Goal: Task Accomplishment & Management: Complete application form

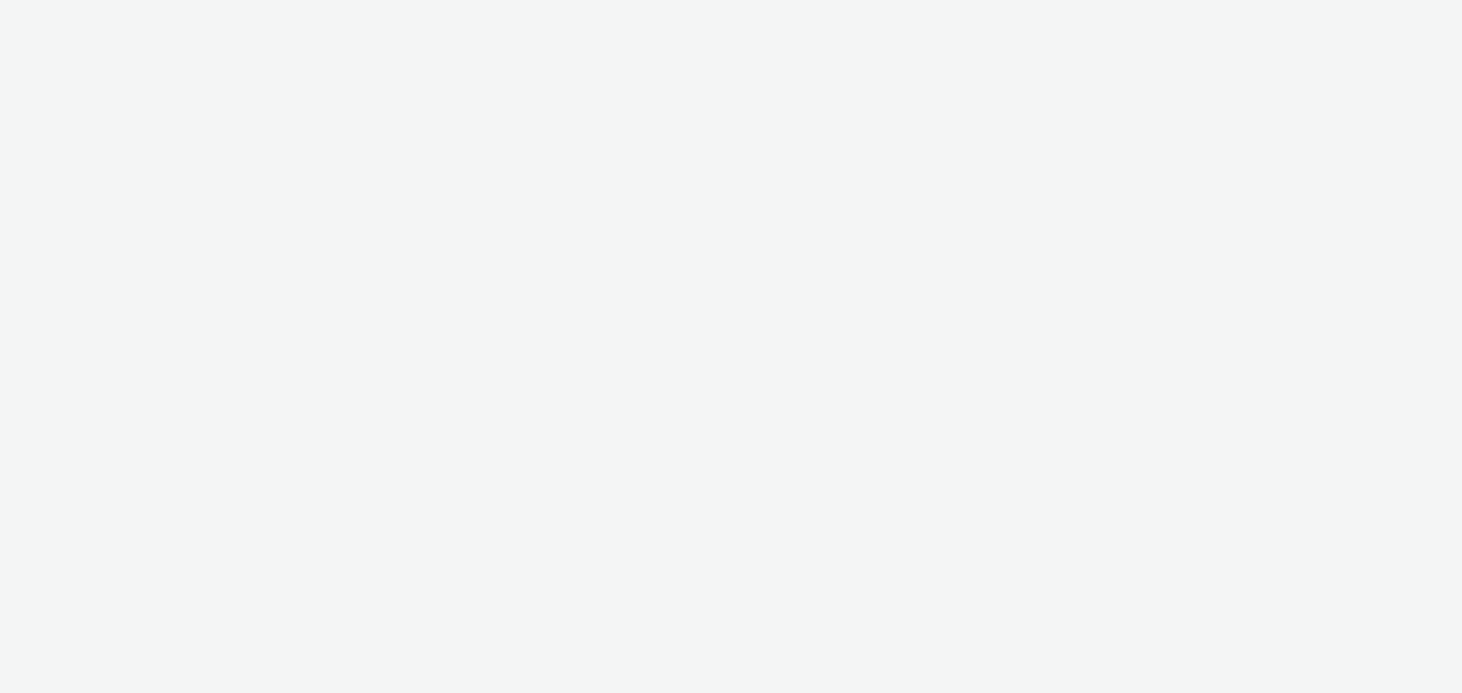
select select "ab85b118-b3fc-4d58-8204-61b74655165f"
select select "74646f0e-81e2-42d0-938d-1e49f1c87be8"
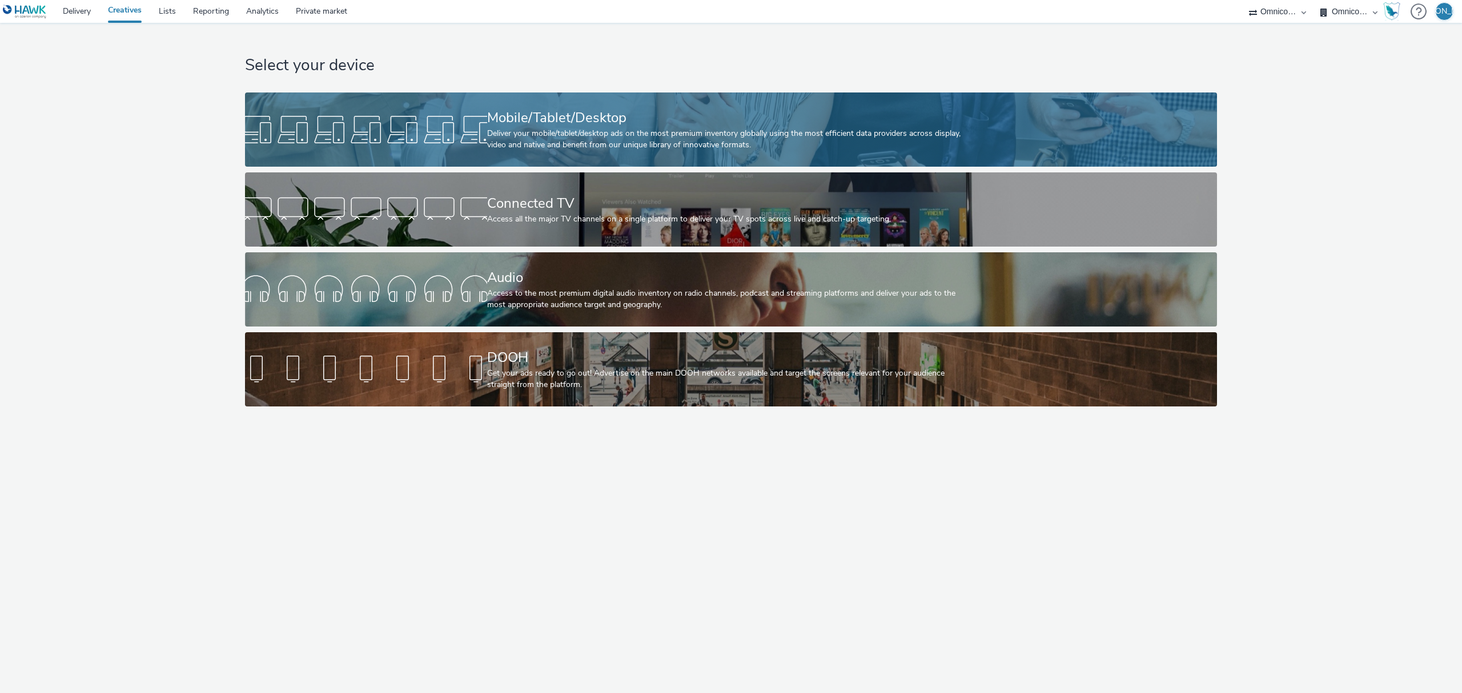
click at [948, 151] on div "Deliver your mobile/tablet/desktop ads on the most premium inventory globally u…" at bounding box center [729, 139] width 484 height 23
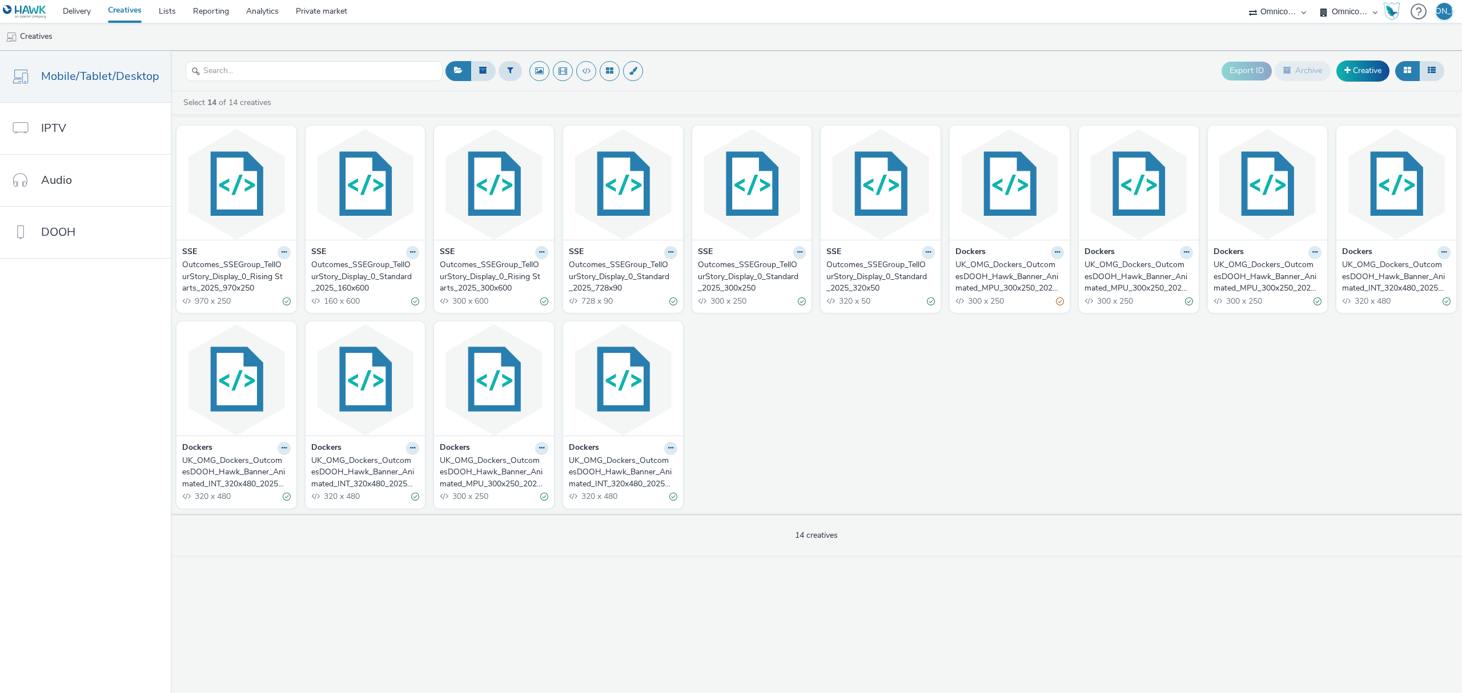
click at [768, 286] on div "Outcomes_SSEGroup_TellOurStory_Display_0_Standard_2025_300x250" at bounding box center [750, 276] width 104 height 35
click at [250, 263] on div "Outcomes_SSEGroup_TellOurStory_Display_0_Rising Starts_2025_300x600" at bounding box center [234, 276] width 104 height 35
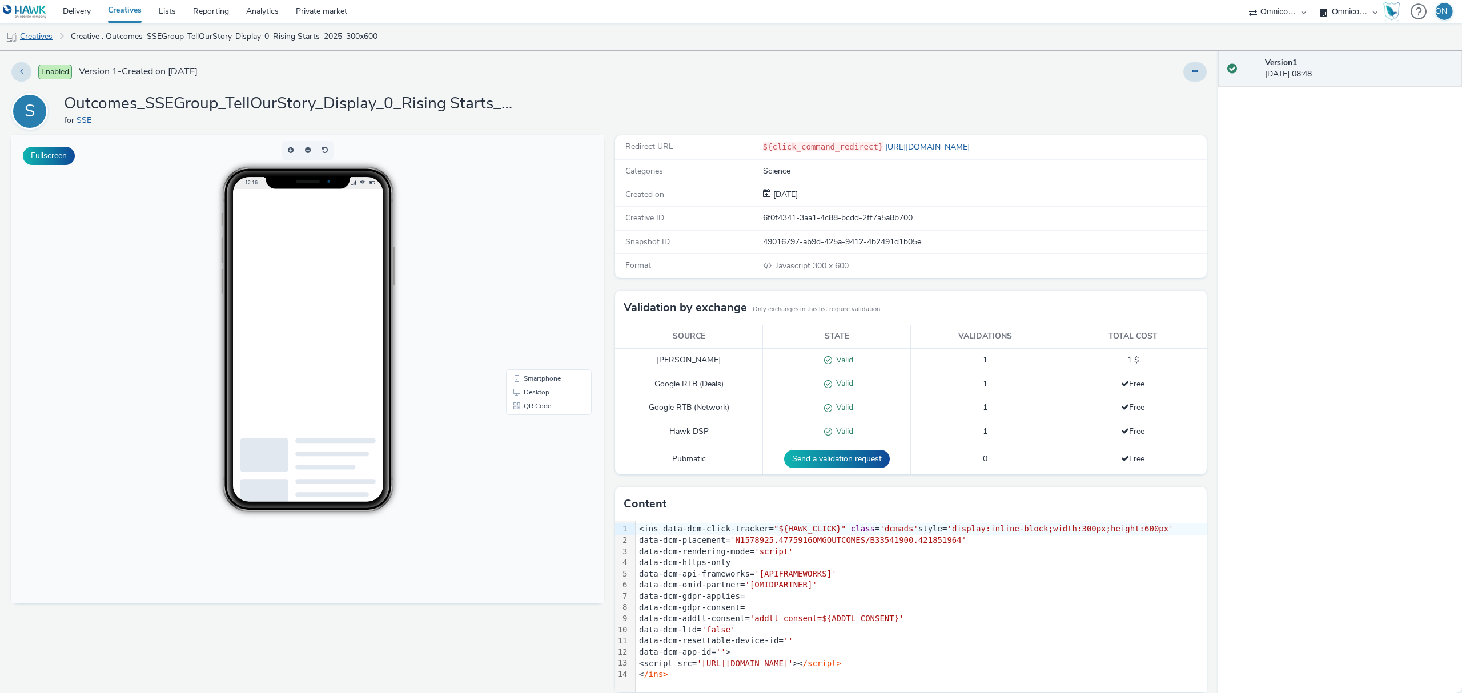
click at [43, 33] on link "Creatives" at bounding box center [29, 36] width 58 height 27
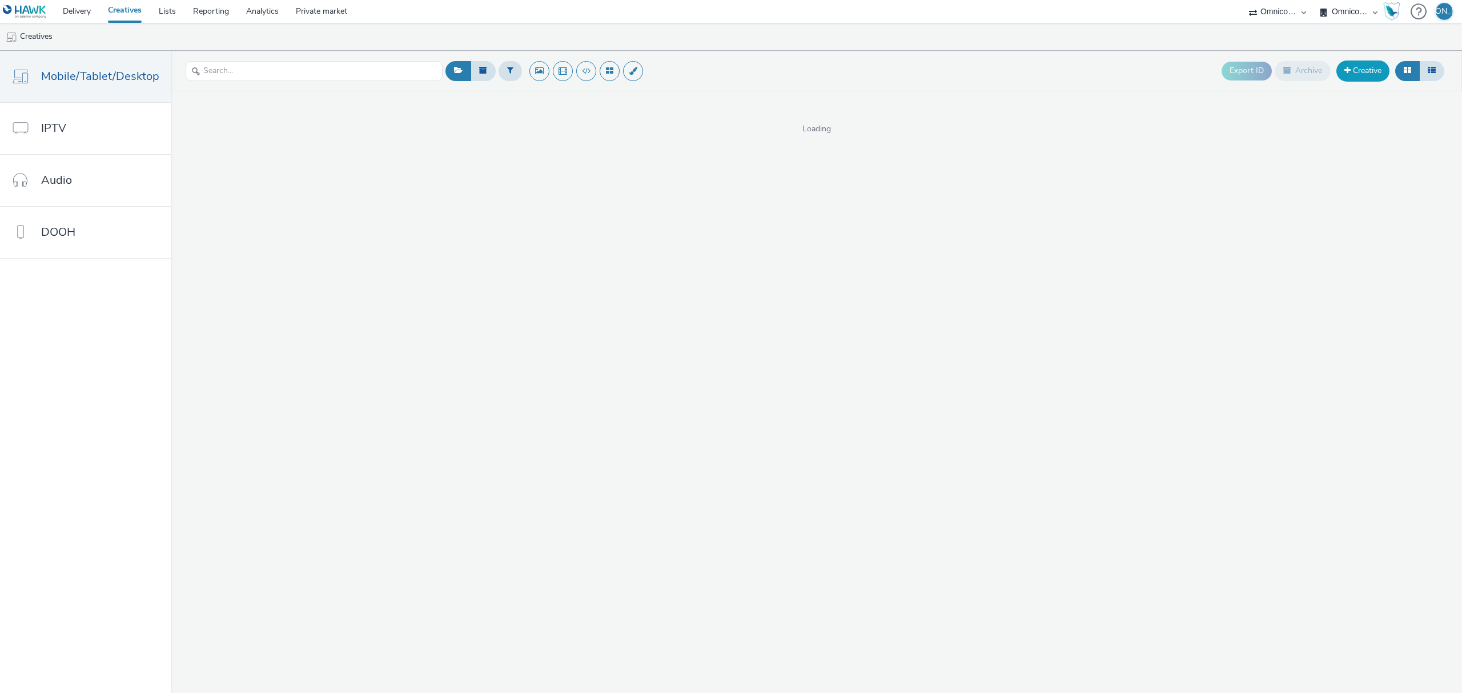
click at [1364, 78] on link "Creative" at bounding box center [1363, 71] width 53 height 21
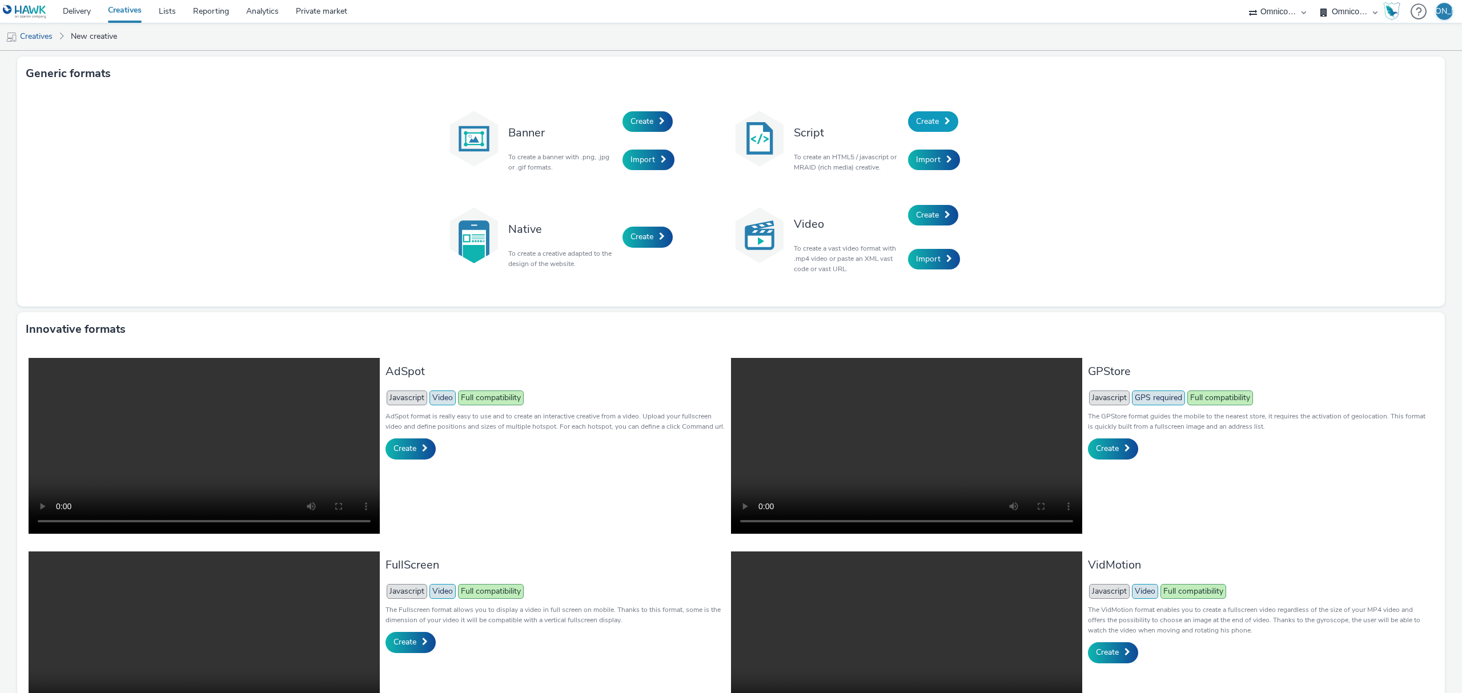
click at [933, 119] on span "Create" at bounding box center [927, 121] width 23 height 11
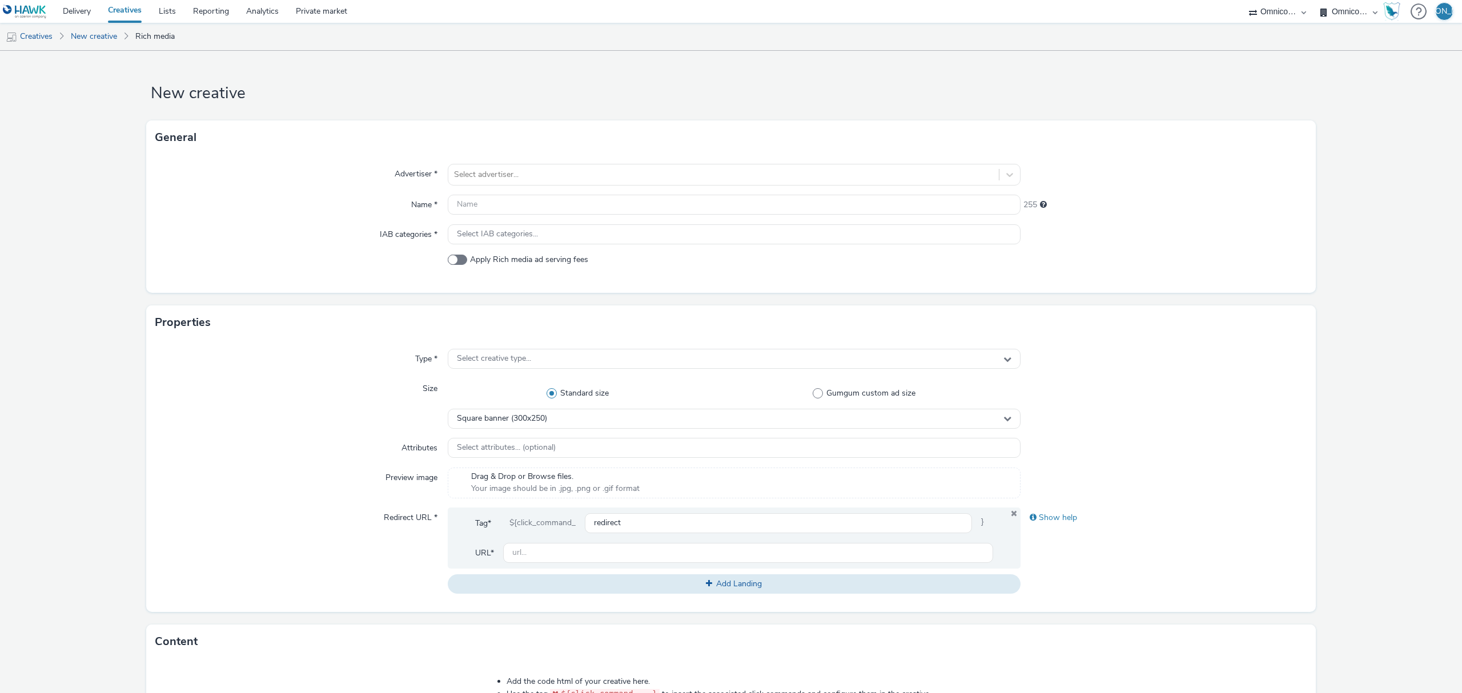
scroll to position [316, 0]
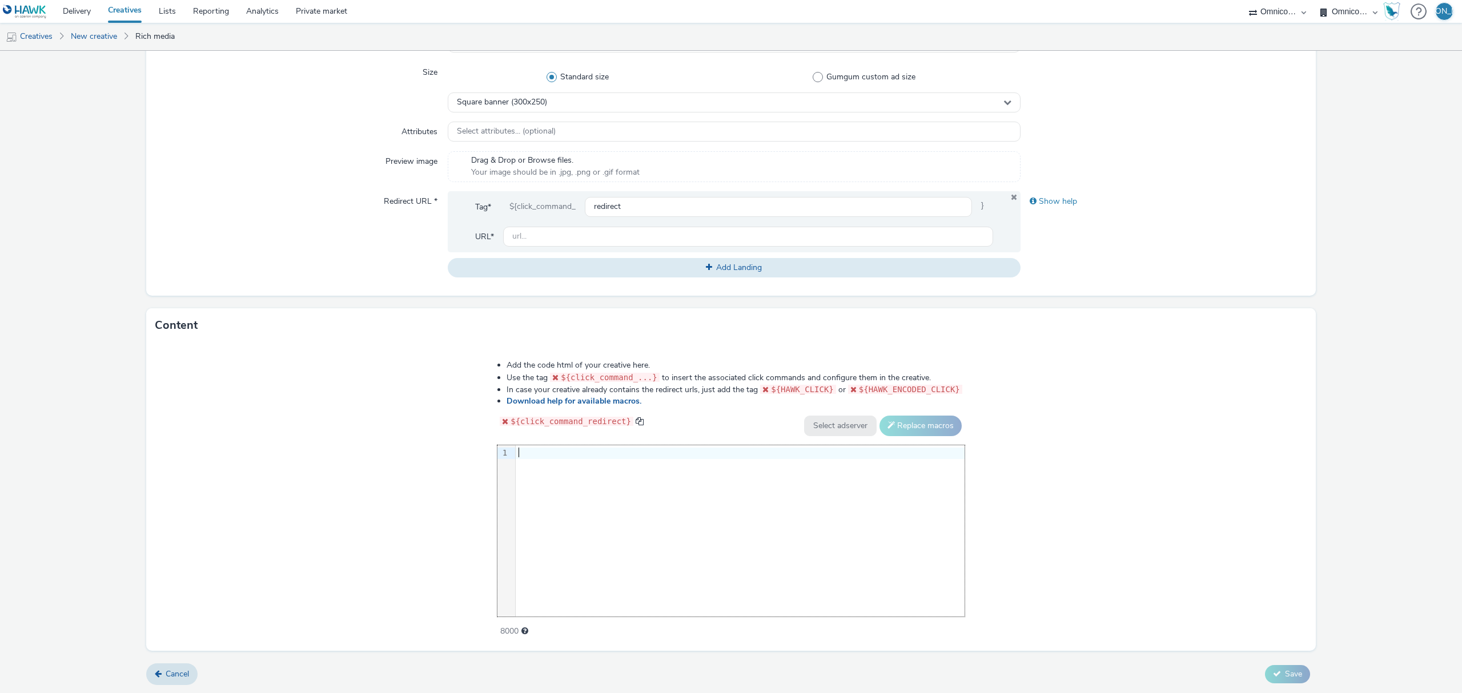
click at [613, 545] on div "9 1 ›" at bounding box center [730, 531] width 467 height 171
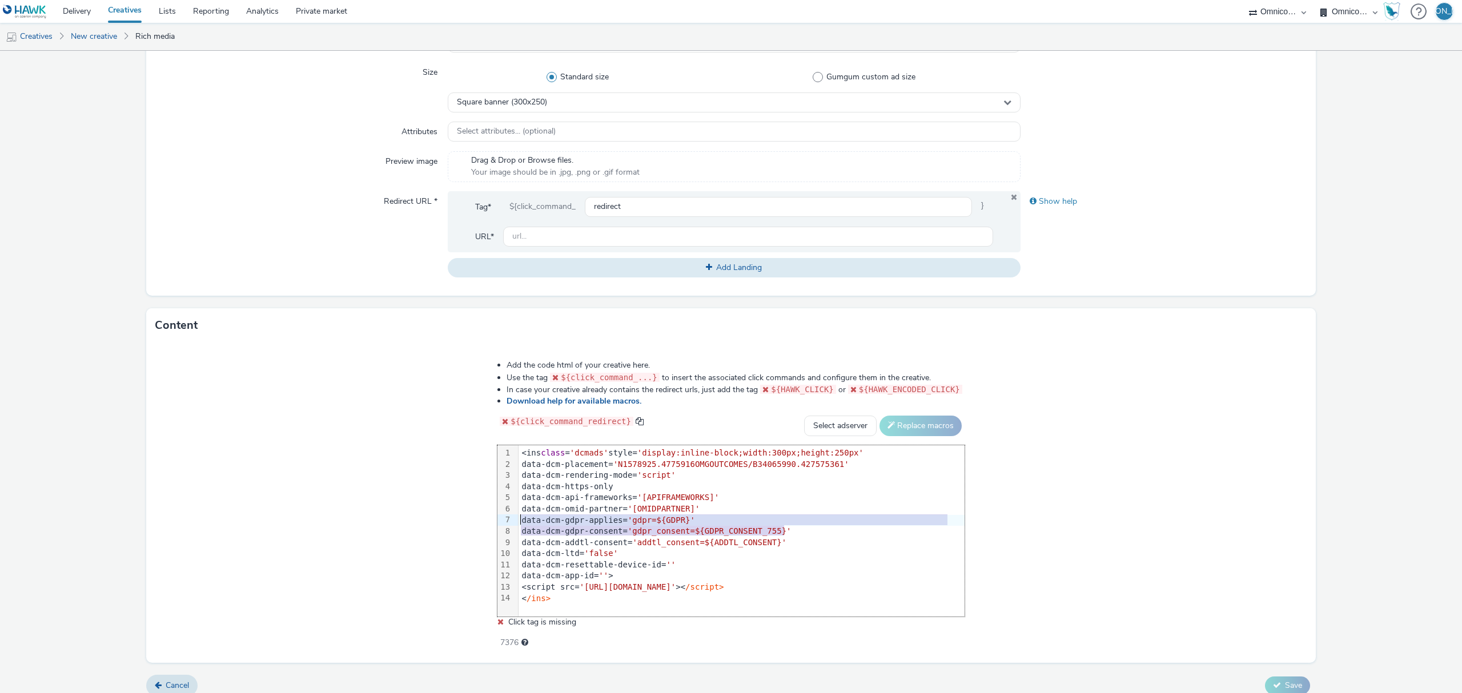
drag, startPoint x: 805, startPoint y: 533, endPoint x: 512, endPoint y: 516, distance: 293.5
click at [512, 516] on div "99 1 2 3 4 5 6 7 8 9 10 11 12 13 14 › <ins class = 'dcmads' style= 'display:inl…" at bounding box center [730, 531] width 467 height 171
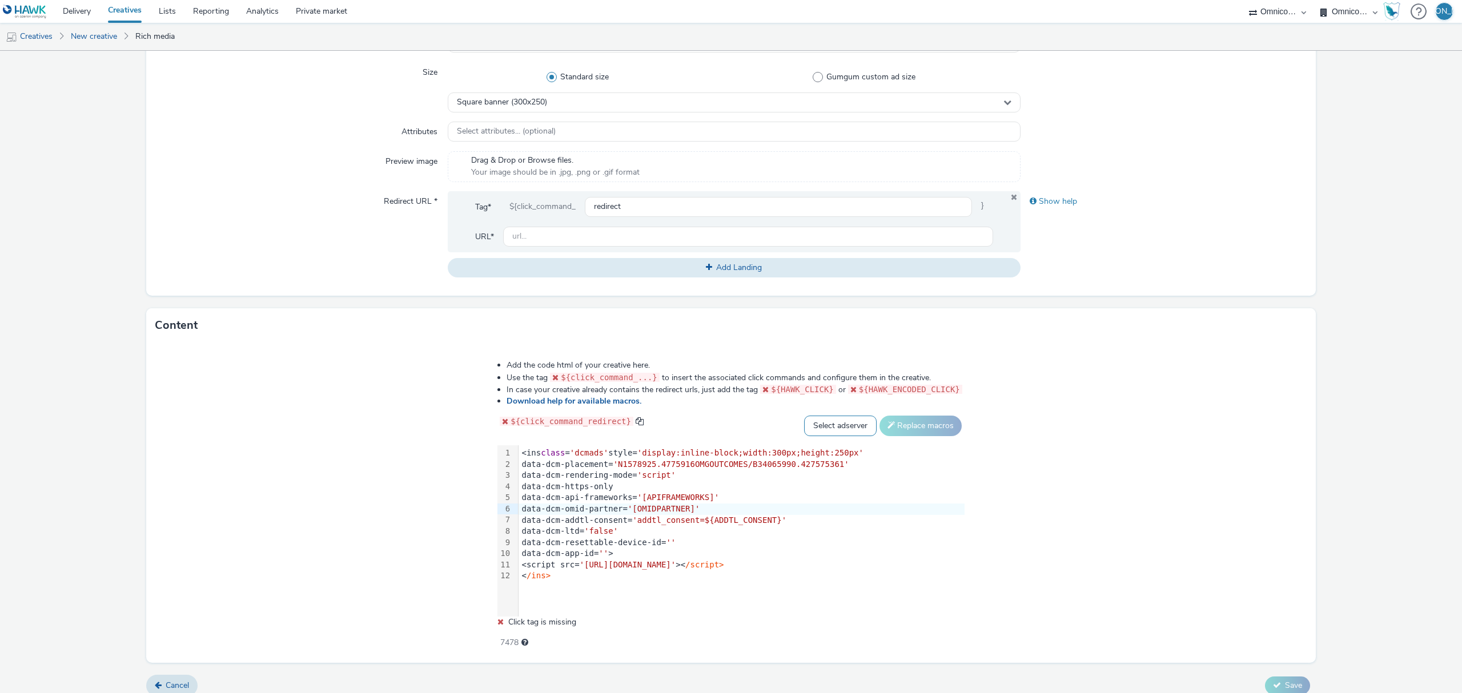
click at [830, 421] on select "Select adserver Sizmek DCM Adform Sting" at bounding box center [840, 426] width 73 height 21
select select "dcm"
click at [804, 416] on select "Select adserver Sizmek DCM Adform Sting" at bounding box center [840, 426] width 73 height 21
click at [930, 416] on button "Replace macros" at bounding box center [921, 426] width 82 height 21
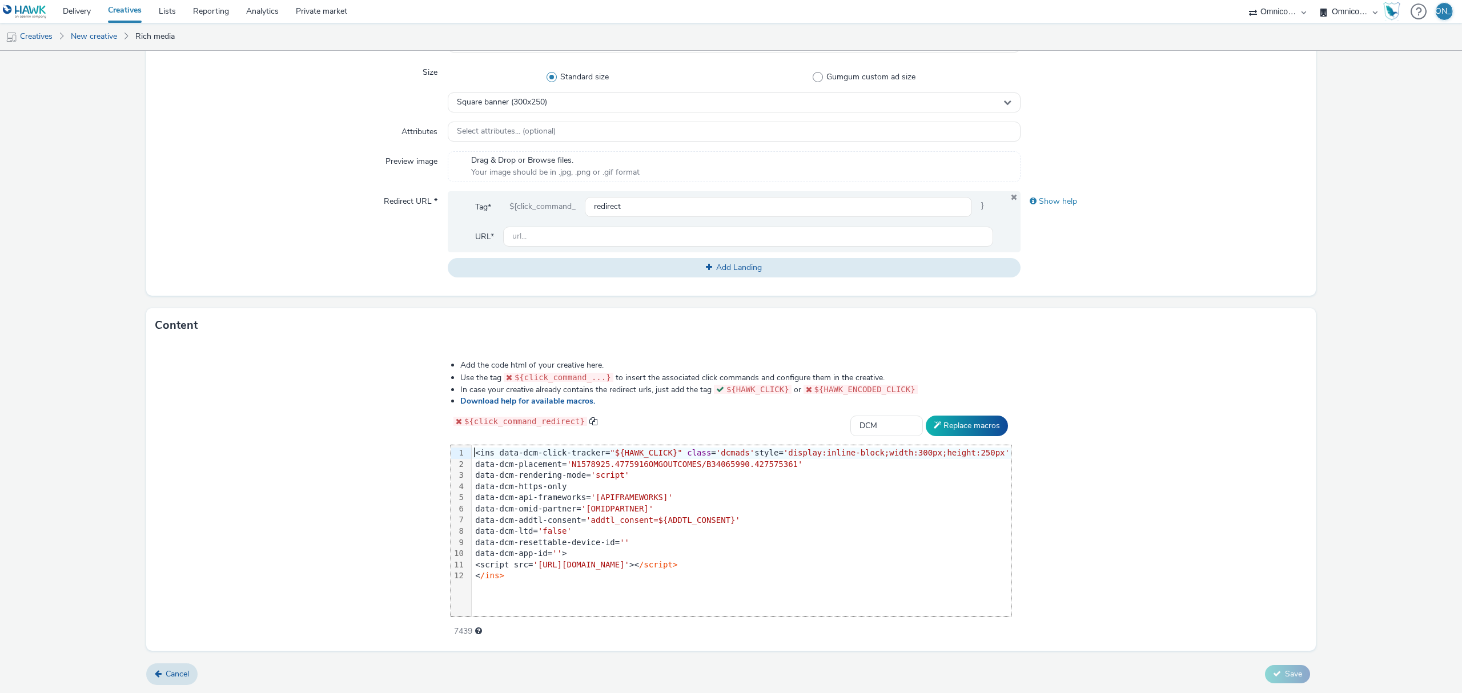
scroll to position [0, 0]
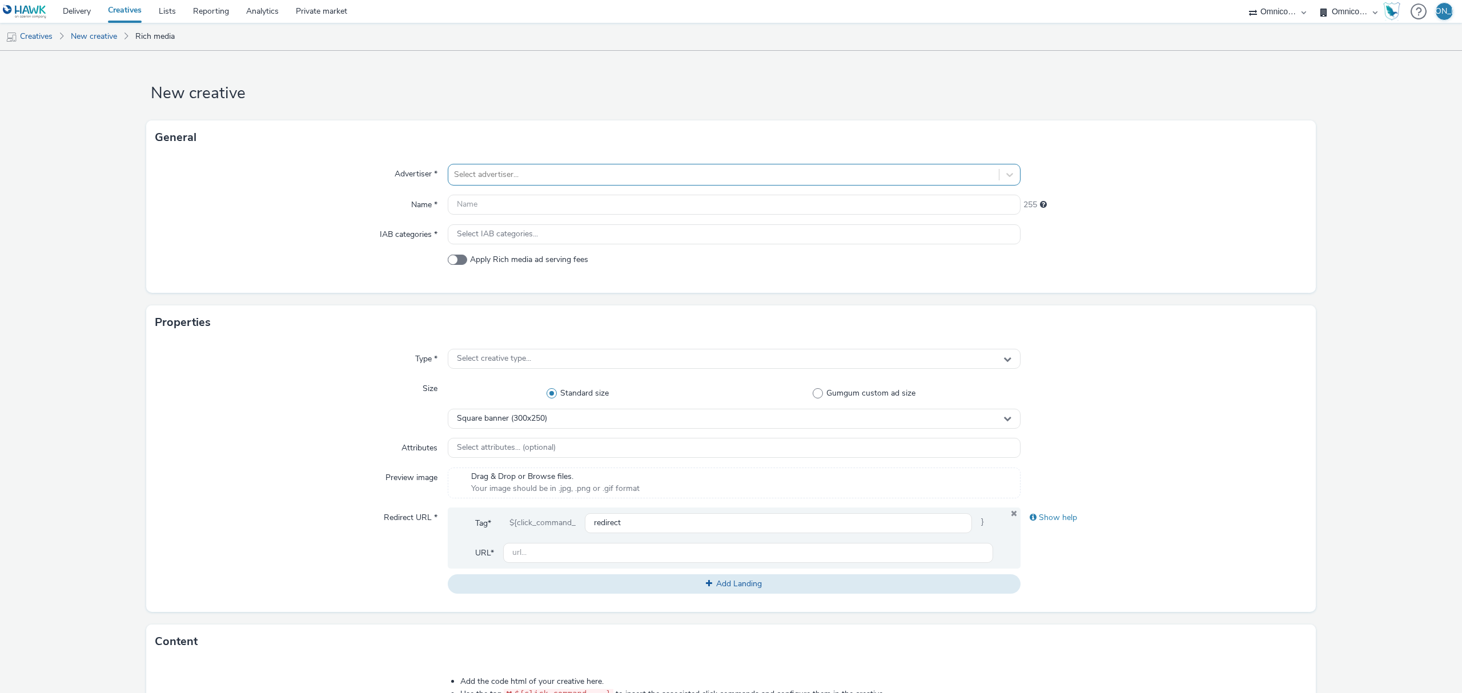
click at [590, 177] on div at bounding box center [723, 175] width 539 height 14
type input "sse"
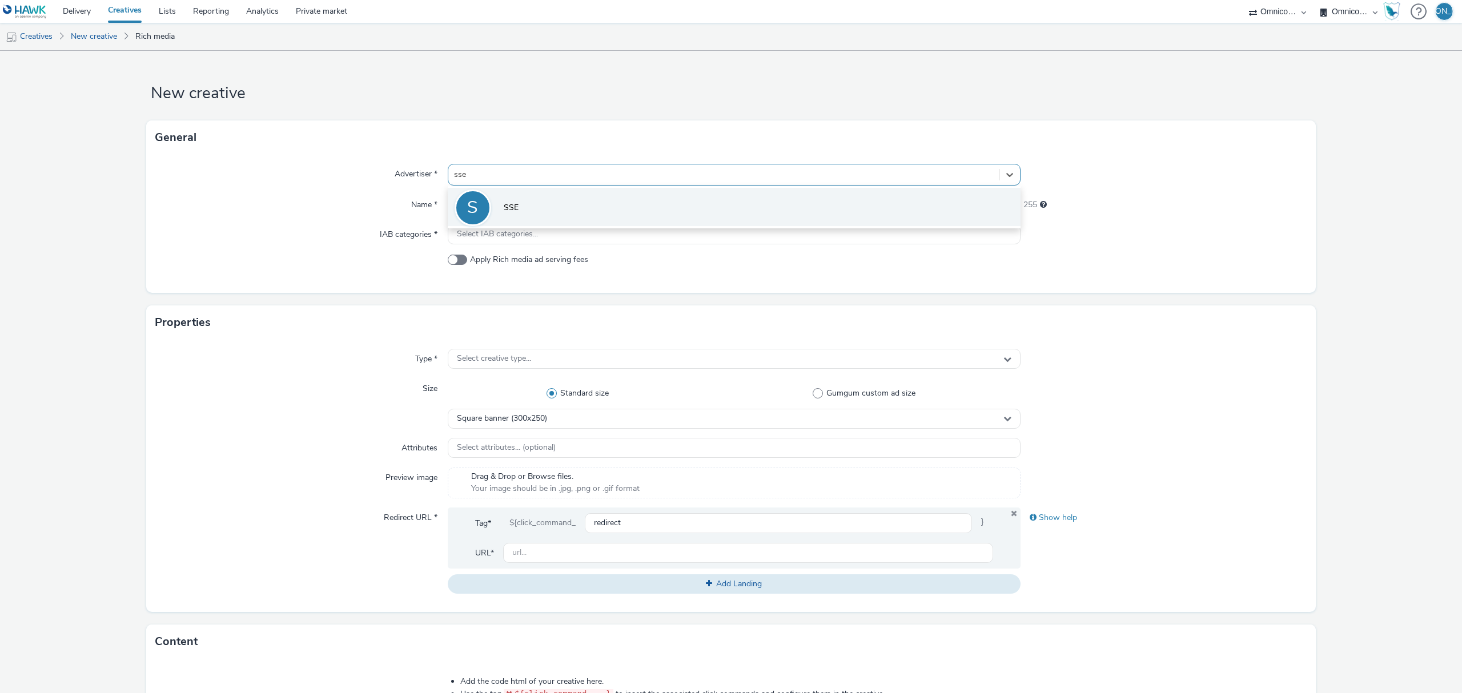
click at [595, 195] on li "S SSE" at bounding box center [734, 207] width 573 height 38
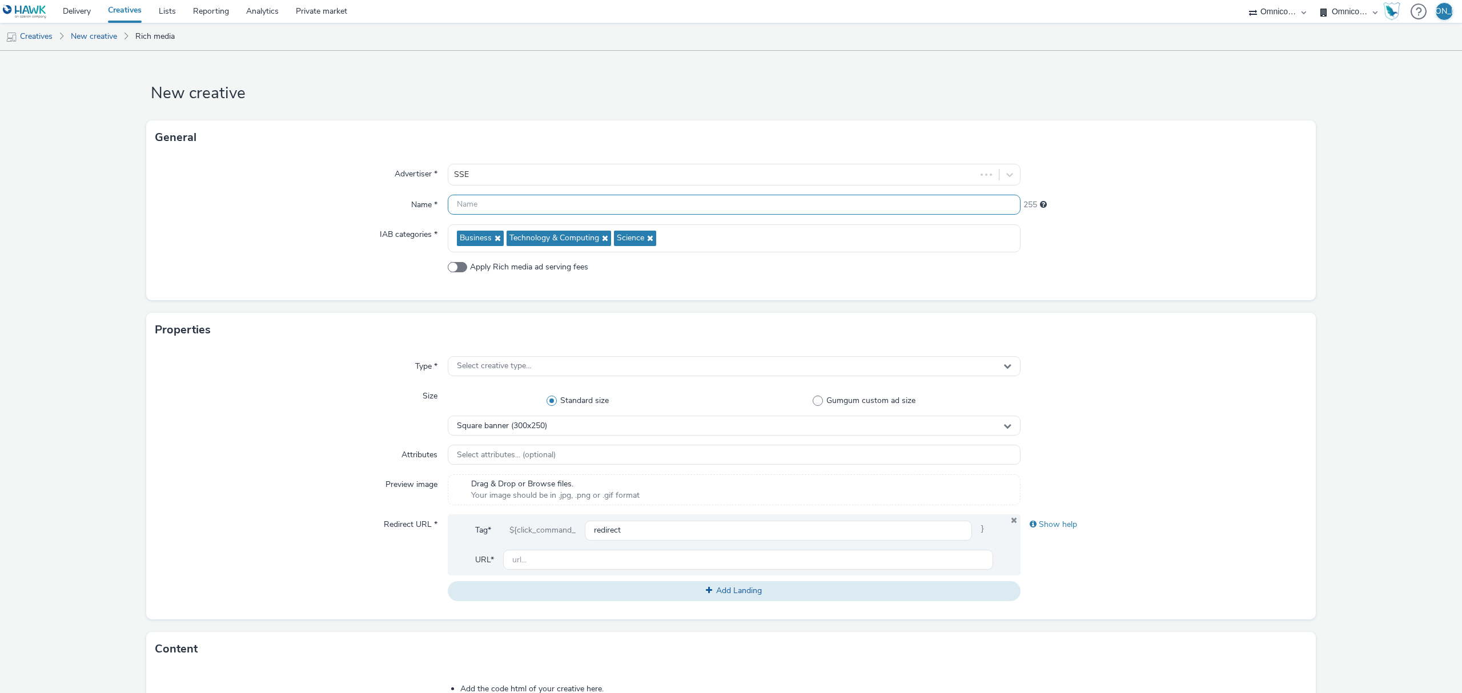
click at [516, 206] on input "text" at bounding box center [734, 205] width 573 height 20
paste input "[Country]_[Advertiser]_[CampaignName]_[PlatformHosted]_[CreativeType]_[Exp/NonE…"
drag, startPoint x: 482, startPoint y: 201, endPoint x: 346, endPoint y: 218, distance: 136.9
click at [346, 218] on div "Advertiser * SSE Name * [Country]_[Advertiser]_[CampaignName]_[PlatformHosted]_…" at bounding box center [731, 228] width 1170 height 146
click at [484, 202] on input "[Country]_[Advertiser]_[CampaignName]_[PlatformHosted]_[CreativeType]_[Exp/NonE…" at bounding box center [734, 205] width 573 height 20
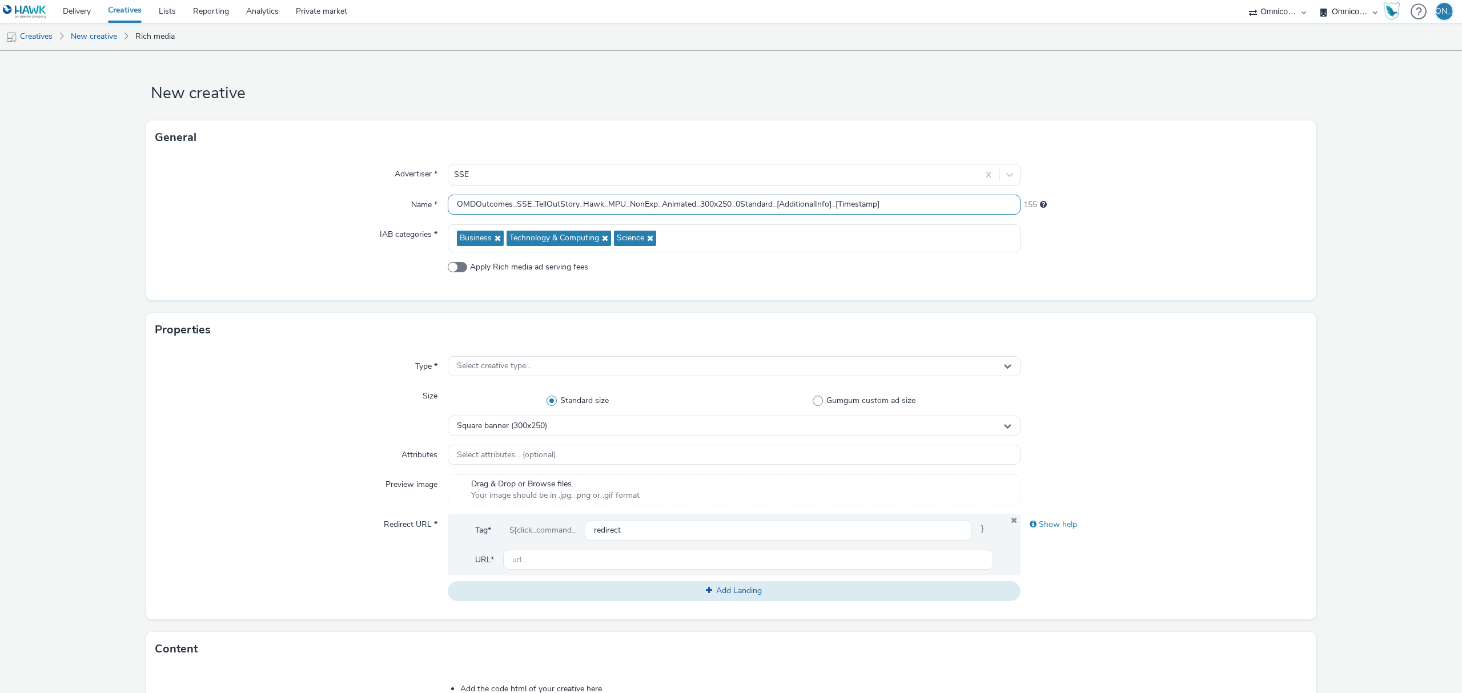
drag, startPoint x: 909, startPoint y: 202, endPoint x: 783, endPoint y: 206, distance: 126.9
click at [783, 206] on input "OMDOutcomes_SSE_TellOutStory_Hawk_MPU_NonExp_Animated_300x250_0Standard_[Additi…" at bounding box center [734, 205] width 573 height 20
type input "OMDOutcomes_SSE_TellOutStory_Hawk_MPU_NonExp_Animated_300x250_0_Standard_202509…"
click at [524, 372] on div "Select creative type..." at bounding box center [734, 366] width 573 height 20
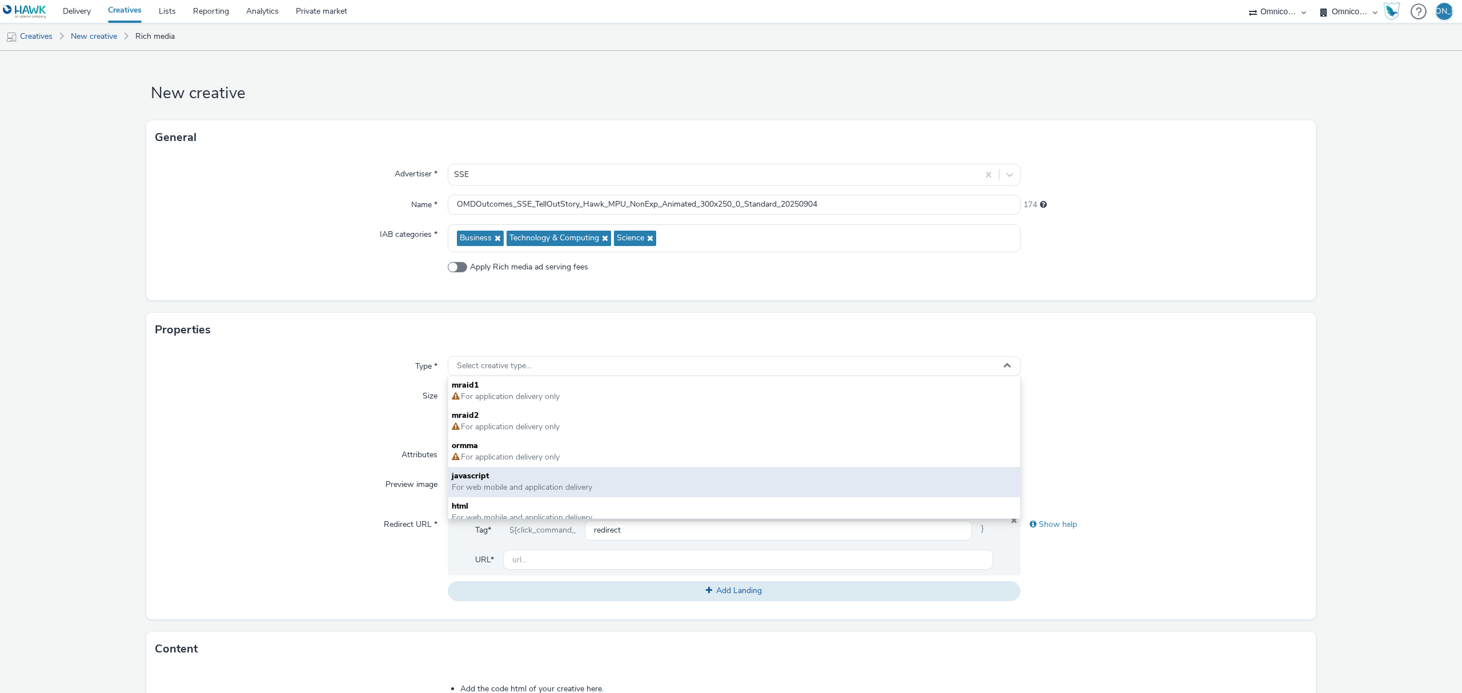
click at [571, 488] on span "For web mobile and application delivery" at bounding box center [522, 487] width 141 height 11
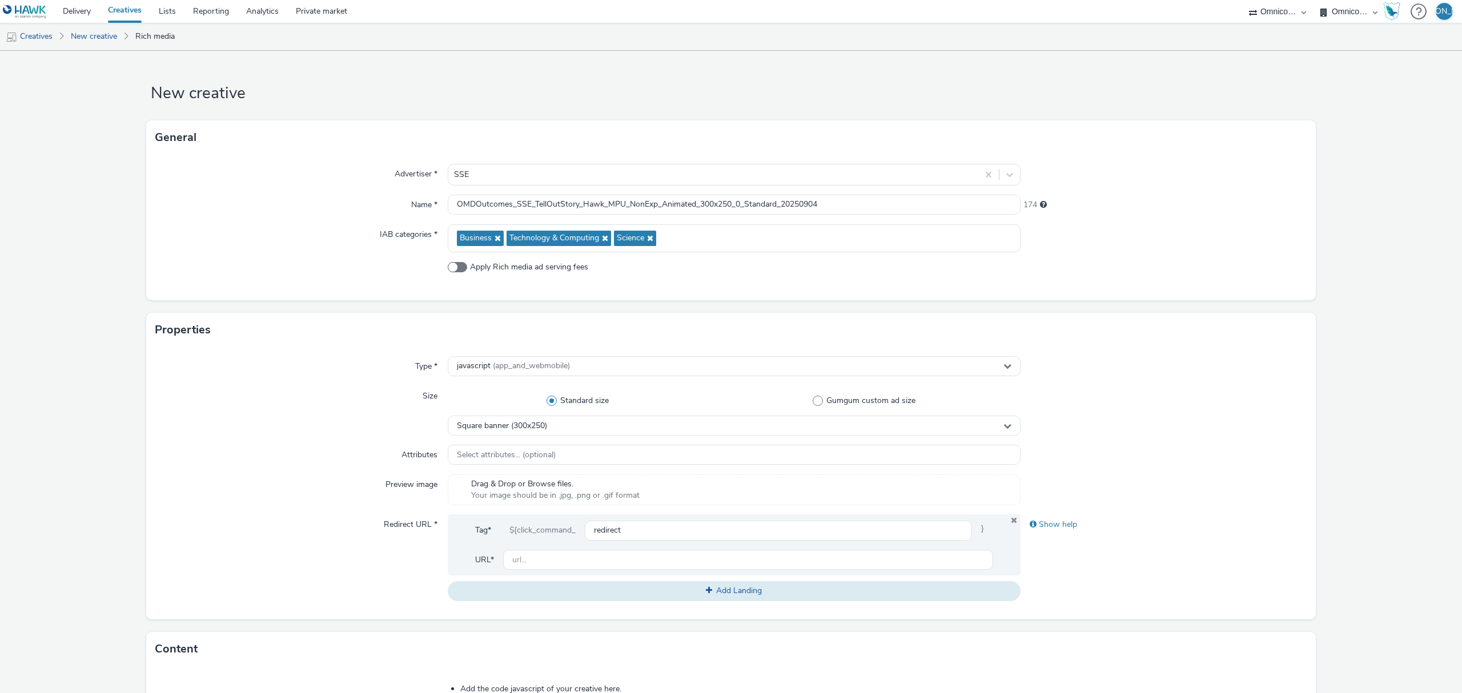
click at [307, 560] on div "Redirect URL *" at bounding box center [301, 558] width 292 height 86
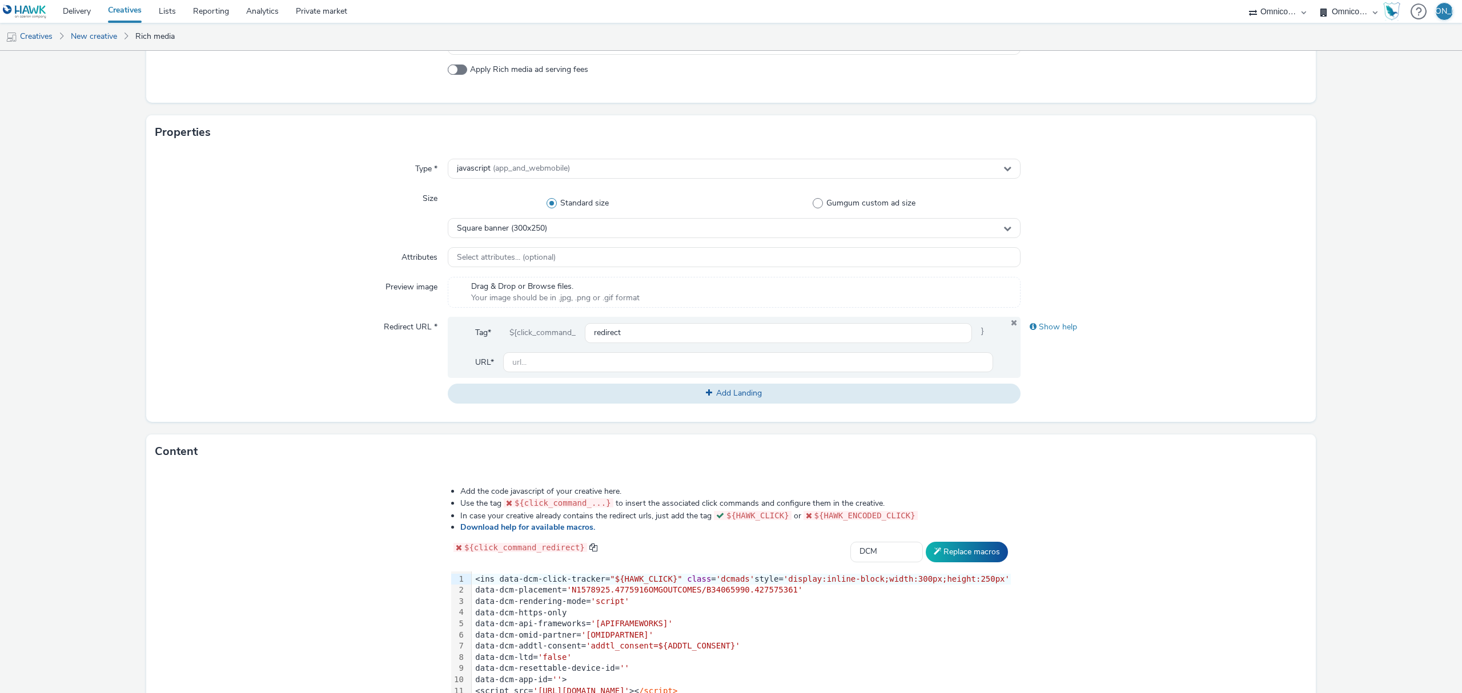
scroll to position [195, 0]
click at [517, 364] on input "text" at bounding box center [748, 365] width 490 height 20
type input "s"
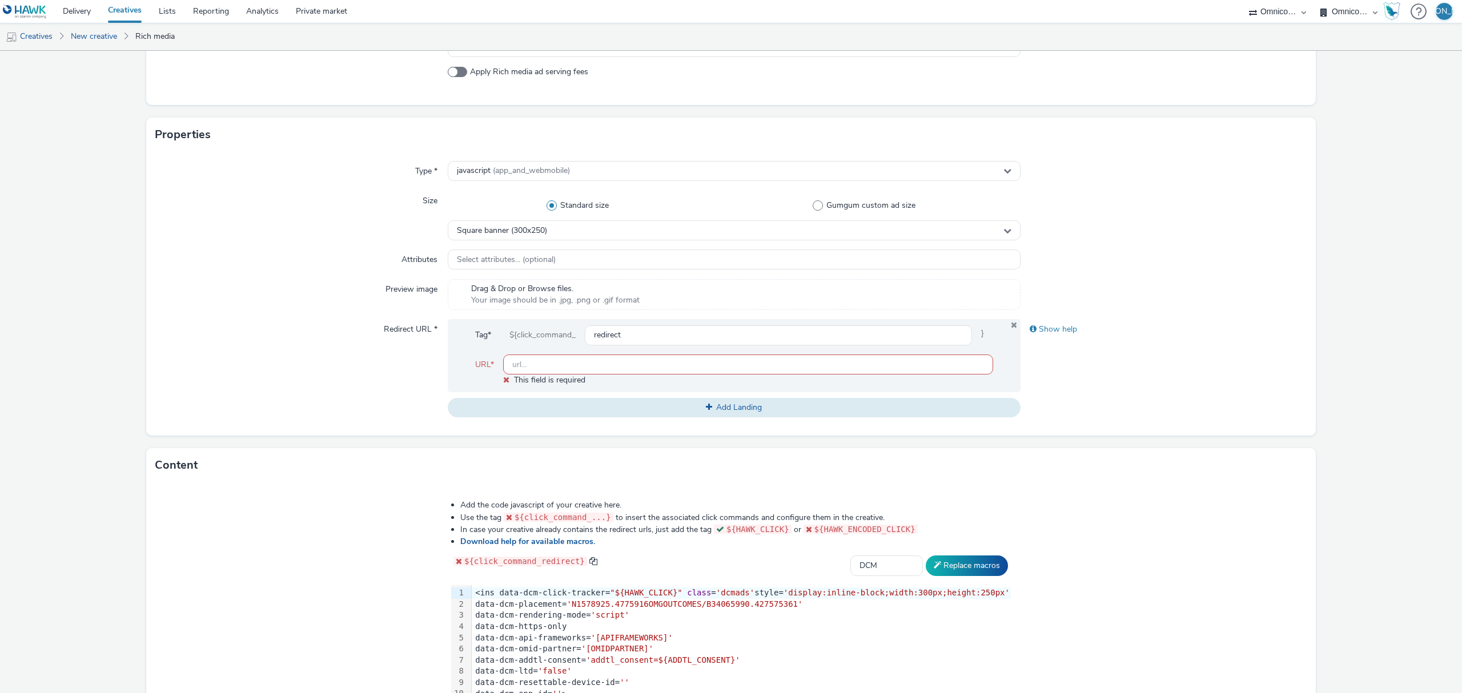
paste input "https://www.sse.com/"
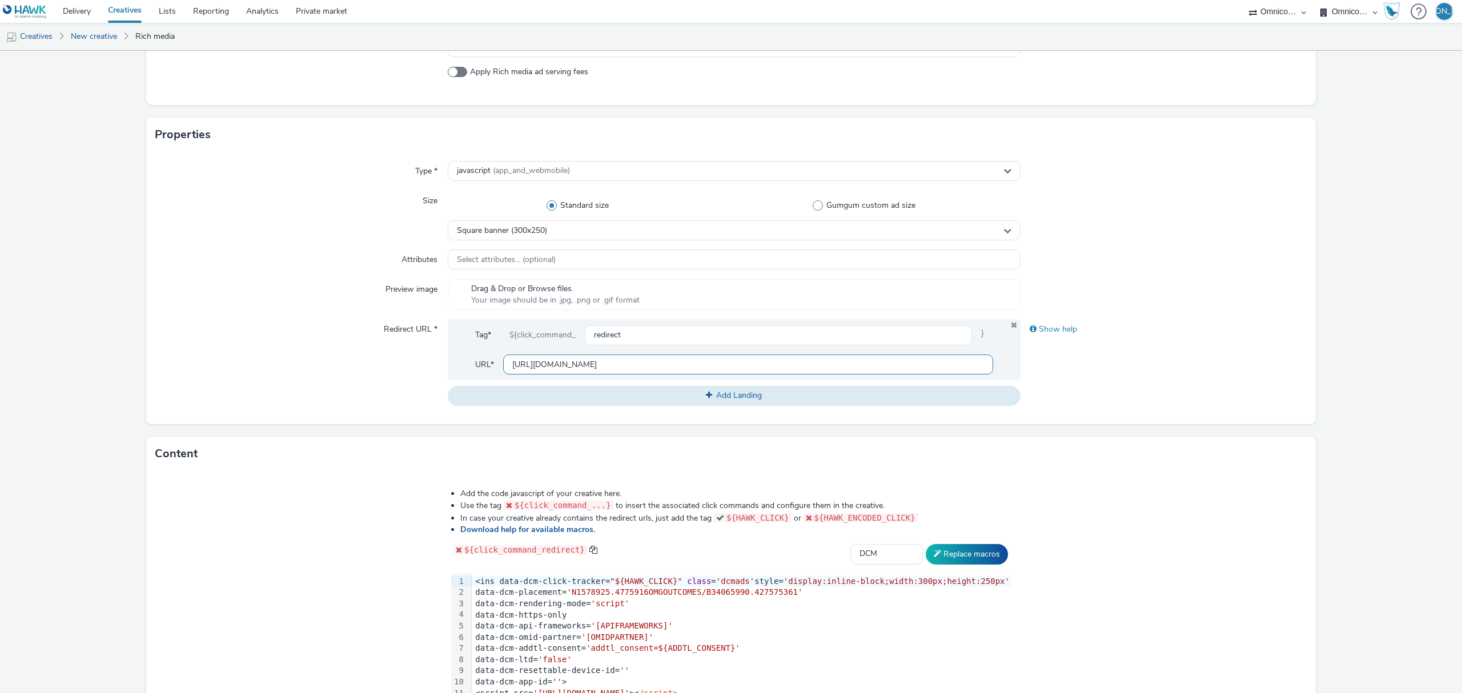
type input "[URL][DOMAIN_NAME]"
click at [374, 451] on div "Content" at bounding box center [731, 454] width 1170 height 34
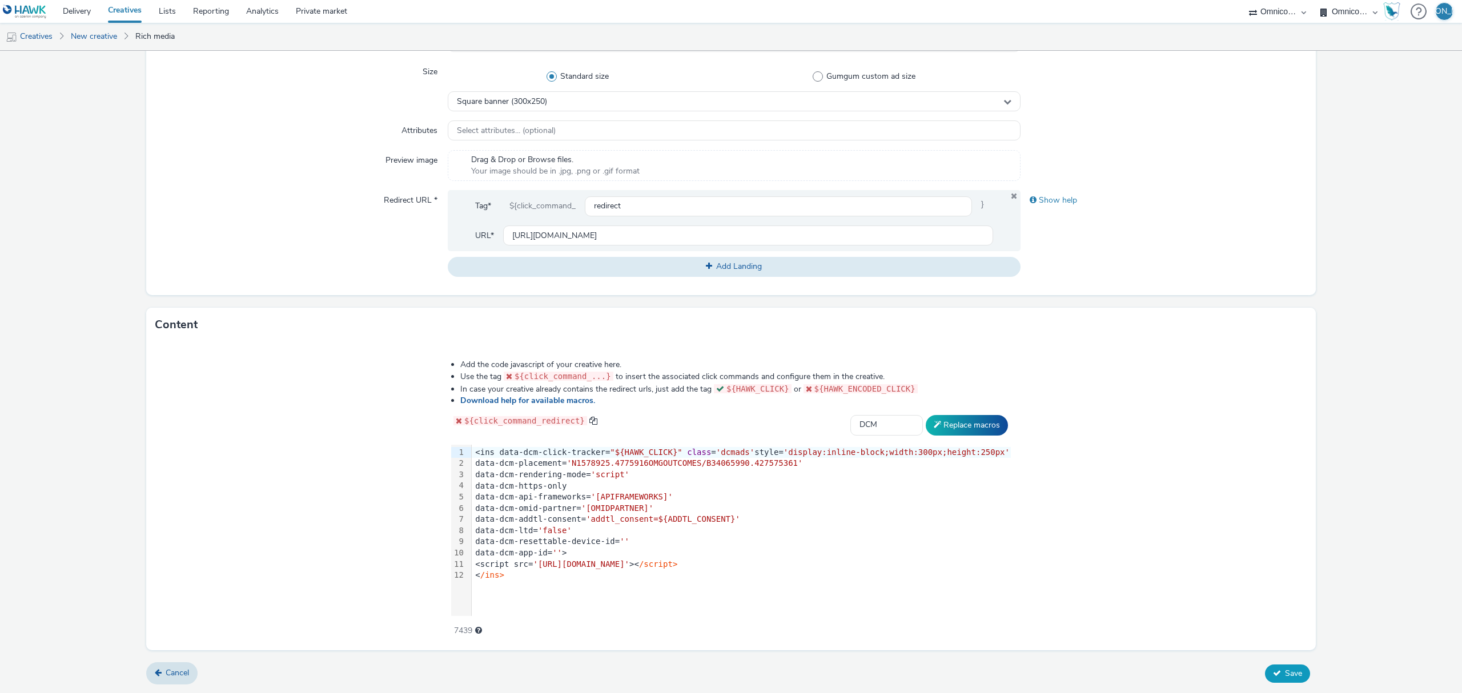
click at [1285, 671] on span "Save" at bounding box center [1293, 673] width 17 height 11
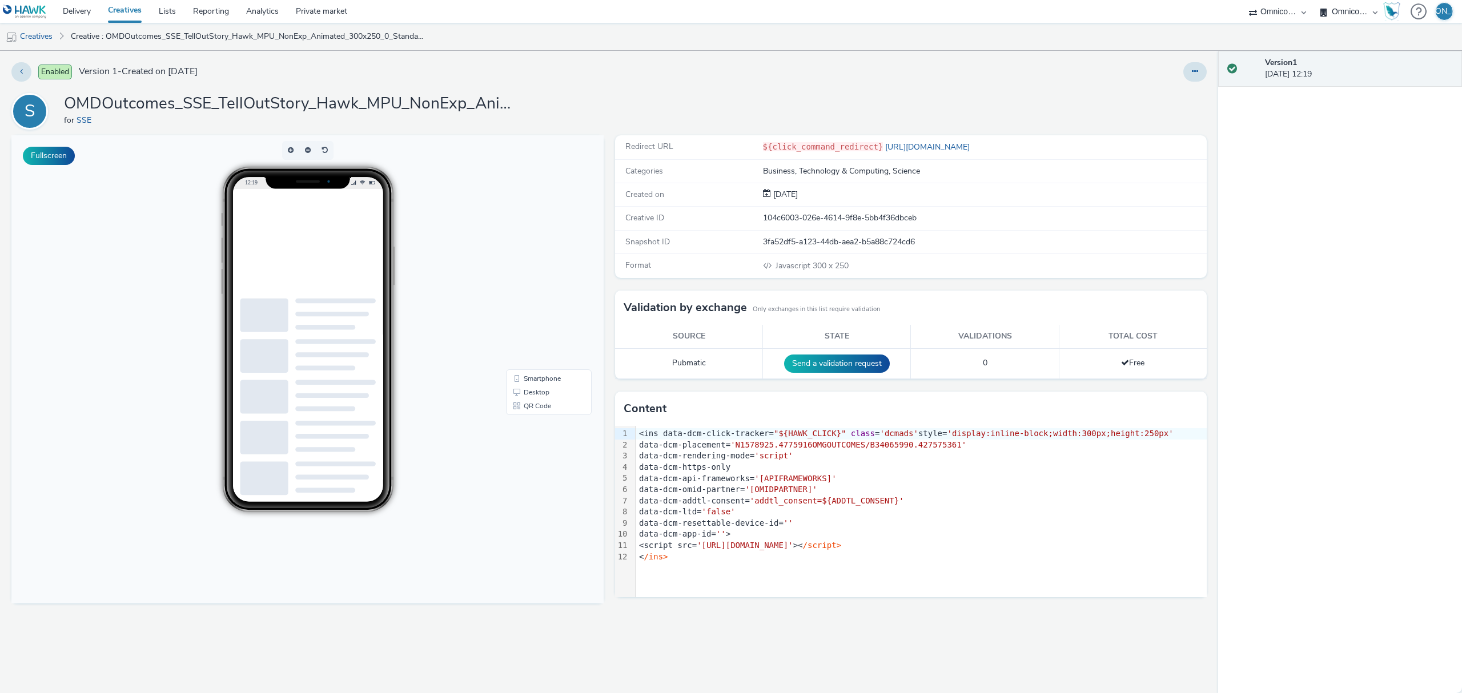
scroll to position [14, 0]
click at [1199, 62] on button at bounding box center [1194, 71] width 23 height 19
click at [1170, 128] on link "Duplicate" at bounding box center [1164, 117] width 86 height 23
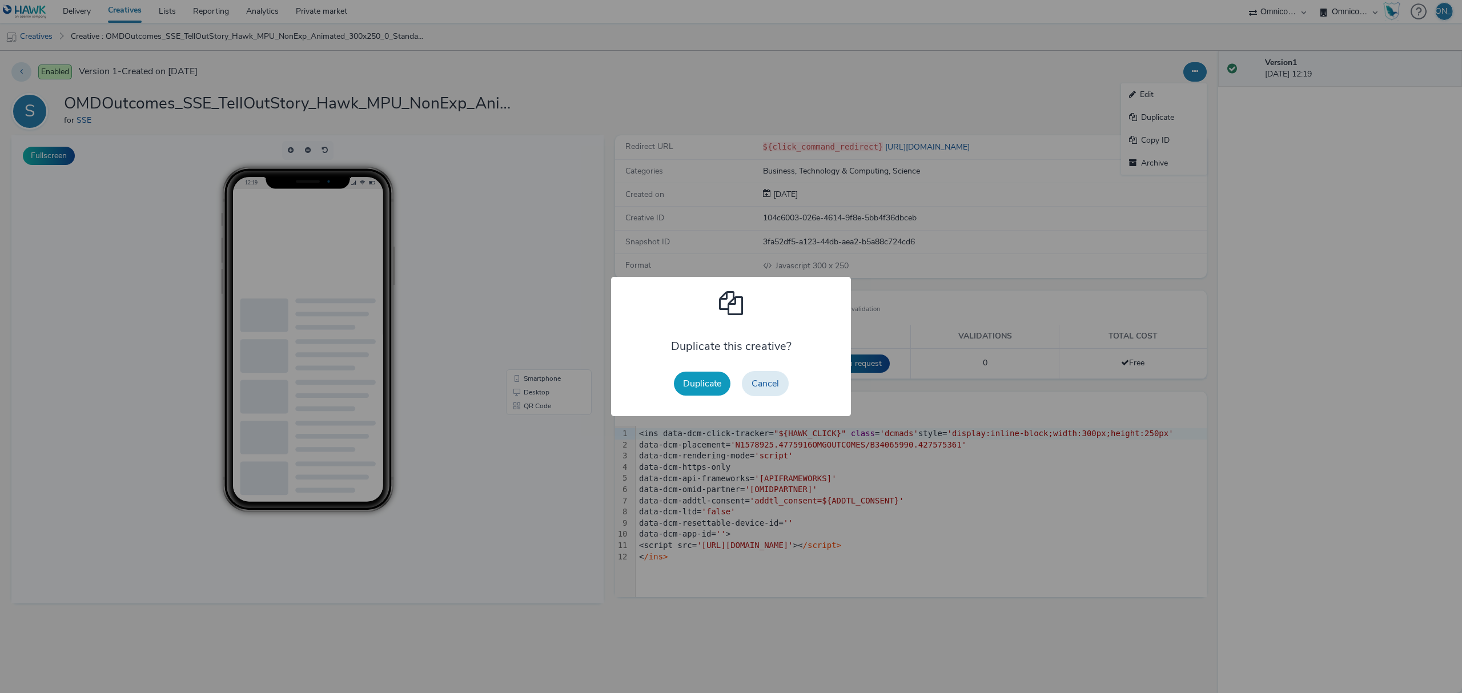
click at [705, 386] on button "Duplicate" at bounding box center [702, 384] width 57 height 24
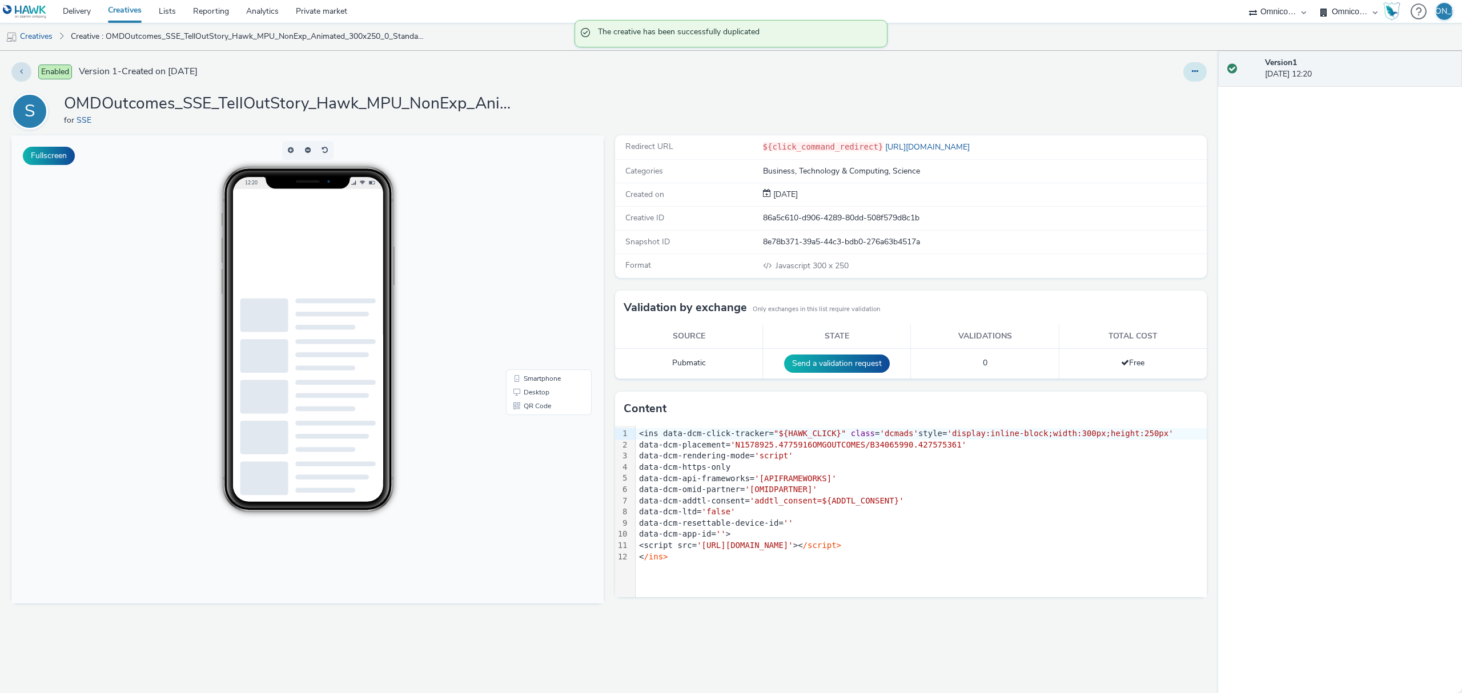
click at [1198, 69] on button at bounding box center [1194, 71] width 23 height 19
click at [1179, 99] on link "Edit" at bounding box center [1164, 94] width 86 height 23
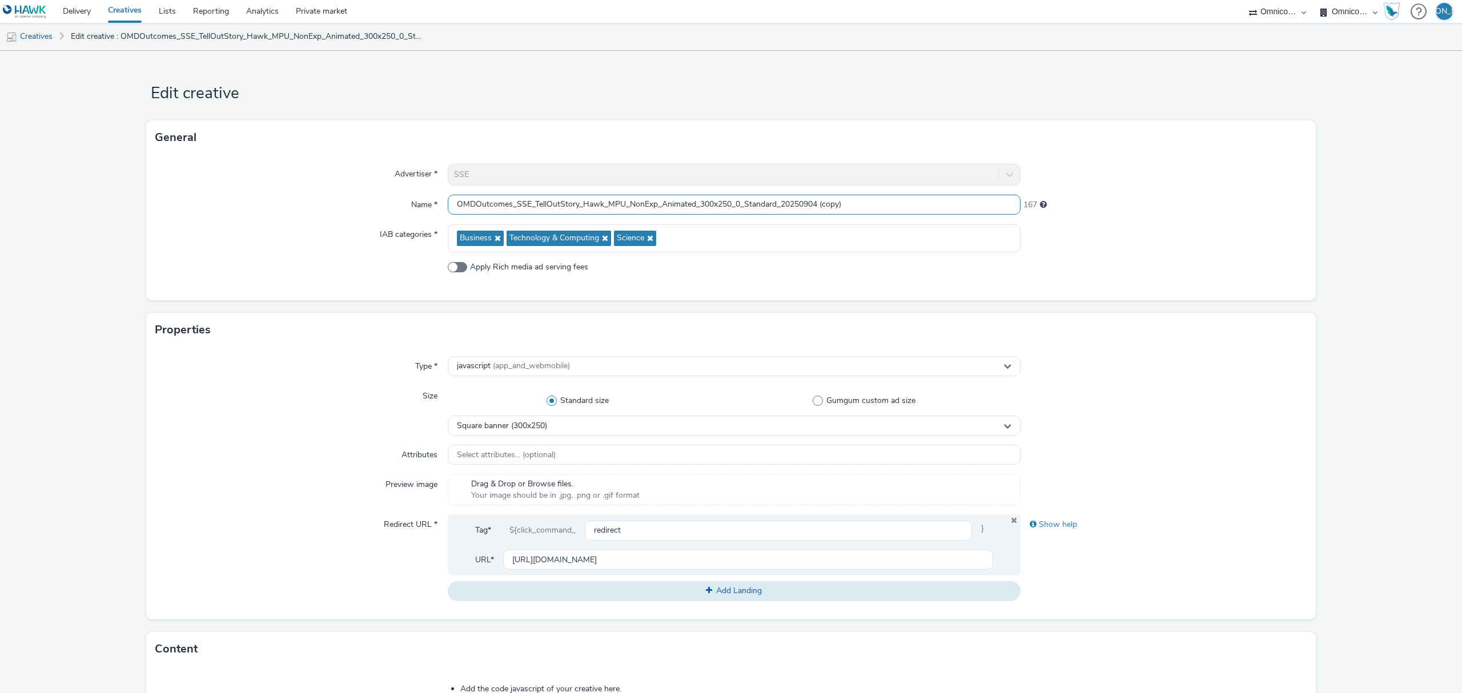
drag, startPoint x: 818, startPoint y: 206, endPoint x: 1011, endPoint y: 183, distance: 193.8
click at [1011, 183] on div "Advertiser * SSE Name * OMDOutcomes_SSE_TellOutStory_Hawk_MPU_NonExp_Animated_3…" at bounding box center [731, 228] width 1170 height 146
click at [706, 206] on input "OMDOutcomes_SSE_TellOutStory_Hawk_MPU_NonExp_Animated_300x250_0_Standard_202509…" at bounding box center [734, 205] width 573 height 20
click at [775, 204] on input "OMDOutcomes_SSE_TellOutStory_Hawk_MPU_NonExp_Animated_970x250_0_Standard_202509…" at bounding box center [734, 205] width 573 height 20
click at [617, 208] on input "OMDOutcomes_SSE_TellOutStory_Hawk_MPU_NonExp_Animated_970x250_0_RisingStarts_20…" at bounding box center [734, 205] width 573 height 20
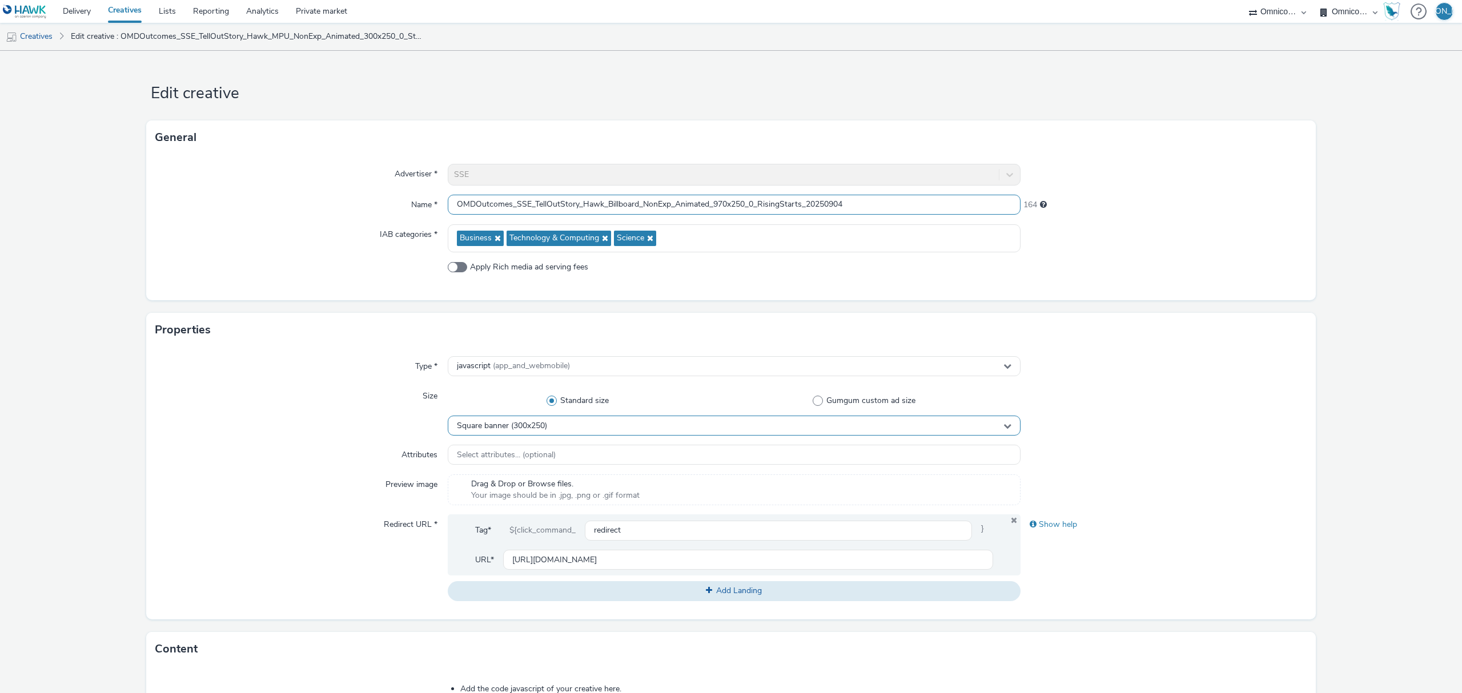
type input "OMDOutcomes_SSE_TellOutStory_Hawk_Billboard_NonExp_Animated_970x250_0_RisingSta…"
click at [501, 428] on span "Square banner (300x250)" at bounding box center [502, 427] width 90 height 10
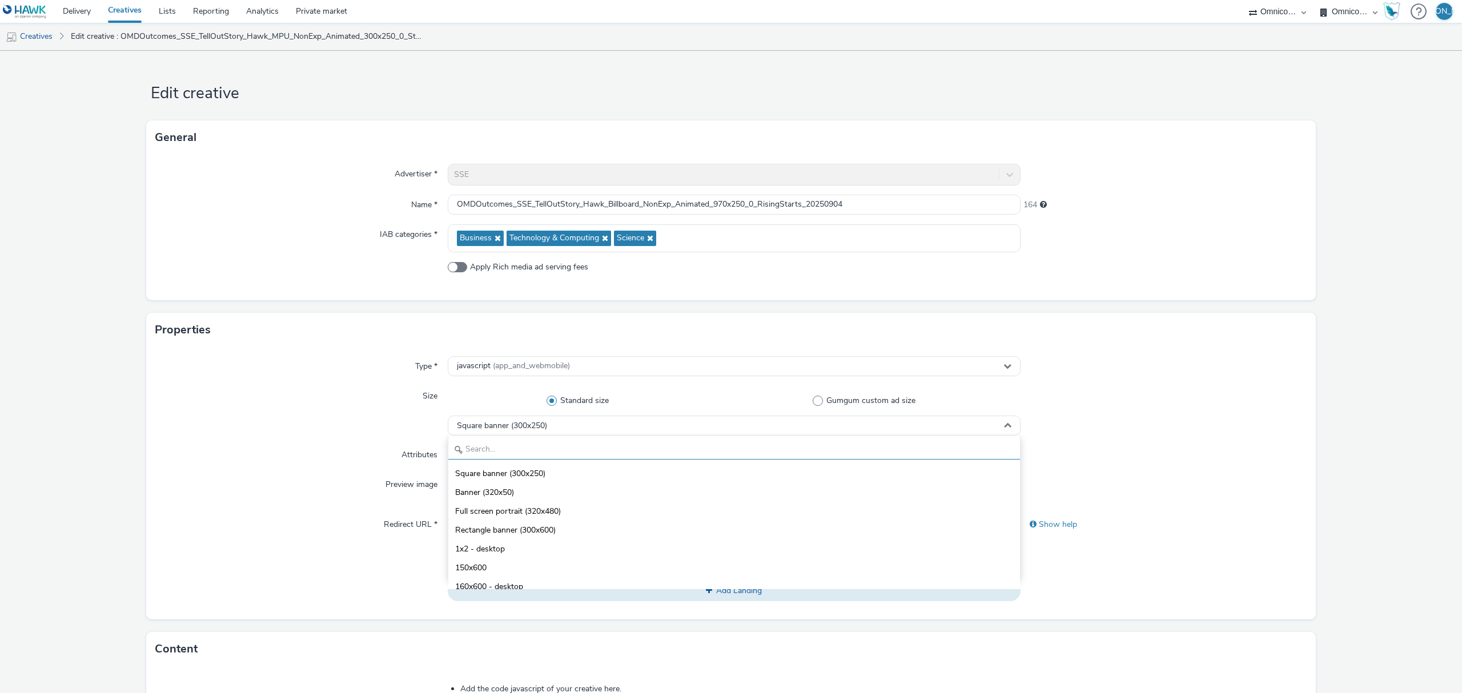
click at [521, 458] on input "text" at bounding box center [734, 450] width 572 height 20
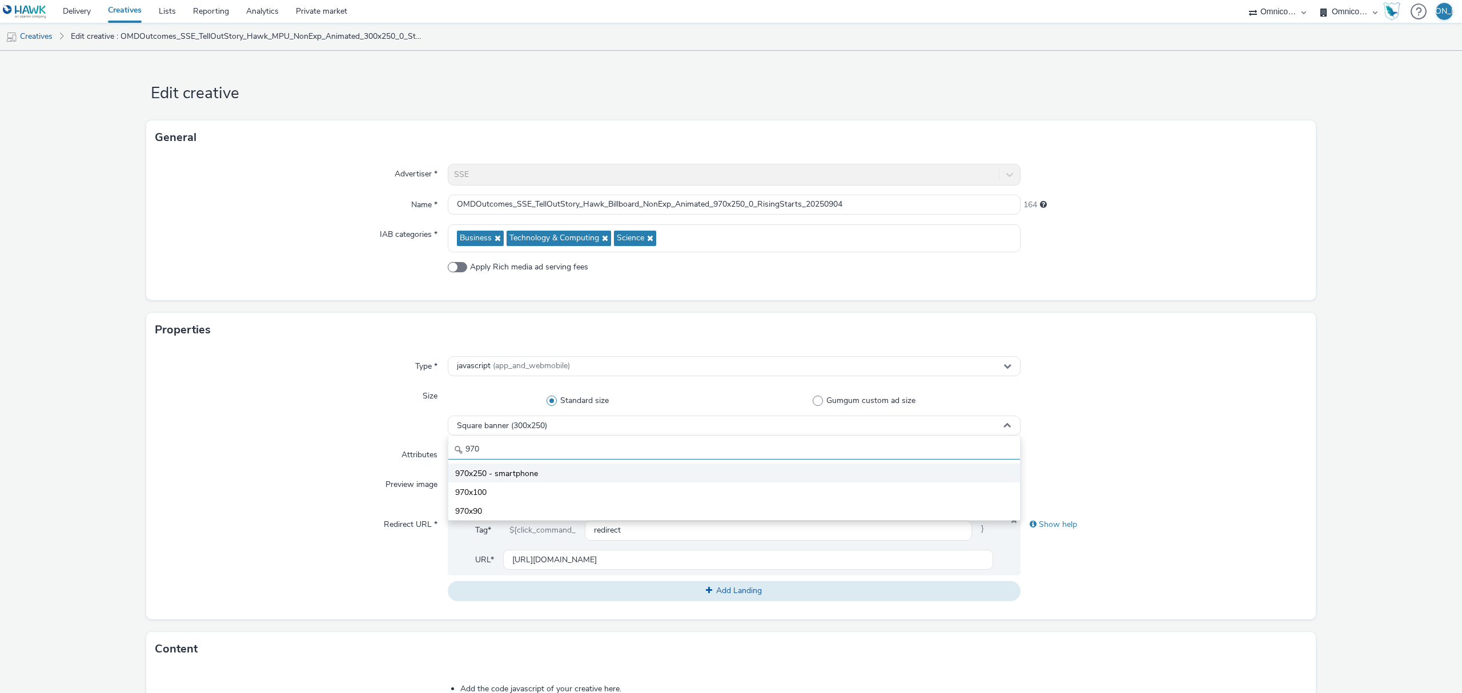
type input "970"
click at [537, 476] on li "970x250 - smartphone" at bounding box center [734, 473] width 572 height 19
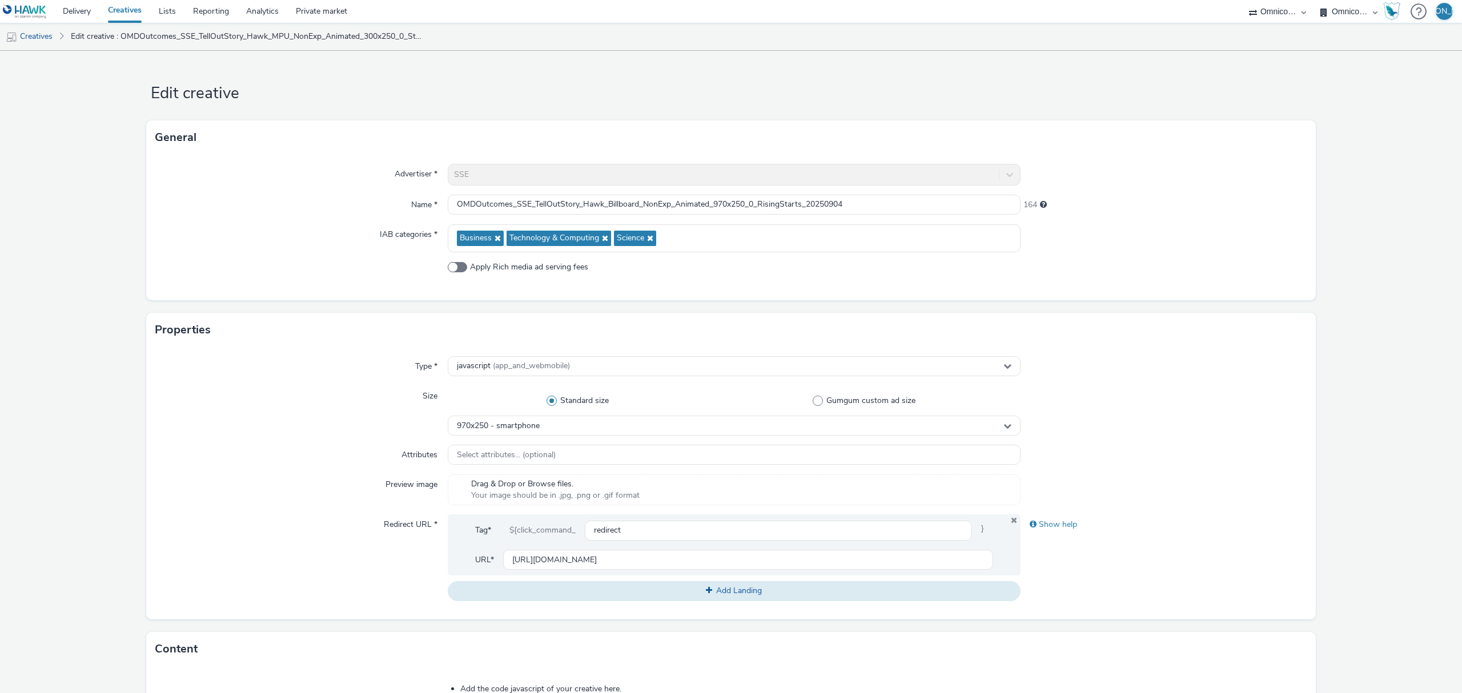
scroll to position [324, 0]
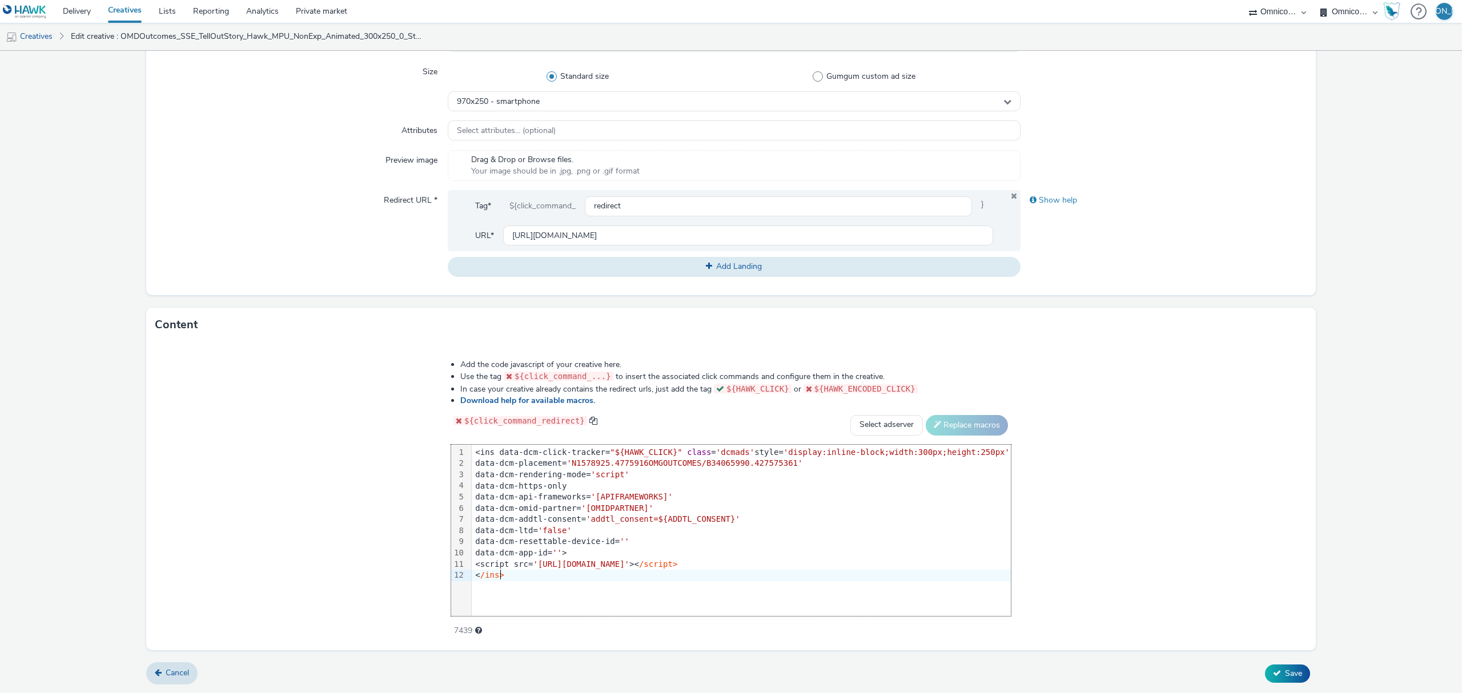
drag, startPoint x: 535, startPoint y: 575, endPoint x: 376, endPoint y: 404, distance: 233.2
click at [376, 404] on div "Add the code javascript of your creative here. Use the tag ${click_command_...}…" at bounding box center [731, 496] width 1170 height 308
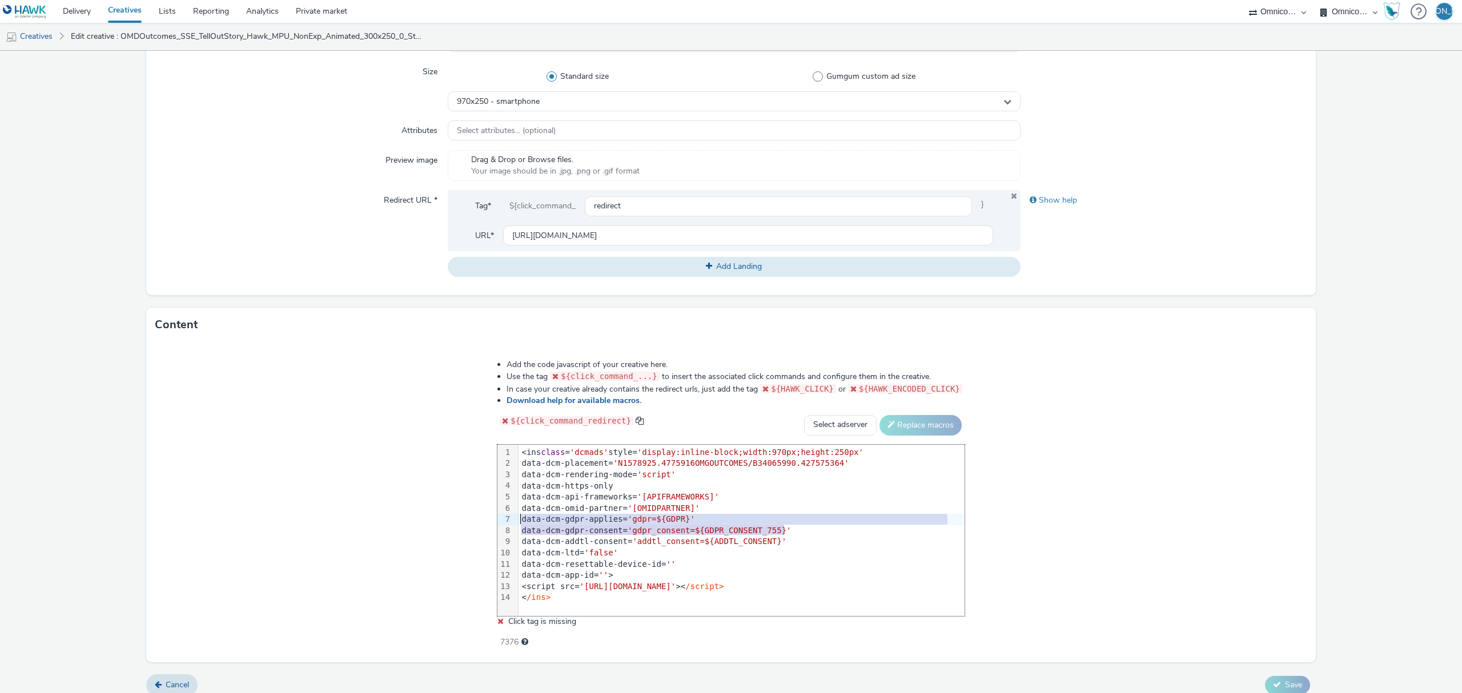
drag, startPoint x: 796, startPoint y: 532, endPoint x: 454, endPoint y: 519, distance: 342.4
click at [454, 519] on div "Add the code javascript of your creative here. Use the tag ${click_command_...}…" at bounding box center [731, 502] width 1170 height 320
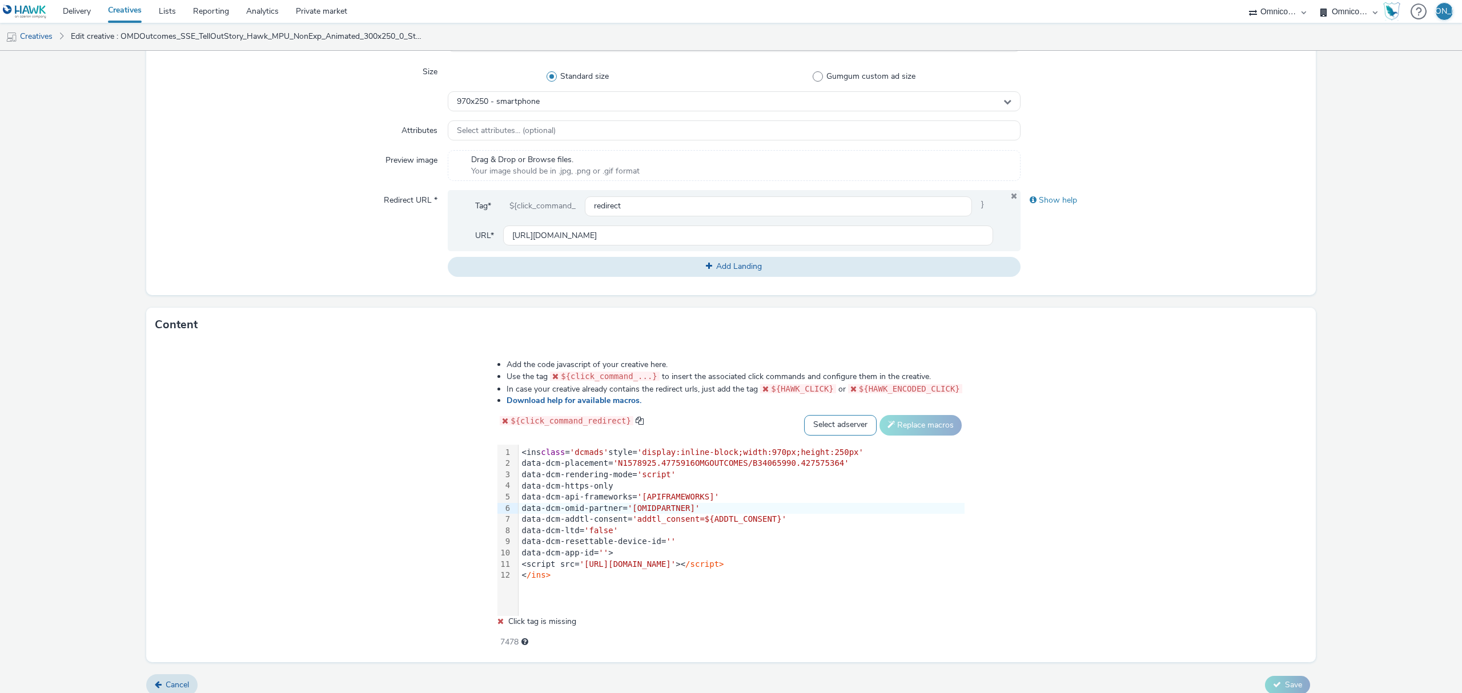
click at [837, 421] on select "Select adserver Sizmek DCM Adform Sting" at bounding box center [840, 425] width 73 height 21
select select "dcm"
click at [804, 415] on select "Select adserver Sizmek DCM Adform Sting" at bounding box center [840, 425] width 73 height 21
click at [910, 433] on button "Replace macros" at bounding box center [921, 425] width 82 height 21
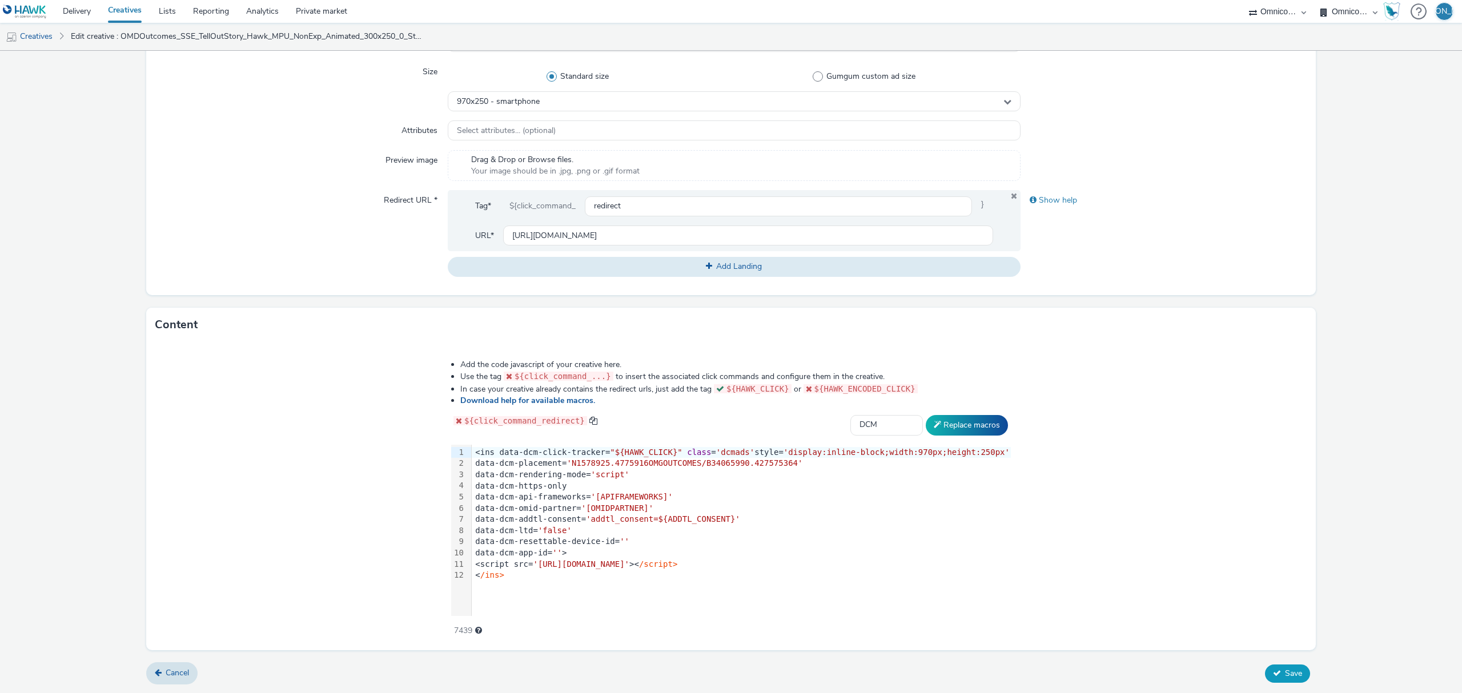
click at [1285, 677] on span "Save" at bounding box center [1293, 673] width 17 height 11
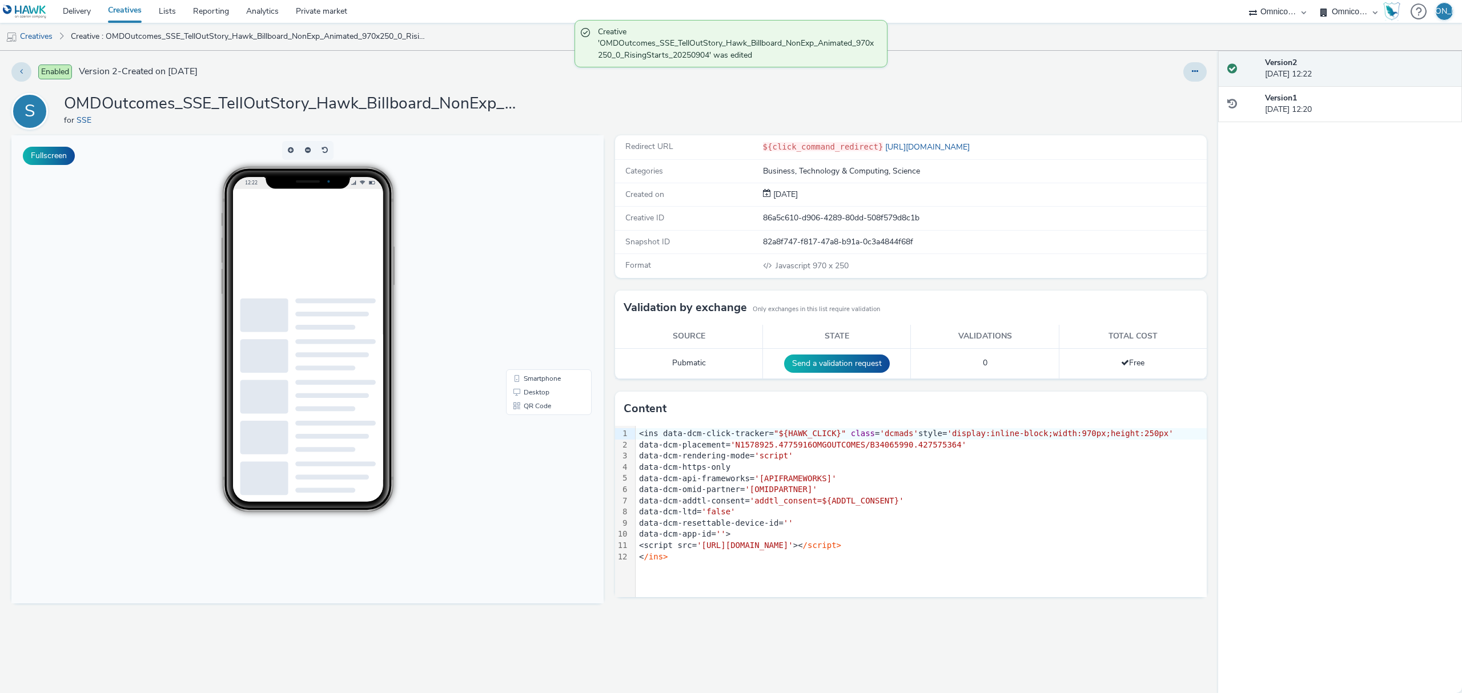
scroll to position [14, 0]
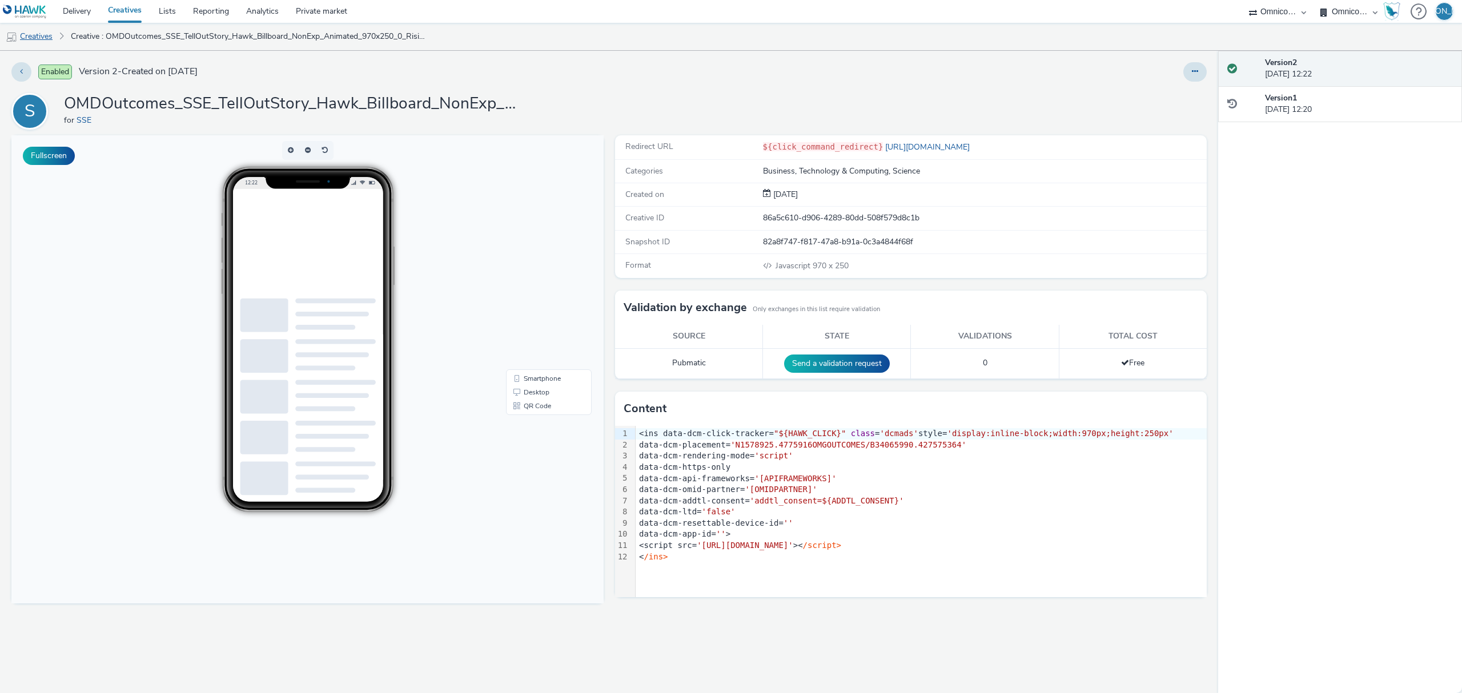
click at [38, 38] on link "Creatives" at bounding box center [29, 36] width 58 height 27
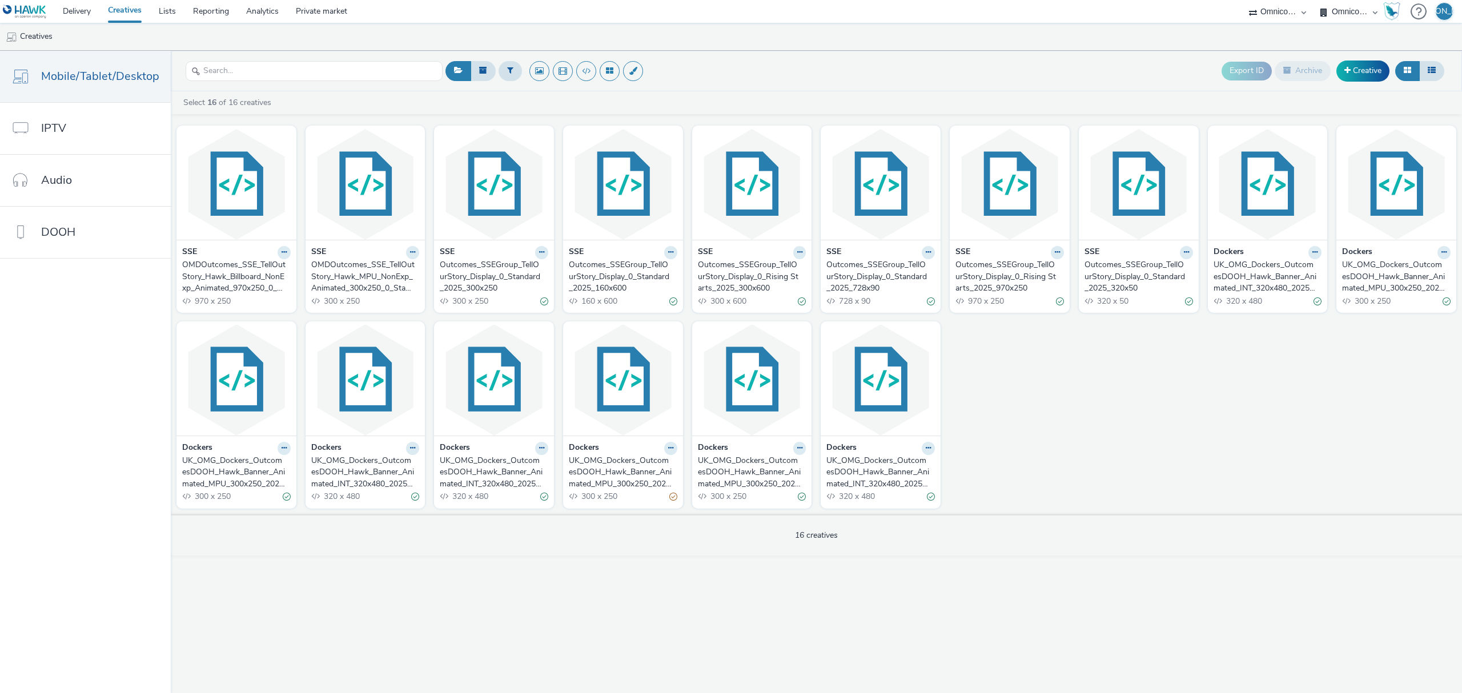
click at [762, 277] on div "Outcomes_SSEGroup_TellOurStory_Display_0_Rising Starts_2025_300x600" at bounding box center [750, 276] width 104 height 35
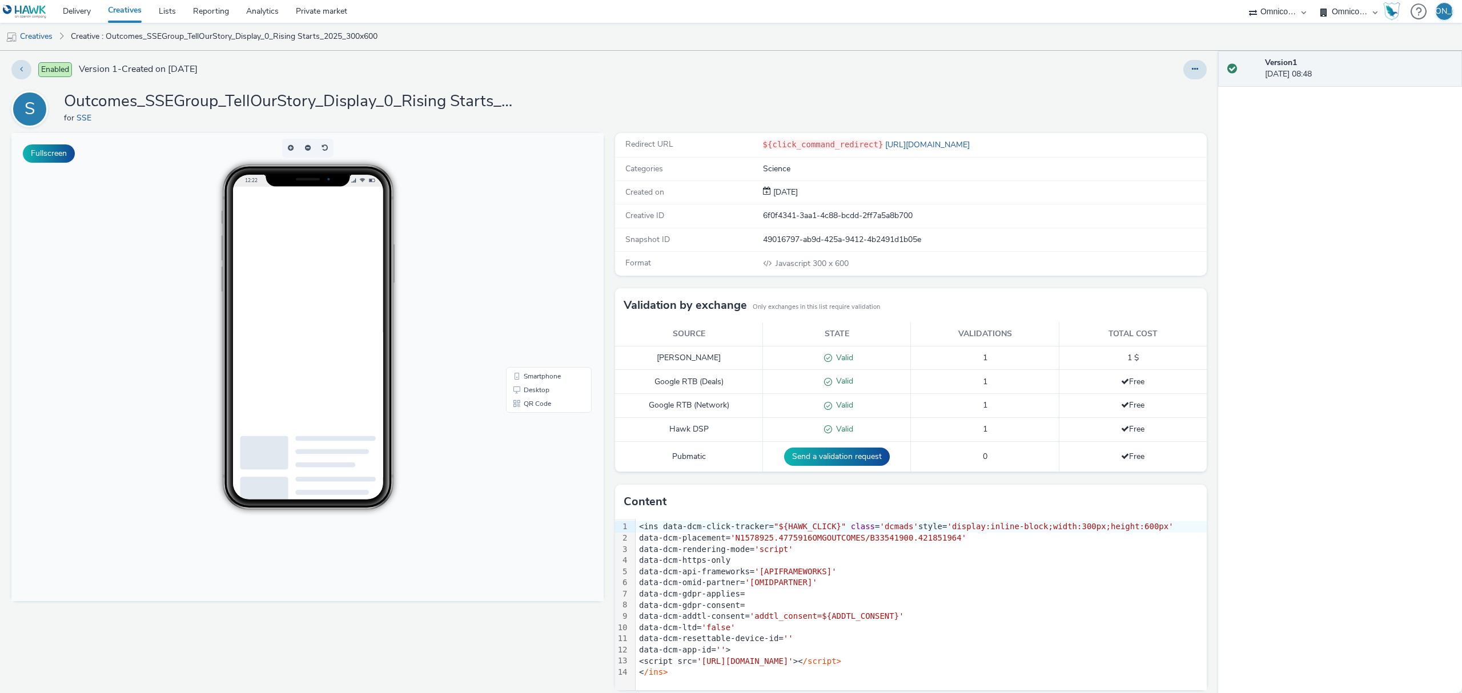
scroll to position [15, 0]
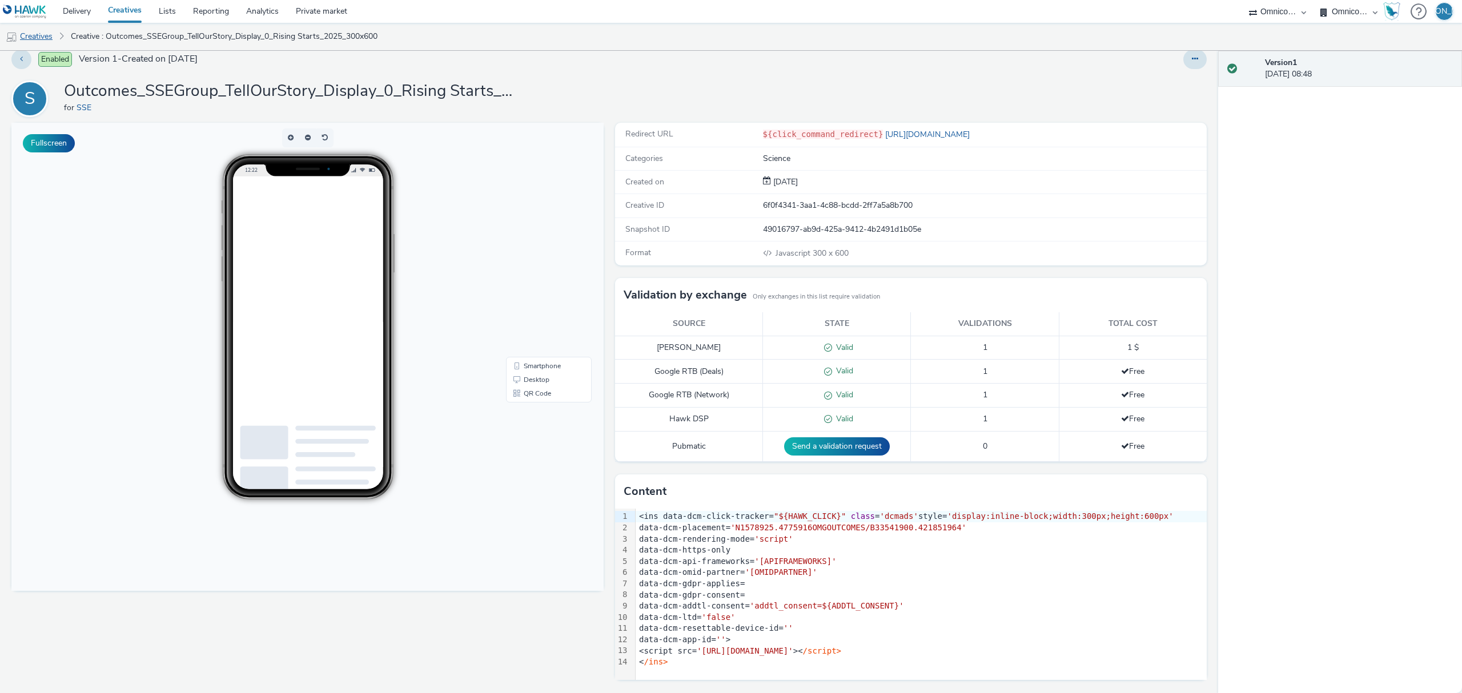
click at [49, 38] on link "Creatives" at bounding box center [29, 36] width 58 height 27
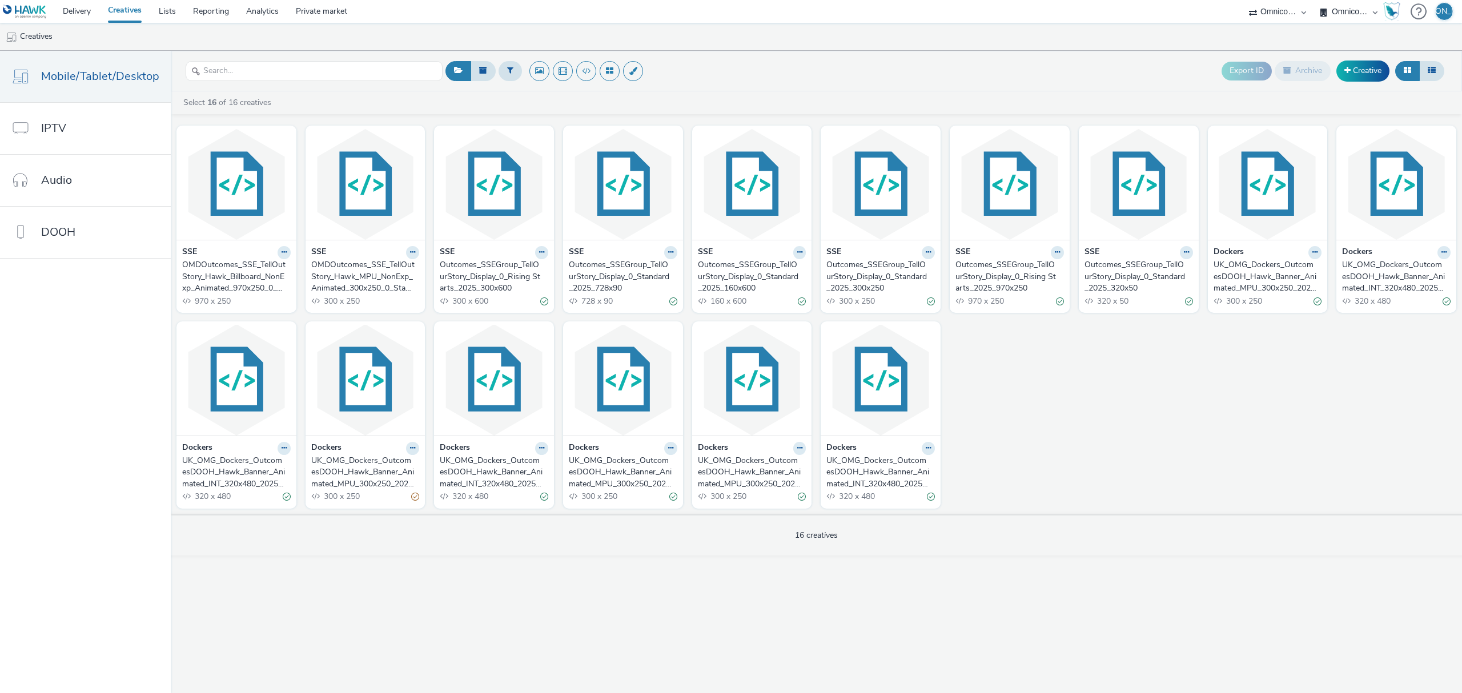
click at [357, 280] on div "OMDOutcomes_SSE_TellOutStory_Hawk_MPU_NonExp_Animated_300x250_0_Standard_202509…" at bounding box center [363, 276] width 104 height 35
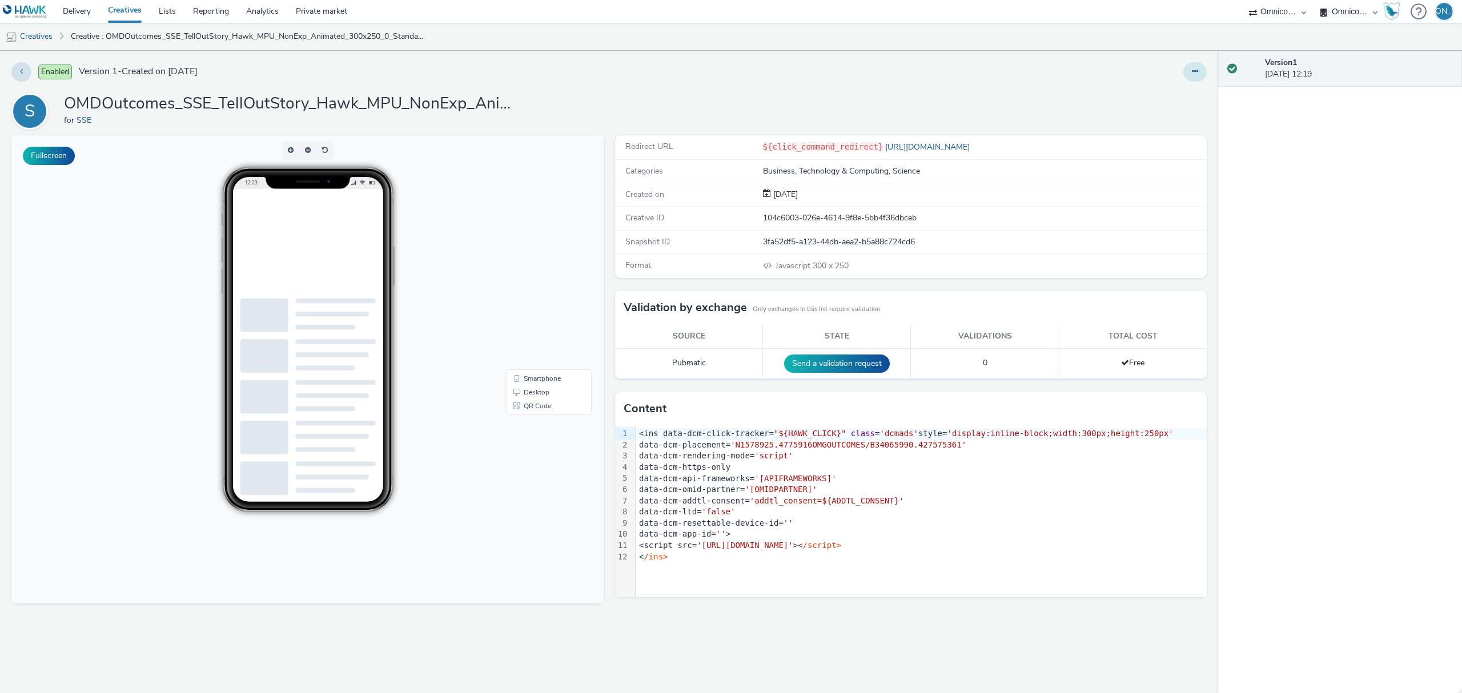
click at [1192, 74] on icon at bounding box center [1195, 71] width 6 height 8
click at [1177, 97] on link "Edit" at bounding box center [1164, 94] width 86 height 23
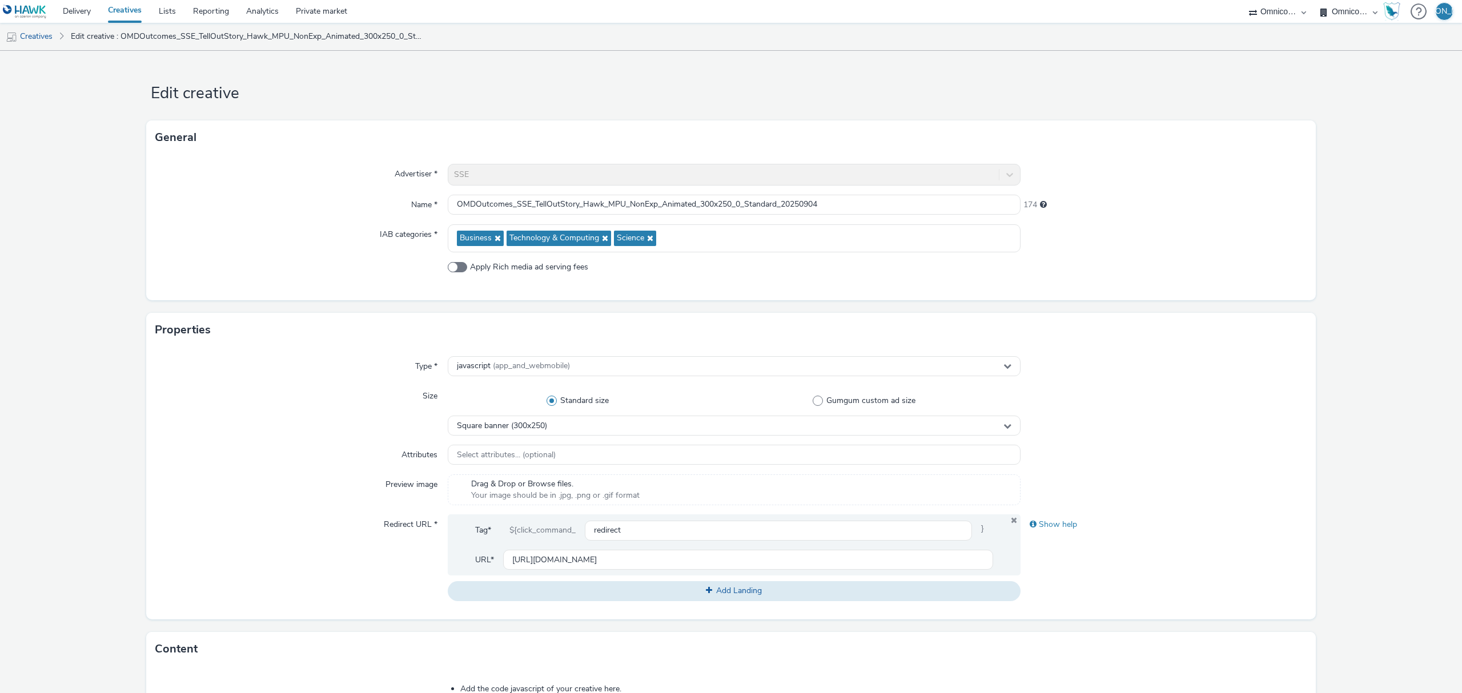
scroll to position [324, 0]
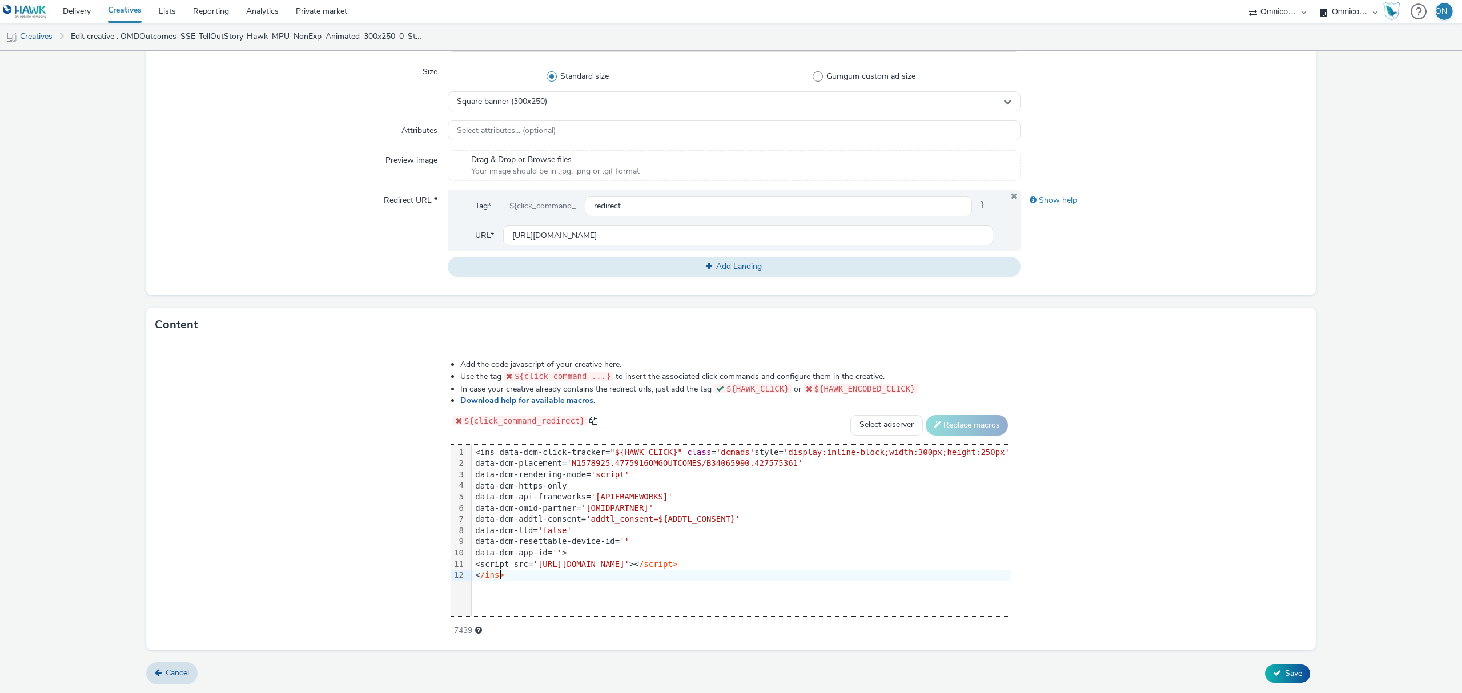
drag, startPoint x: 576, startPoint y: 581, endPoint x: 268, endPoint y: 325, distance: 399.9
click at [268, 325] on div "Content Add the code javascript of your creative here. Use the tag ${click_comm…" at bounding box center [731, 479] width 1170 height 343
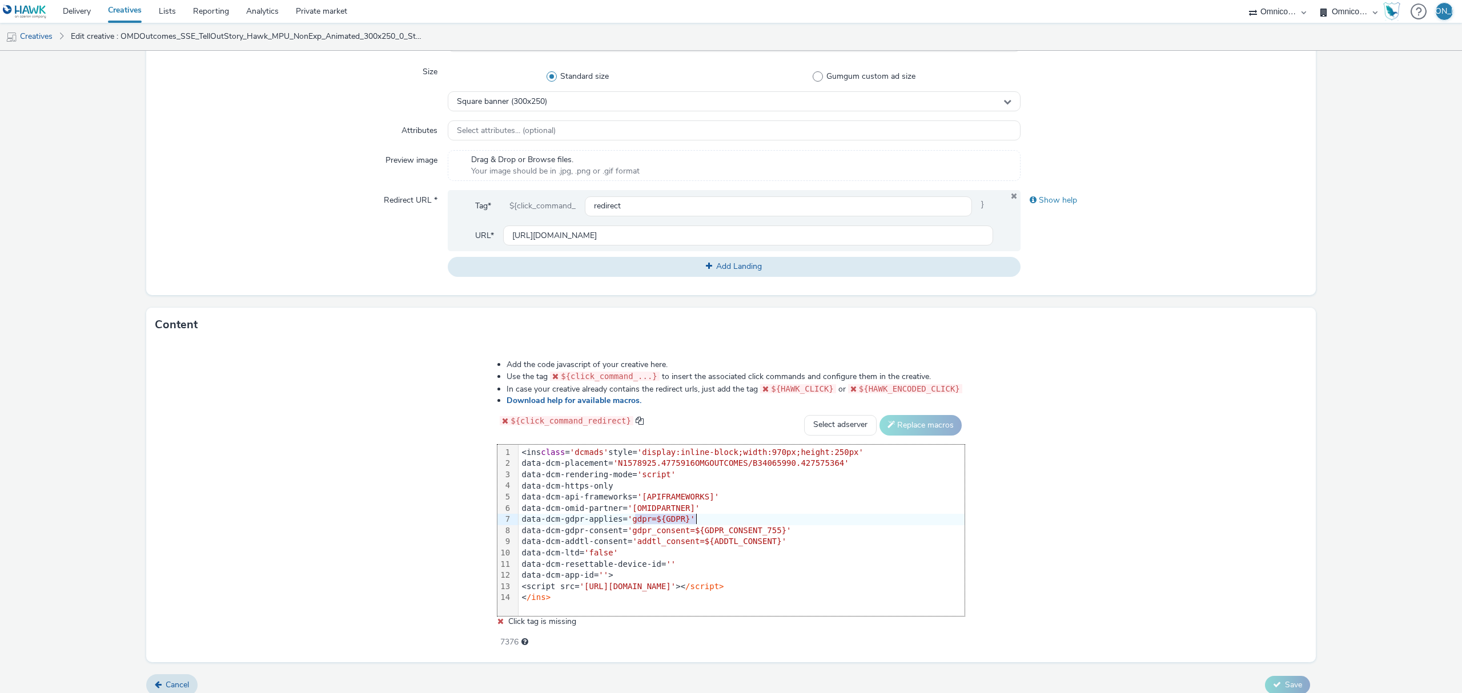
drag, startPoint x: 639, startPoint y: 516, endPoint x: 703, endPoint y: 517, distance: 64.0
click at [703, 517] on div "data-dcm-gdpr-applies= 'gdpr=${GDPR}'" at bounding box center [742, 519] width 446 height 11
drag, startPoint x: 636, startPoint y: 530, endPoint x: 803, endPoint y: 532, distance: 166.8
click at [803, 532] on div "data-dcm-gdpr-consent= 'gdpr_consent=${GDPR_CONSENT_755}'" at bounding box center [742, 530] width 446 height 11
click at [1286, 549] on div "Add the code javascript of your creative here. Use the tag ${click_command_...}…" at bounding box center [731, 502] width 1170 height 320
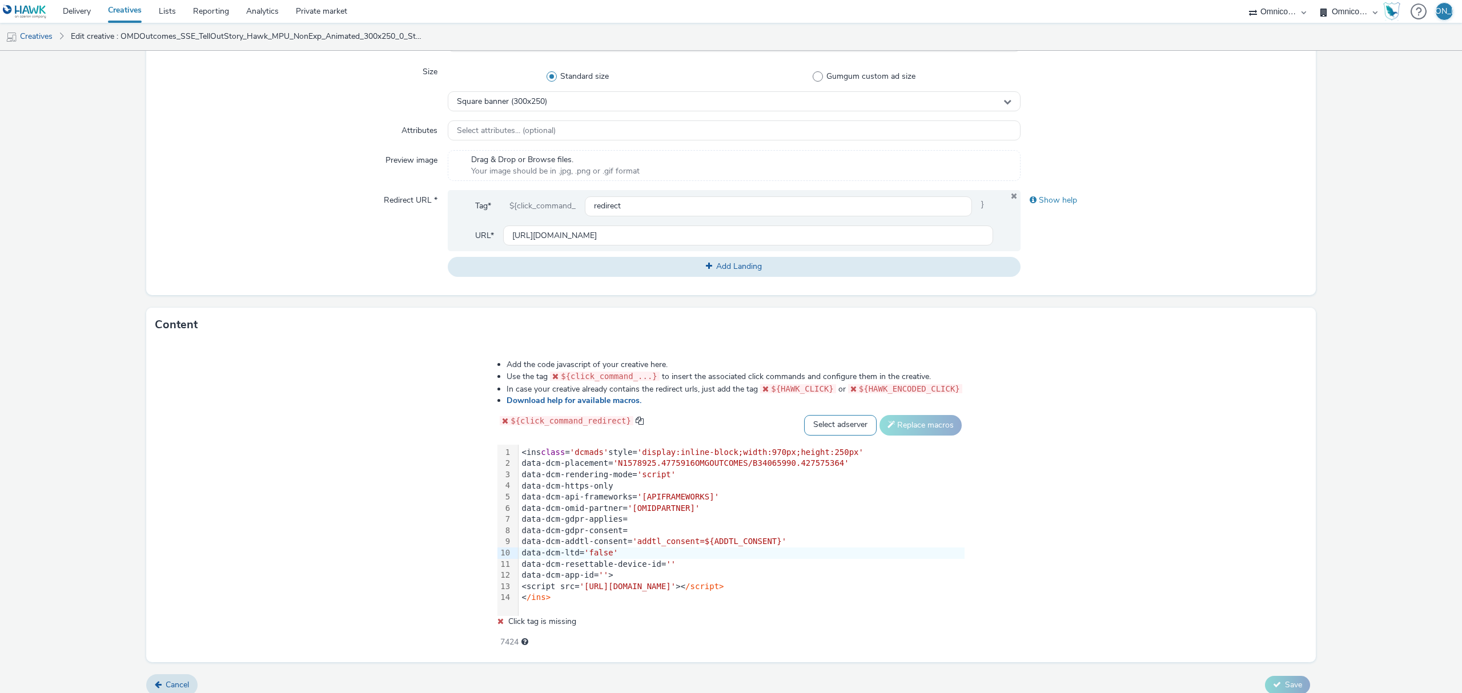
click at [805, 426] on select "Select adserver Sizmek DCM Adform Sting" at bounding box center [840, 425] width 73 height 21
select select "dcm"
click at [804, 415] on select "Select adserver Sizmek DCM Adform Sting" at bounding box center [840, 425] width 73 height 21
click at [905, 425] on button "Replace macros" at bounding box center [921, 425] width 82 height 21
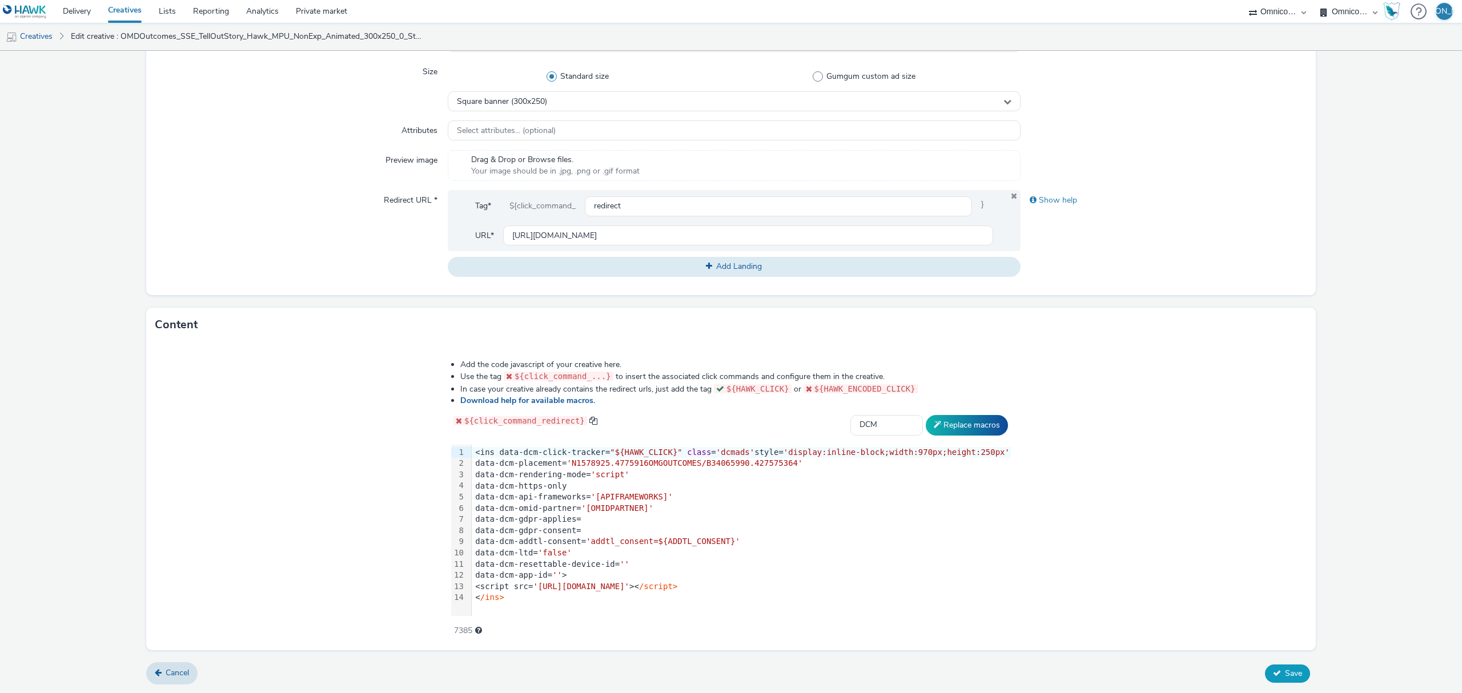
click at [1271, 665] on button "Save" at bounding box center [1287, 674] width 45 height 18
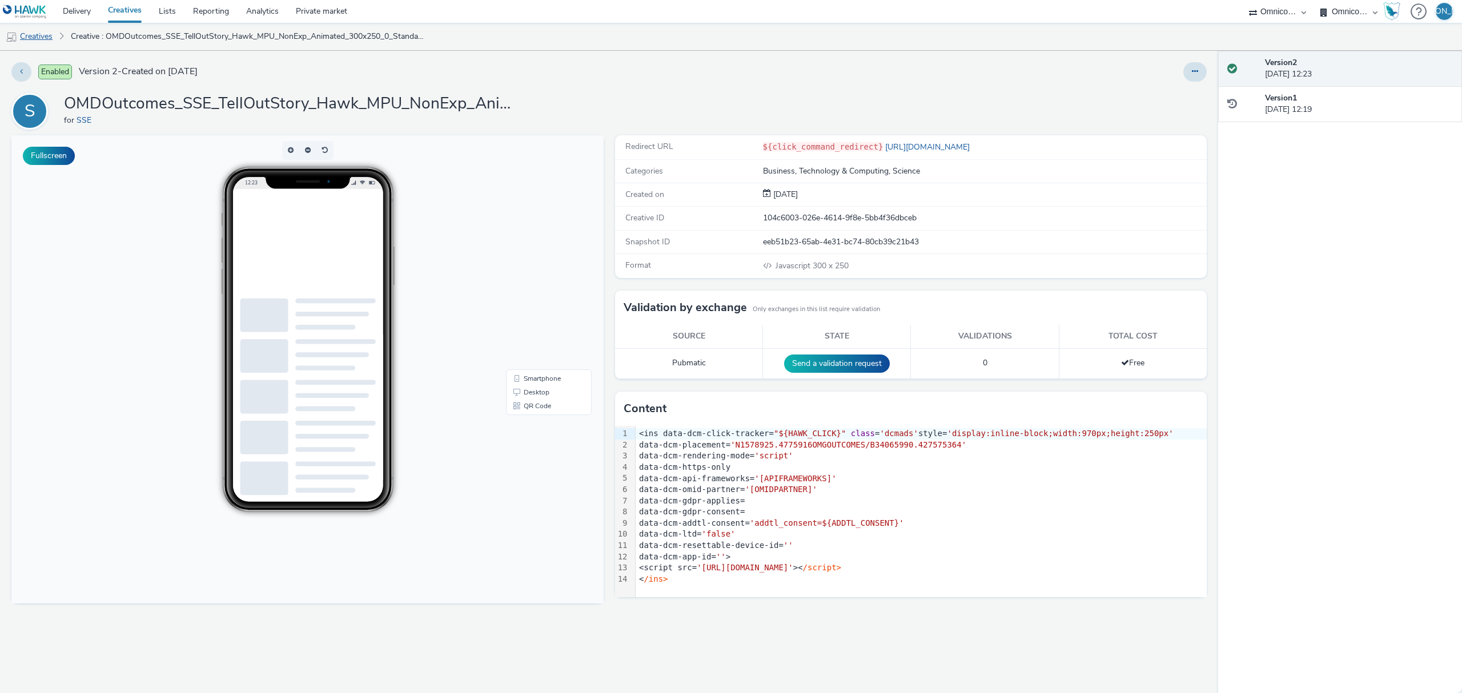
click at [35, 35] on link "Creatives" at bounding box center [29, 36] width 58 height 27
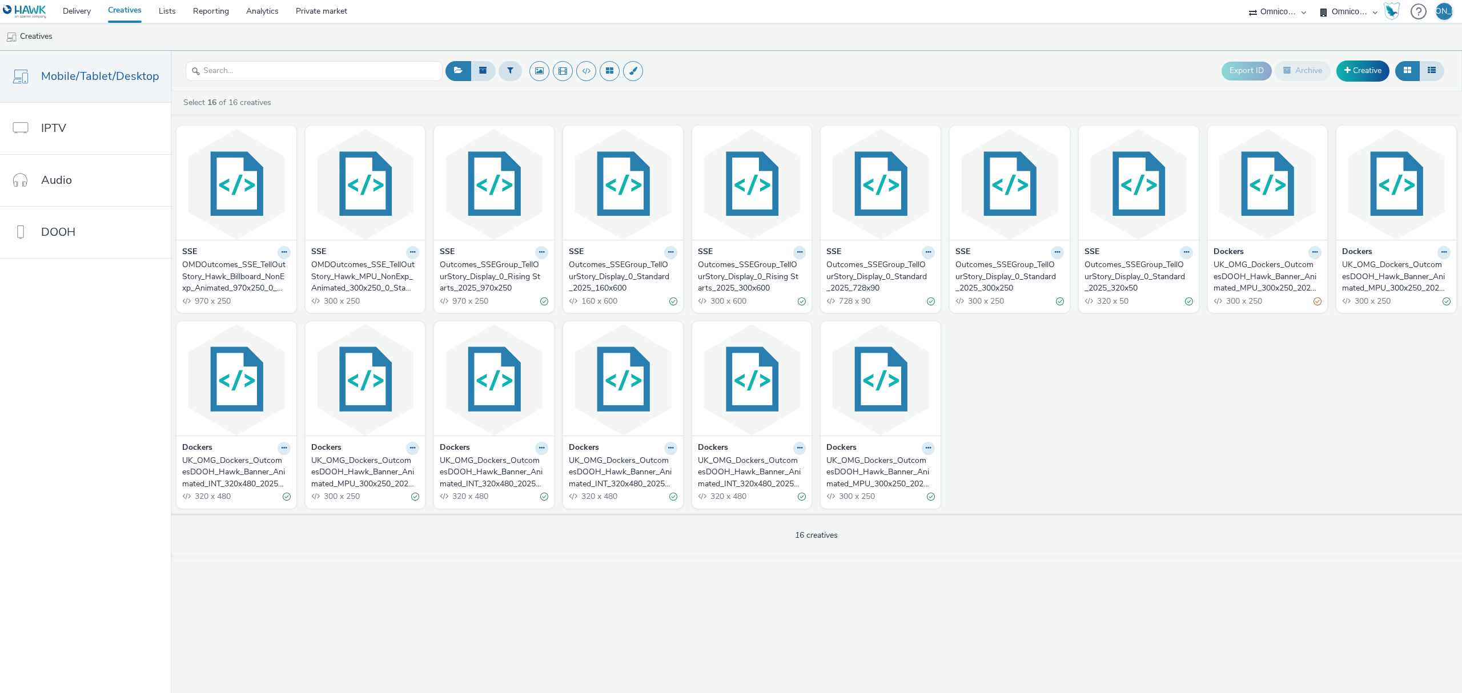
click at [386, 263] on div "OMDOutcomes_SSE_TellOutStory_Hawk_MPU_NonExp_Animated_300x250_0_Standard_202509…" at bounding box center [363, 276] width 104 height 35
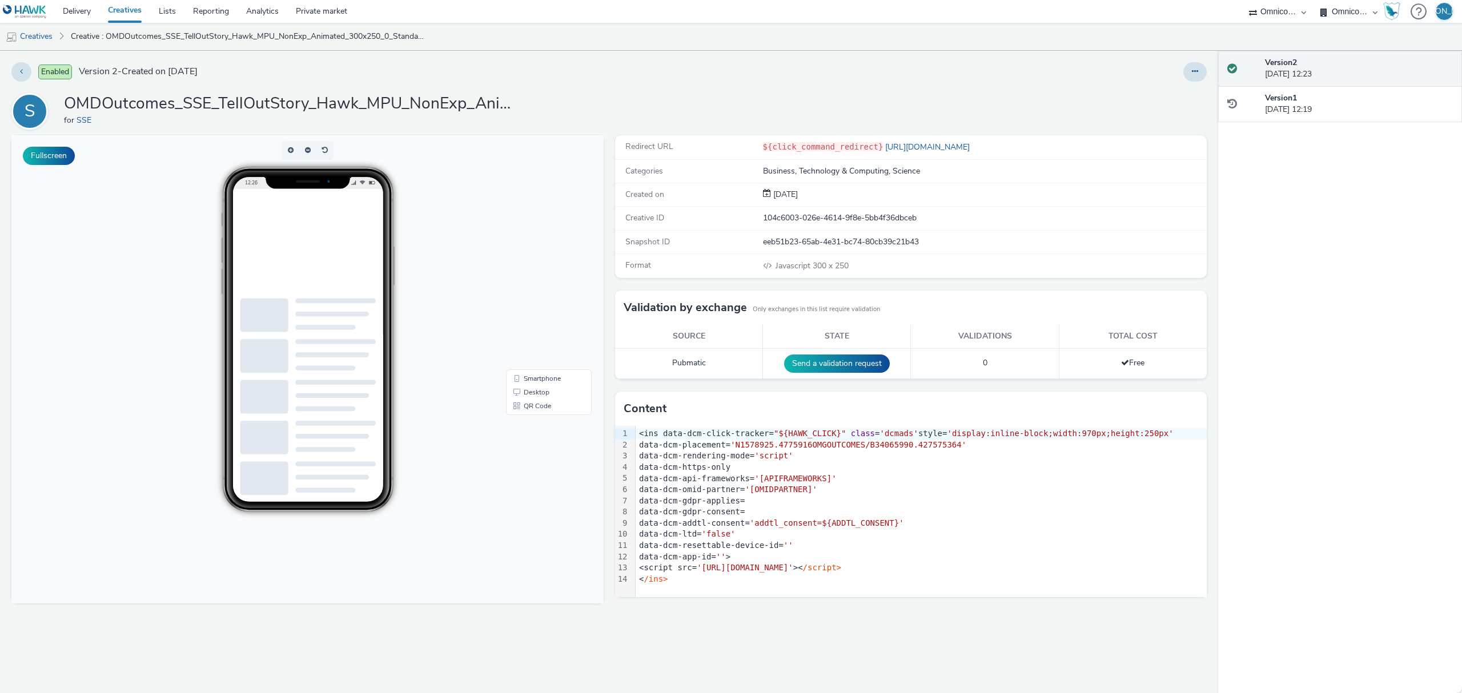
scroll to position [0, 394]
click at [1191, 69] on button at bounding box center [1194, 71] width 23 height 19
click at [1179, 85] on link "Edit" at bounding box center [1164, 94] width 86 height 23
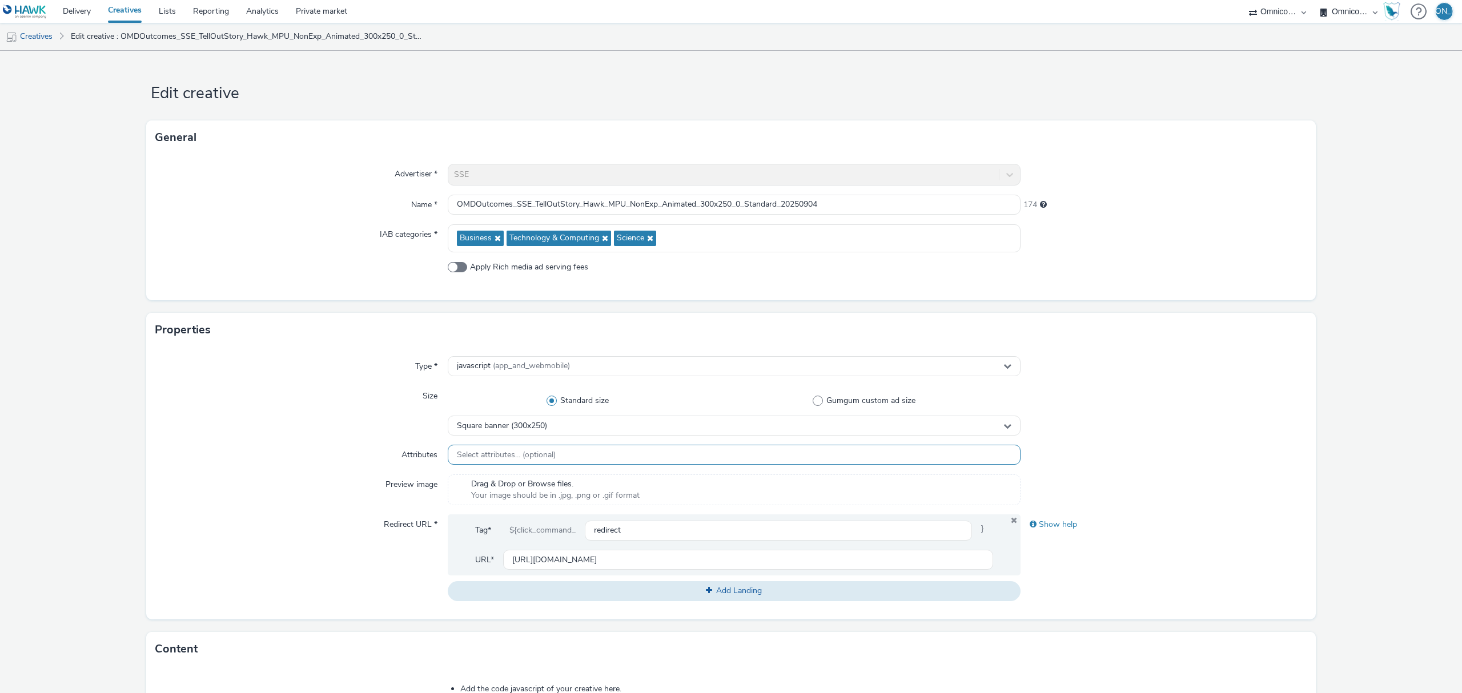
scroll to position [324, 0]
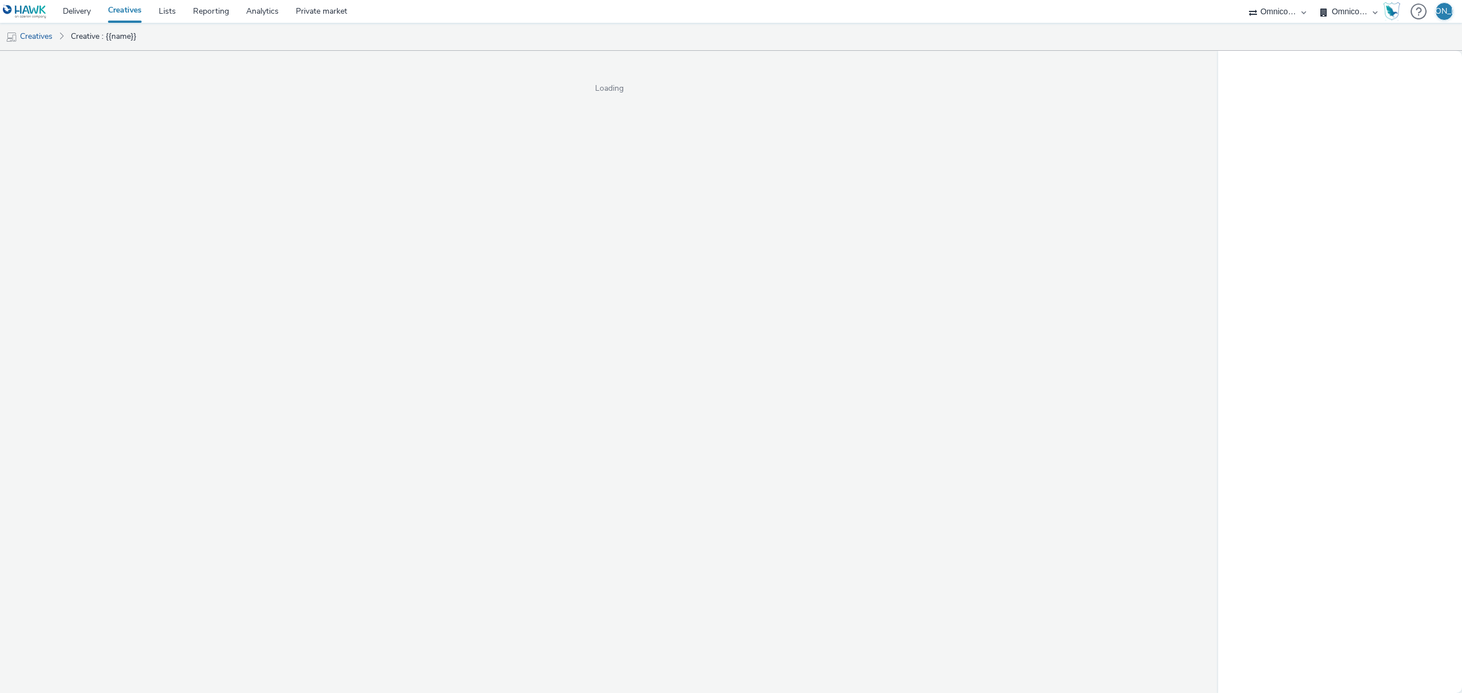
select select "ab85b118-b3fc-4d58-8204-61b74655165f"
select select "74646f0e-81e2-42d0-938d-1e49f1c87be8"
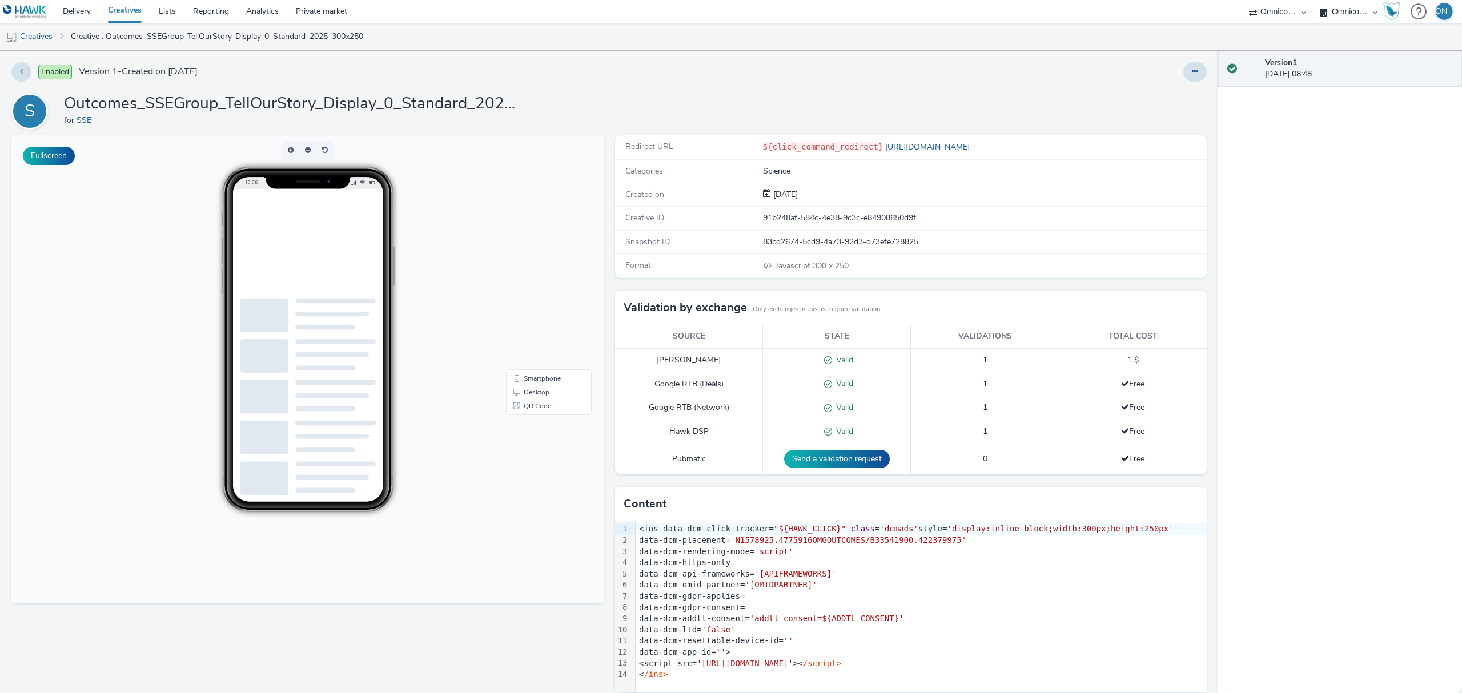
scroll to position [15, 0]
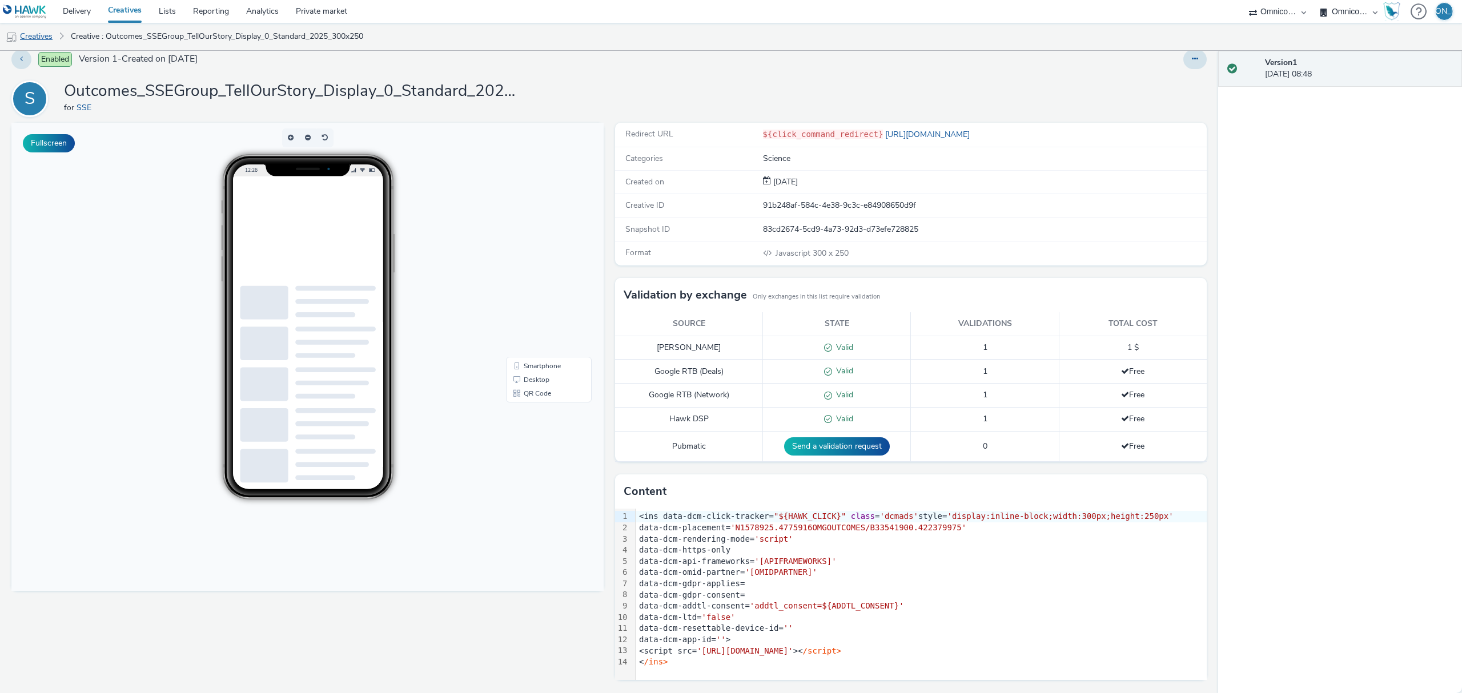
click at [43, 32] on link "Creatives" at bounding box center [29, 36] width 58 height 27
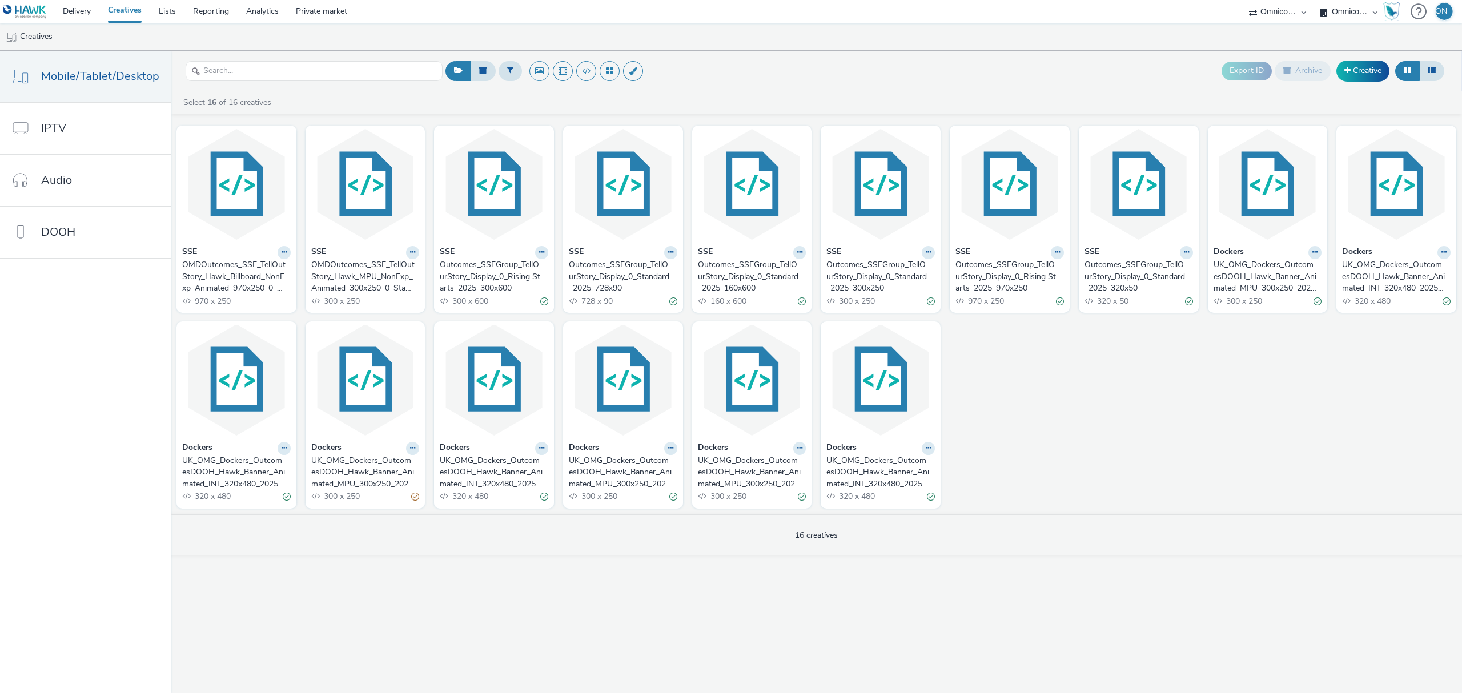
click at [399, 290] on div "OMDOutcomes_SSE_TellOutStory_Hawk_MPU_NonExp_Animated_300x250_0_Standard_202509…" at bounding box center [363, 276] width 104 height 35
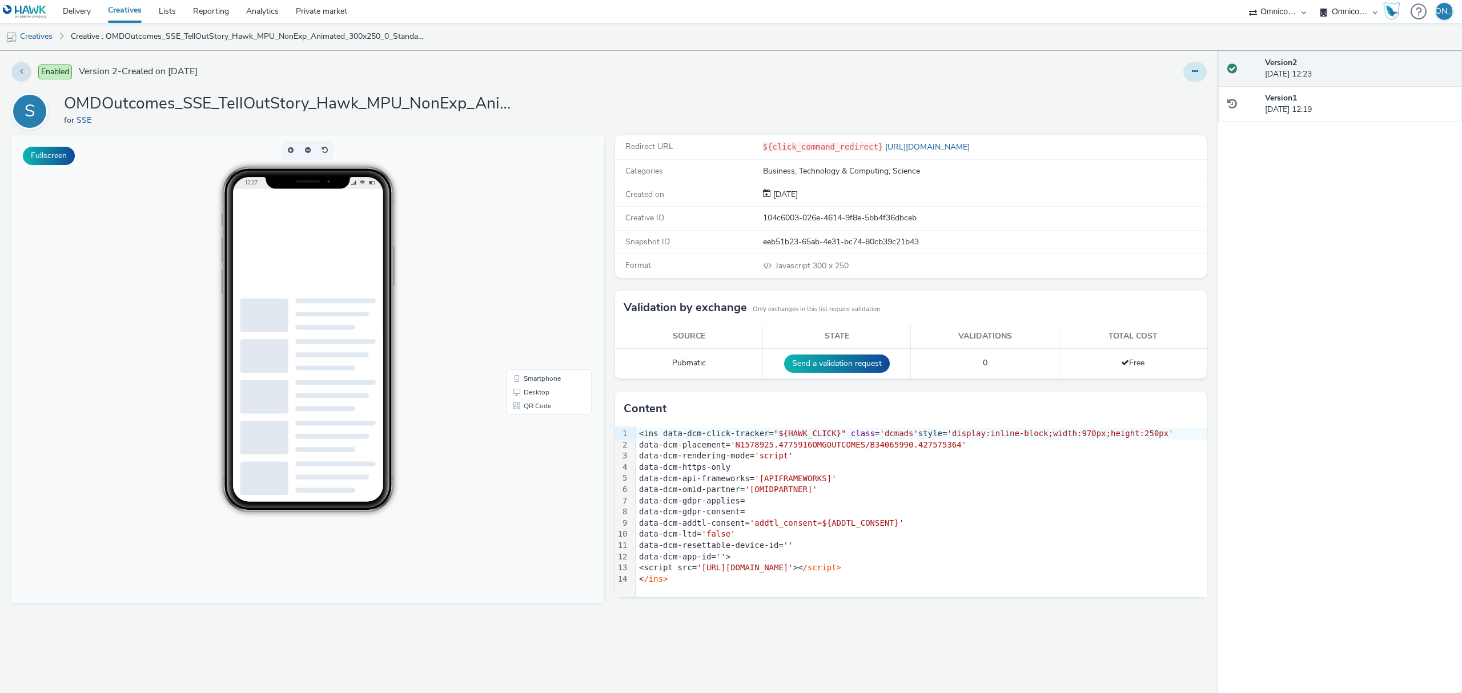
click at [1202, 75] on button at bounding box center [1194, 71] width 23 height 19
click at [1189, 97] on link "Edit" at bounding box center [1164, 94] width 86 height 23
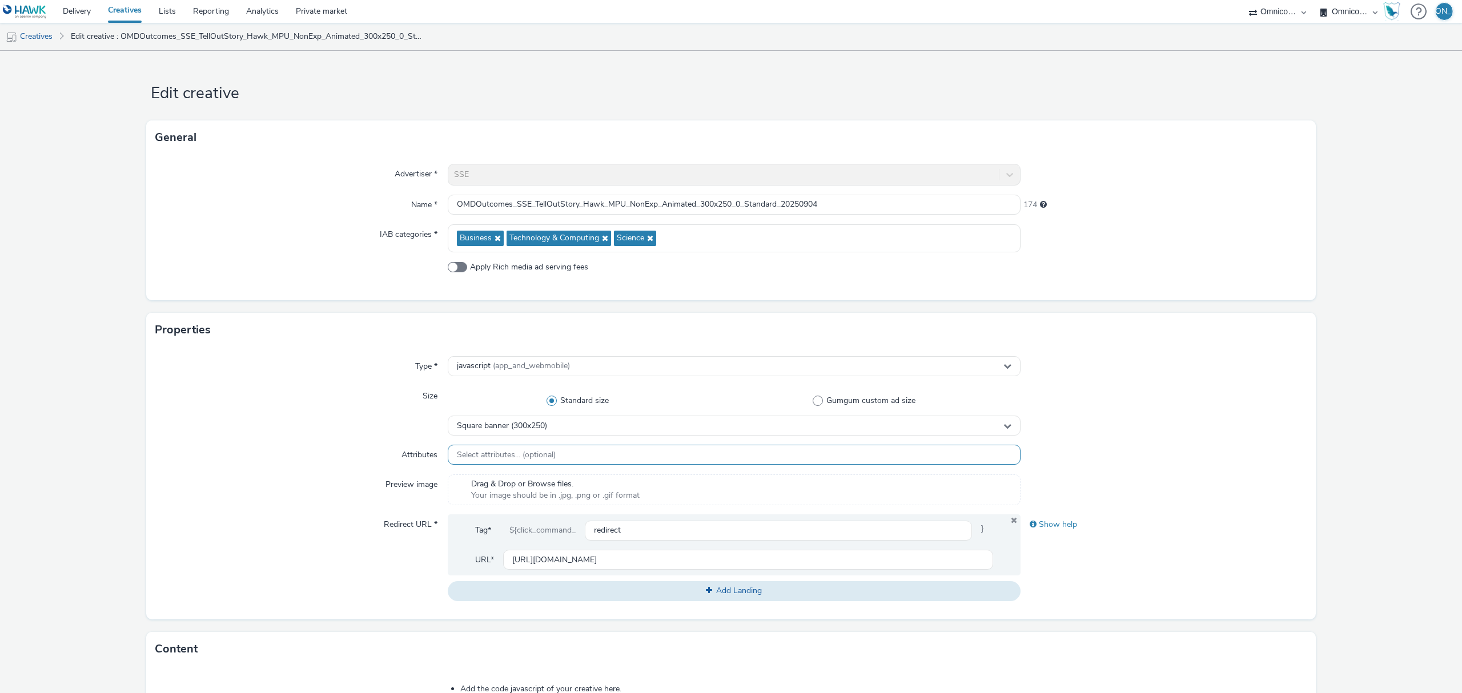
scroll to position [324, 0]
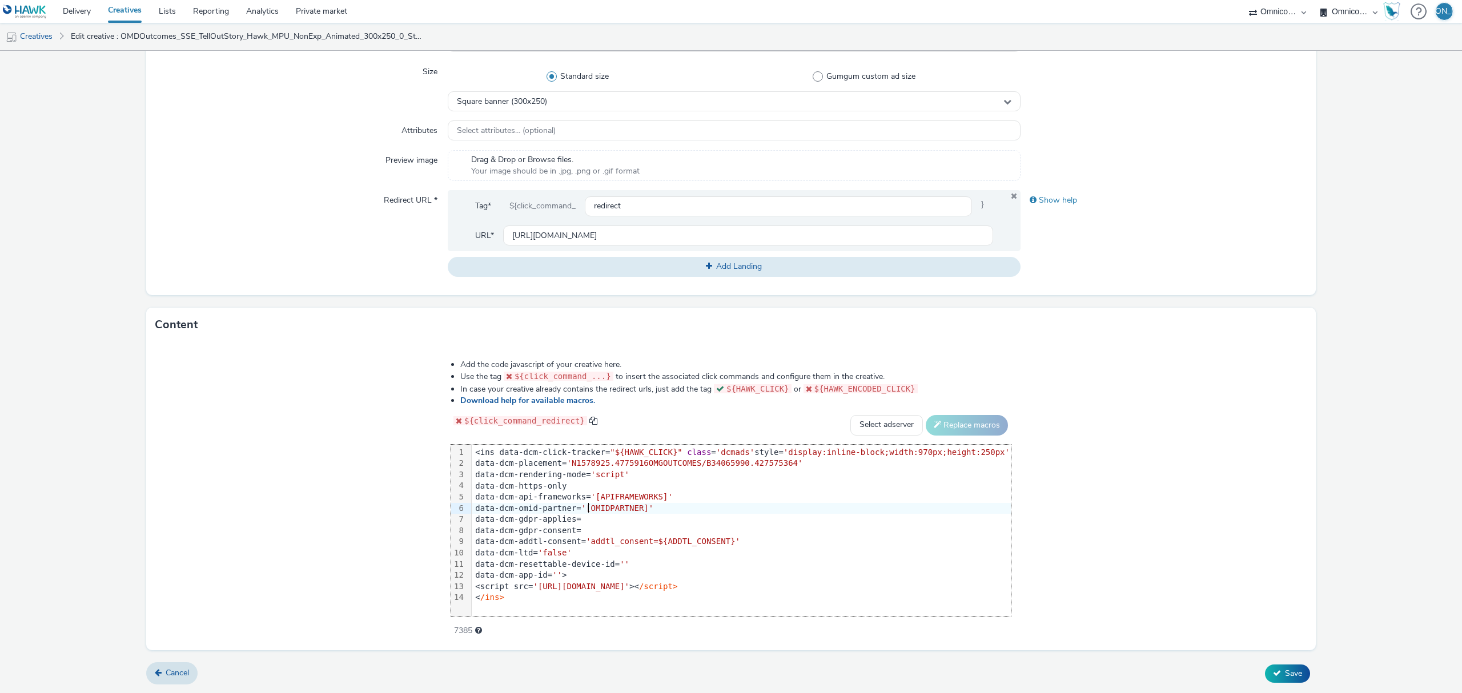
click at [604, 504] on span "'[OMIDPARTNER]'" at bounding box center [617, 508] width 72 height 9
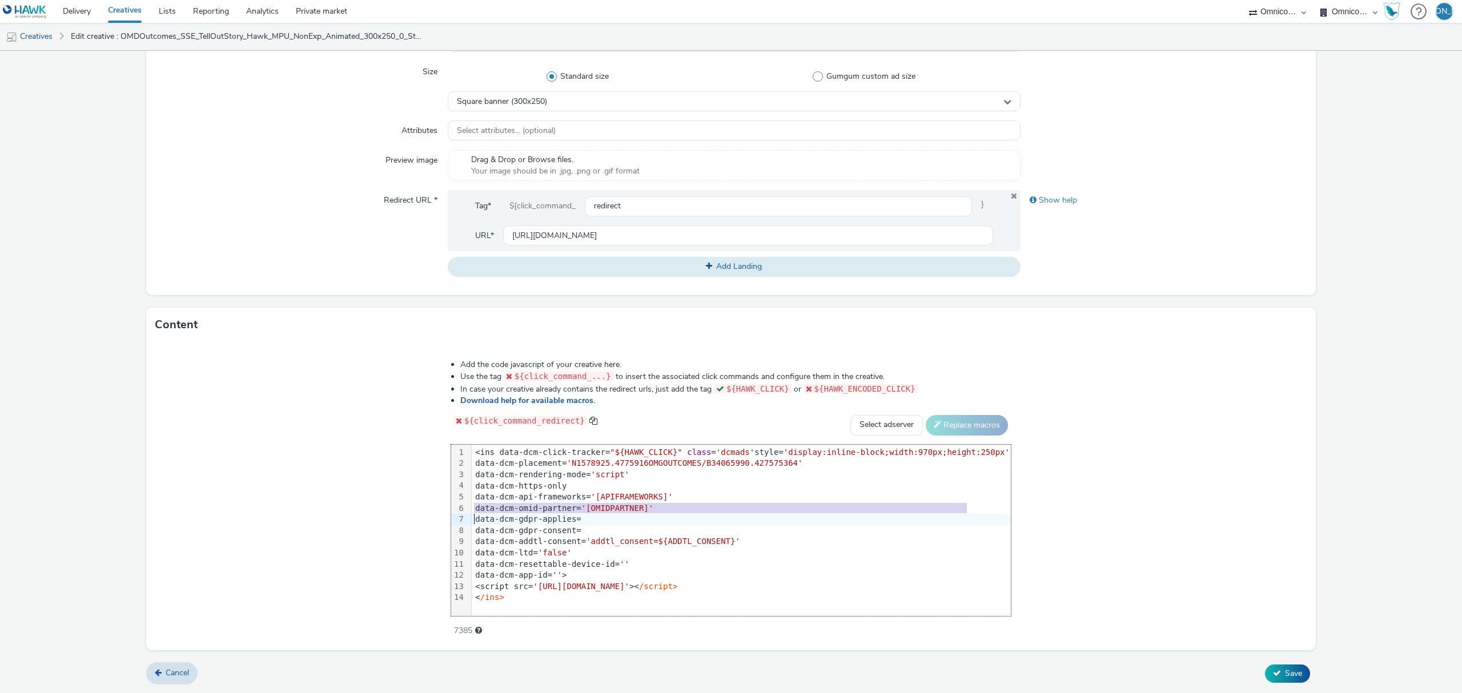
click at [604, 504] on span "'[OMIDPARTNER]'" at bounding box center [617, 508] width 72 height 9
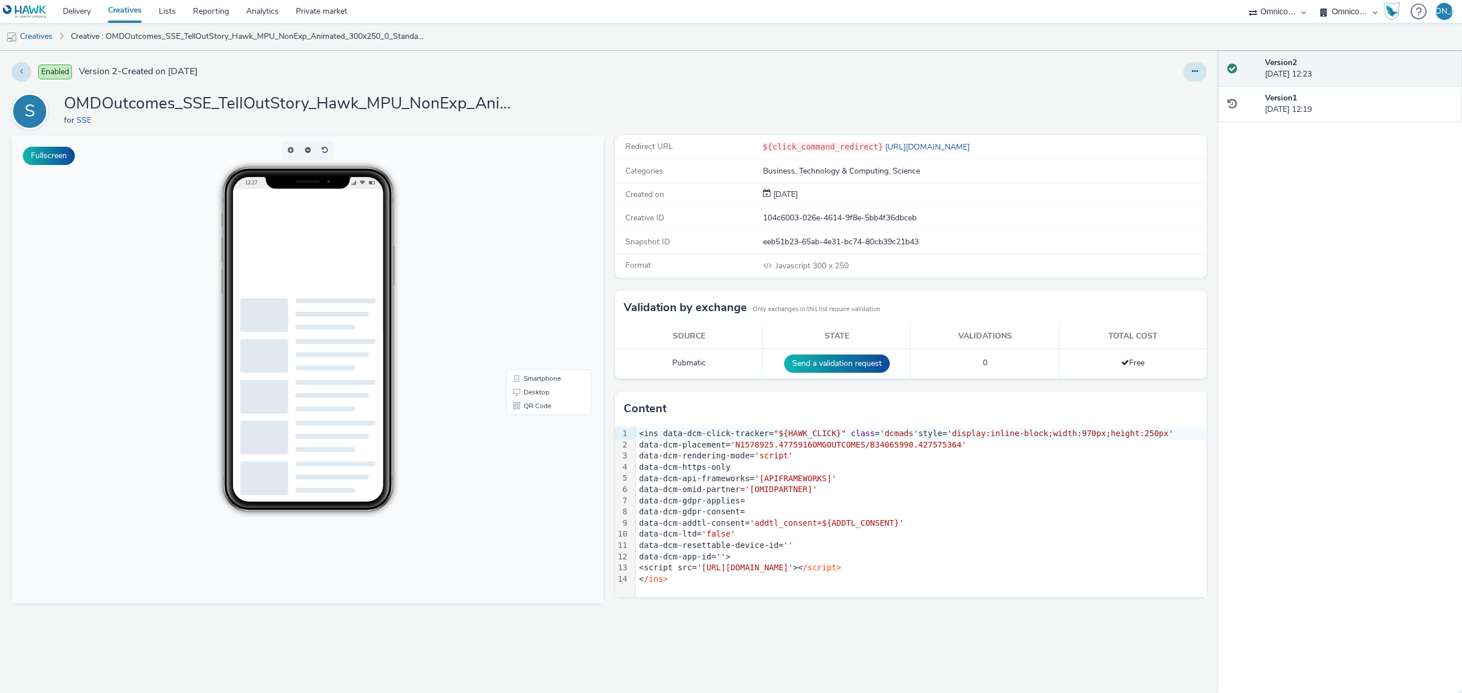
click at [1184, 70] on button at bounding box center [1194, 71] width 23 height 19
click at [1182, 85] on link "Edit" at bounding box center [1164, 94] width 86 height 23
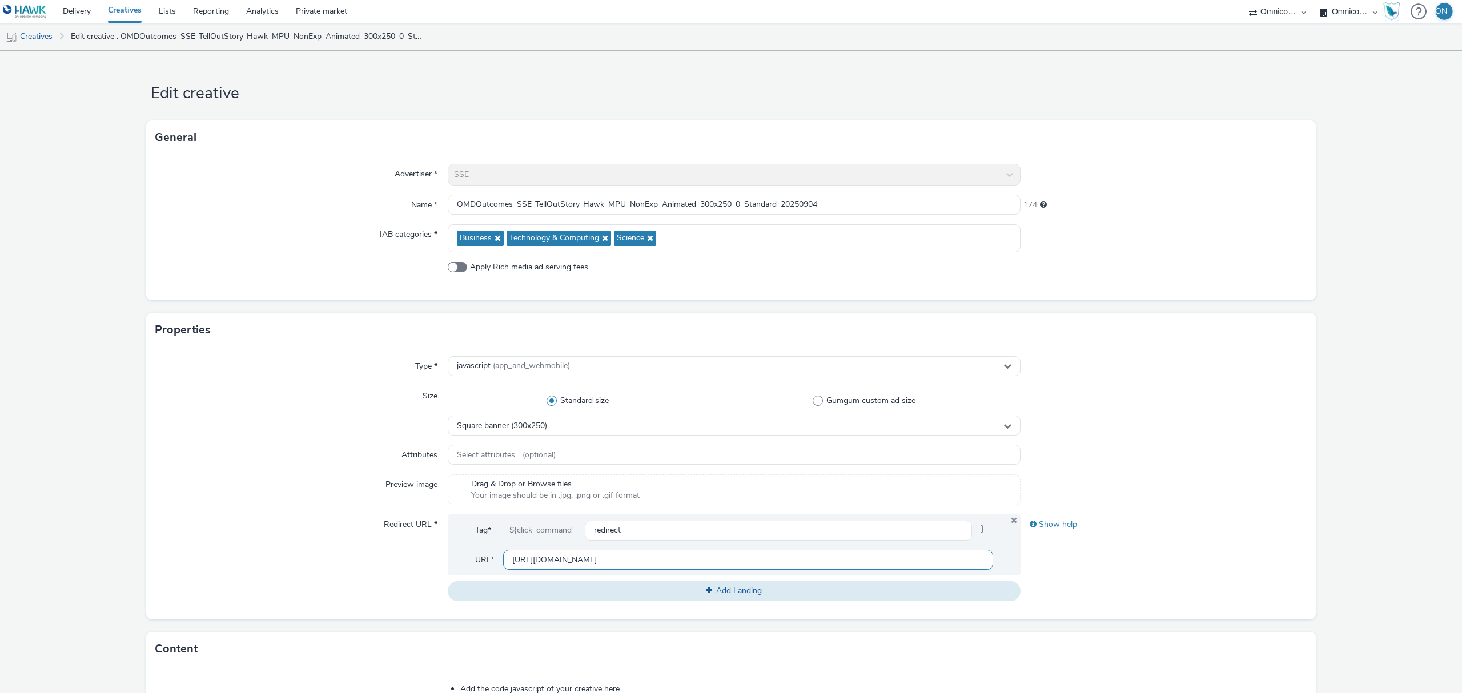
scroll to position [324, 0]
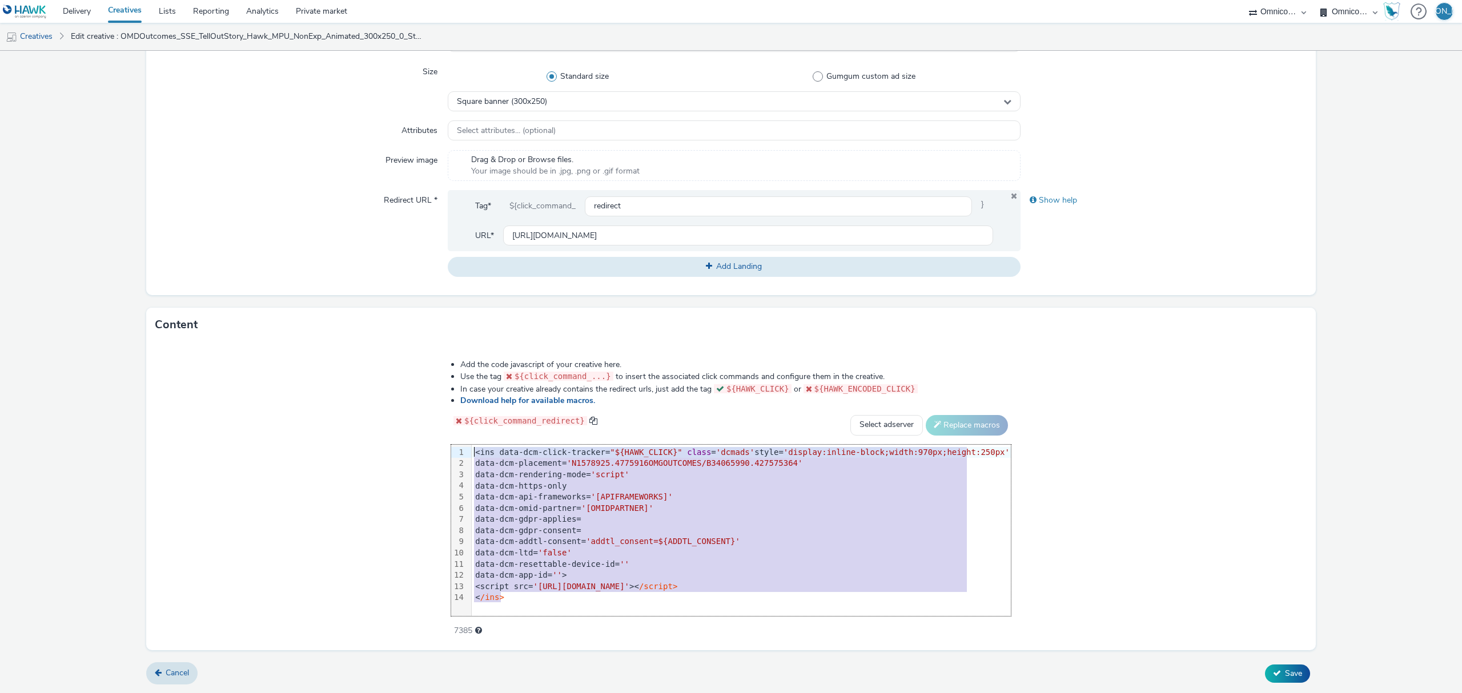
drag, startPoint x: 521, startPoint y: 604, endPoint x: 328, endPoint y: 385, distance: 292.1
click at [328, 385] on div "Add the code javascript of your creative here. Use the tag ${click_command_...}…" at bounding box center [731, 496] width 1170 height 308
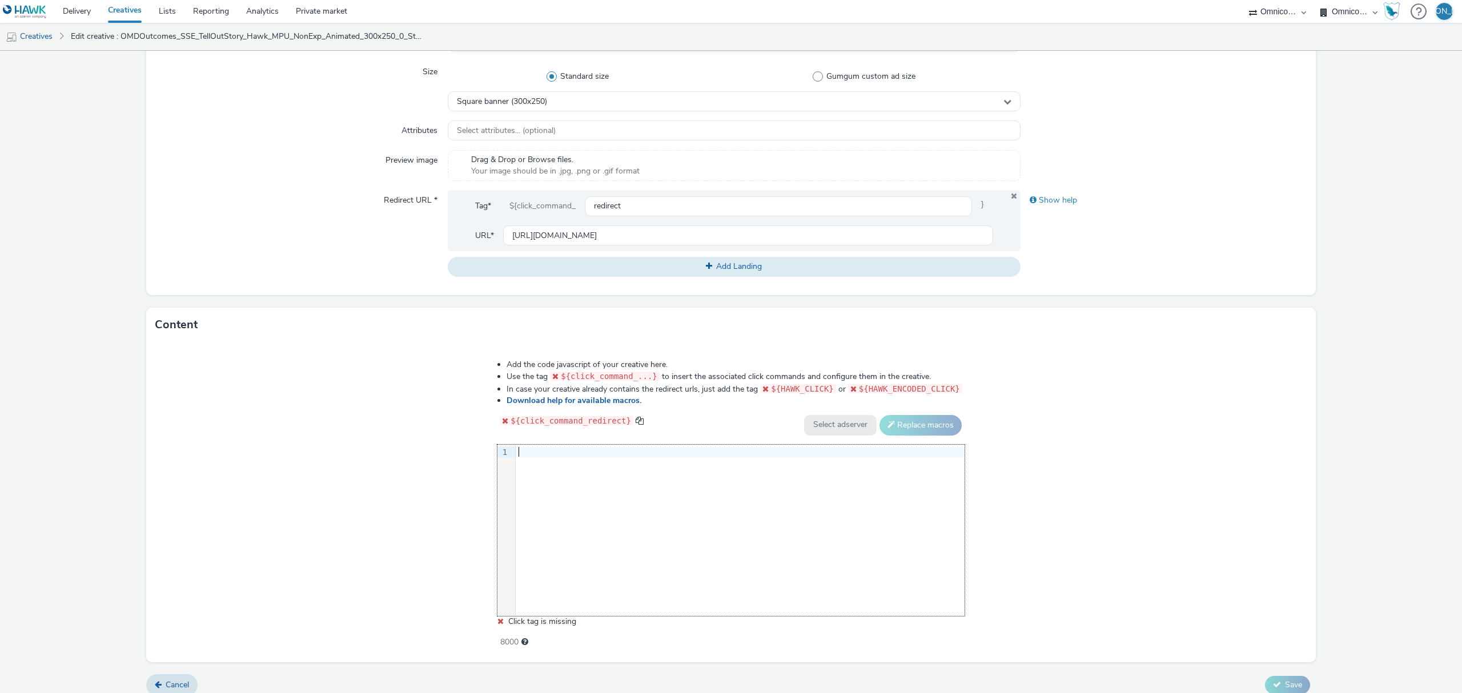
click at [604, 505] on div "9 1 ›" at bounding box center [730, 530] width 467 height 171
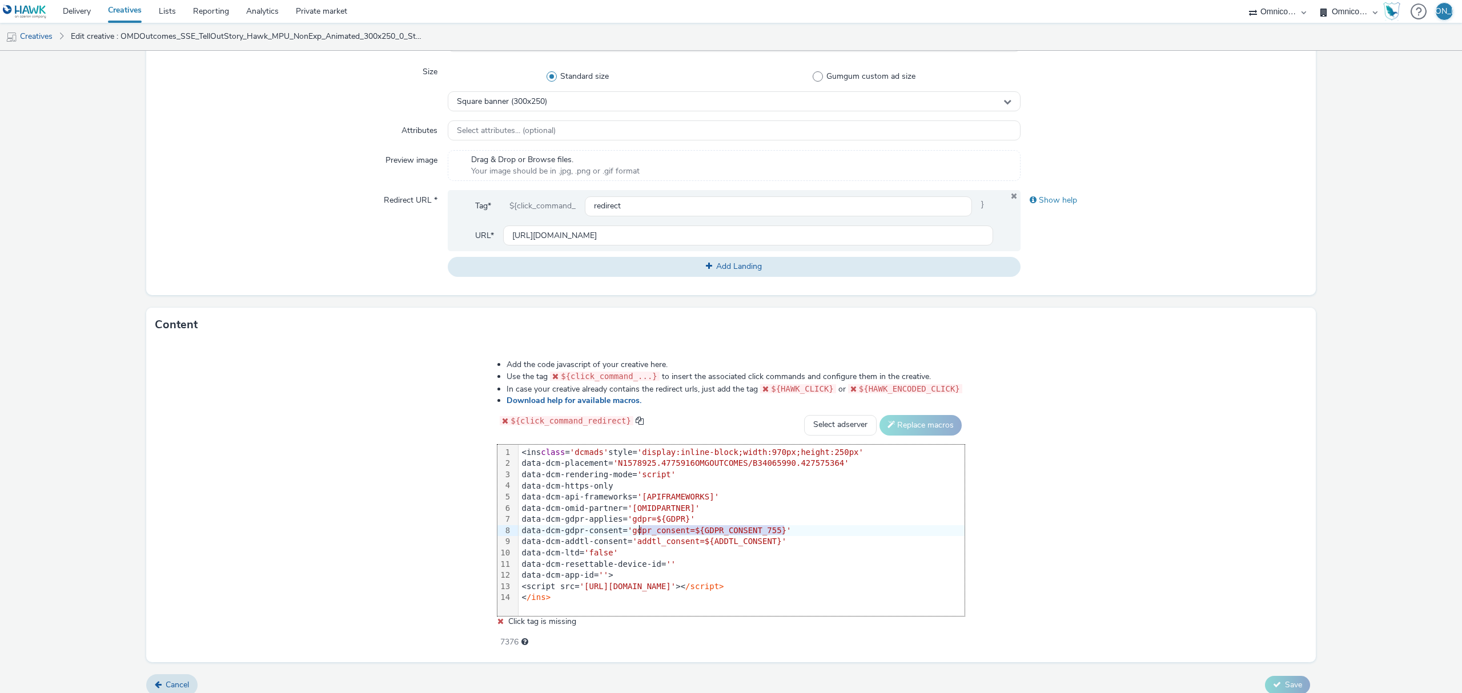
drag, startPoint x: 788, startPoint y: 530, endPoint x: 640, endPoint y: 531, distance: 147.9
click at [640, 531] on div "data-dcm-gdpr-consent= 'gdpr_consent=${GDPR_CONSENT_755}'" at bounding box center [742, 530] width 446 height 11
drag, startPoint x: 639, startPoint y: 516, endPoint x: 700, endPoint y: 519, distance: 61.8
click at [700, 519] on div "data-dcm-gdpr-applies= 'gdpr=${GDPR}'" at bounding box center [742, 519] width 446 height 11
click at [849, 418] on select "Select adserver Sizmek DCM Adform Sting" at bounding box center [840, 425] width 73 height 21
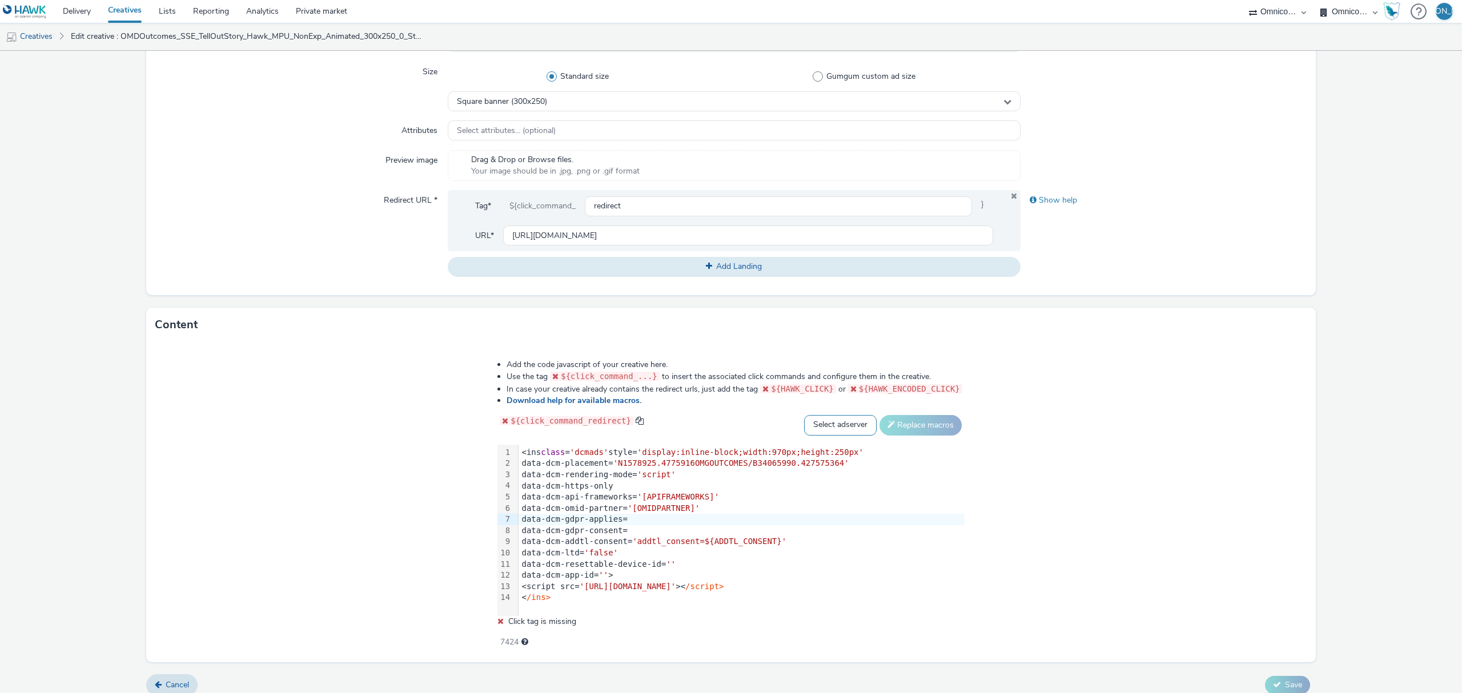
select select "dcm"
click at [804, 415] on select "Select adserver Sizmek DCM Adform Sting" at bounding box center [840, 425] width 73 height 21
click at [912, 430] on button "Replace macros" at bounding box center [921, 425] width 82 height 21
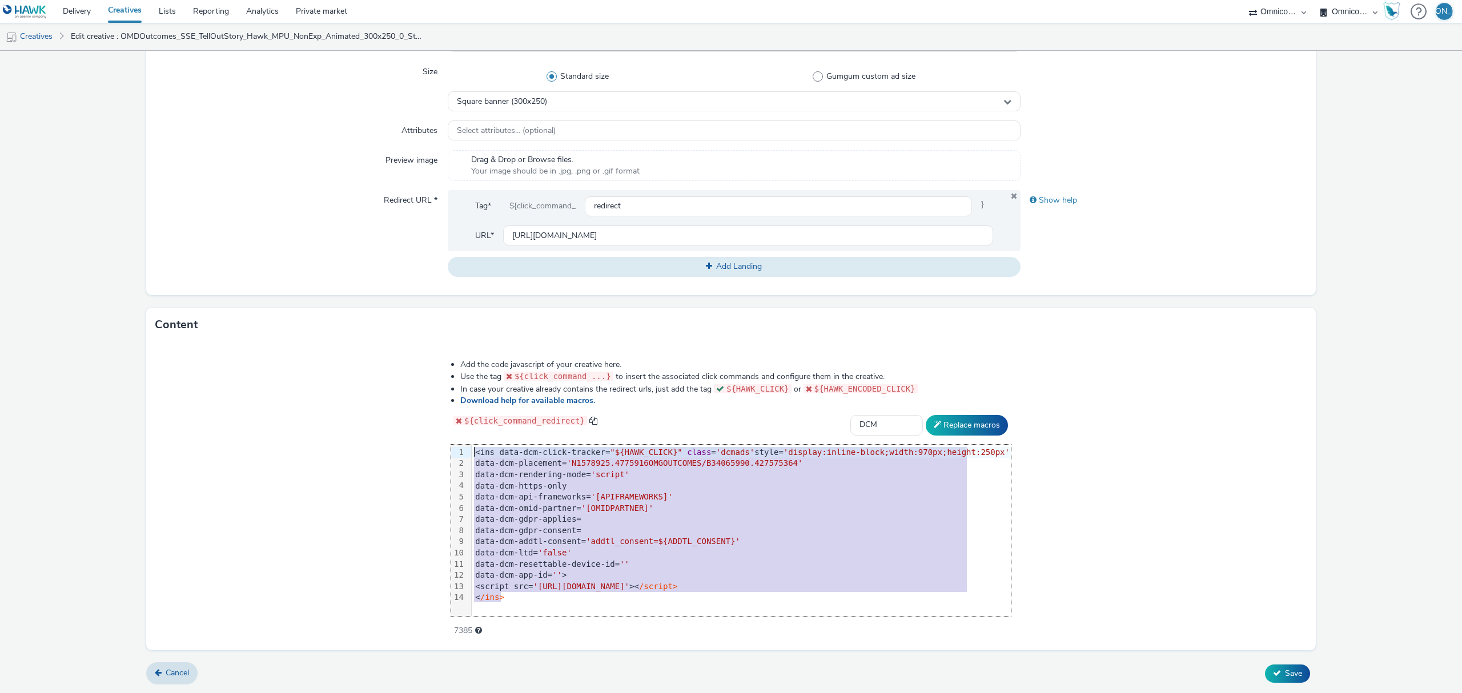
drag, startPoint x: 584, startPoint y: 599, endPoint x: 274, endPoint y: 311, distance: 422.7
click at [274, 311] on div "Content Add the code javascript of your creative here. Use the tag ${click_comm…" at bounding box center [731, 479] width 1170 height 343
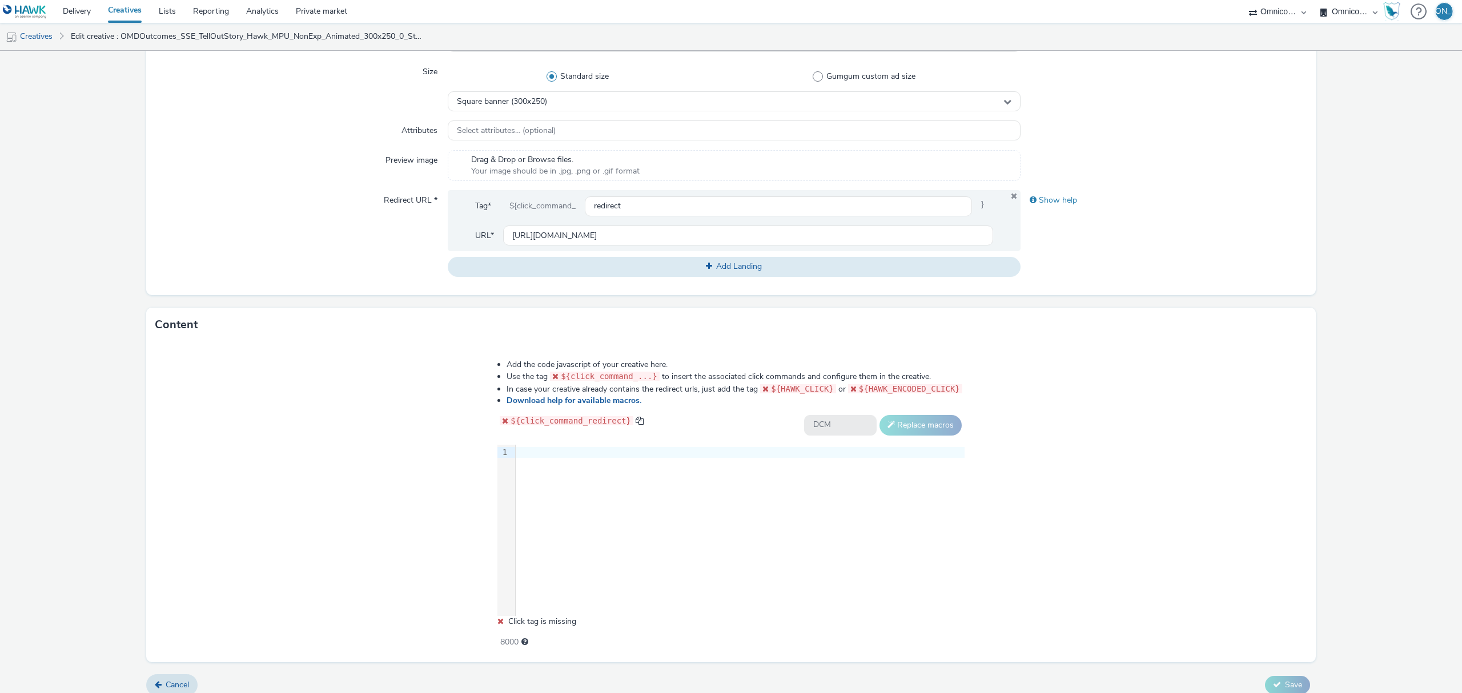
click at [709, 480] on div "9 1 ›" at bounding box center [730, 530] width 467 height 171
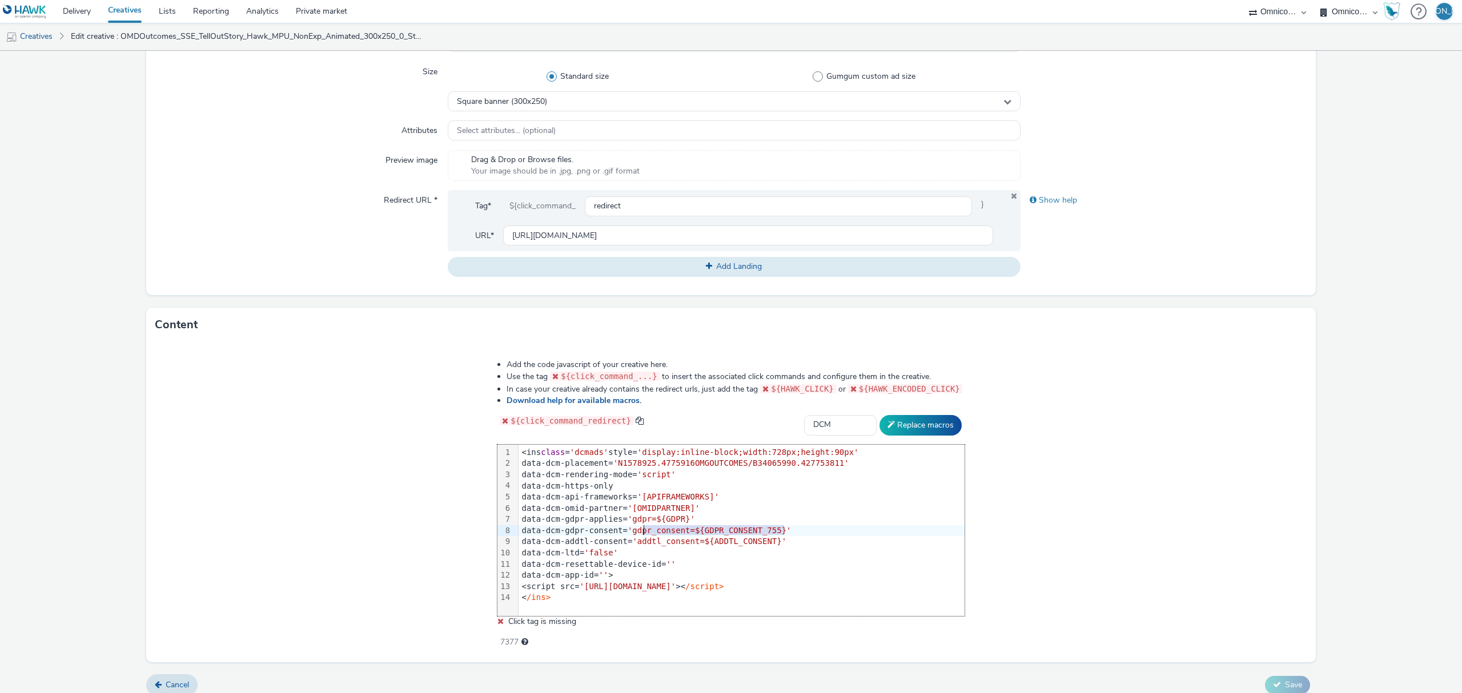
drag, startPoint x: 789, startPoint y: 529, endPoint x: 640, endPoint y: 531, distance: 149.1
click at [640, 531] on div "data-dcm-gdpr-consent= 'gdpr_consent=${GDPR_CONSENT_755}'" at bounding box center [742, 530] width 446 height 11
drag, startPoint x: 716, startPoint y: 519, endPoint x: 640, endPoint y: 517, distance: 76.0
click at [640, 517] on div "data-dcm-gdpr-applies= 'gdpr=${GDPR}'" at bounding box center [742, 519] width 446 height 11
click at [899, 423] on button "Replace macros" at bounding box center [921, 425] width 82 height 21
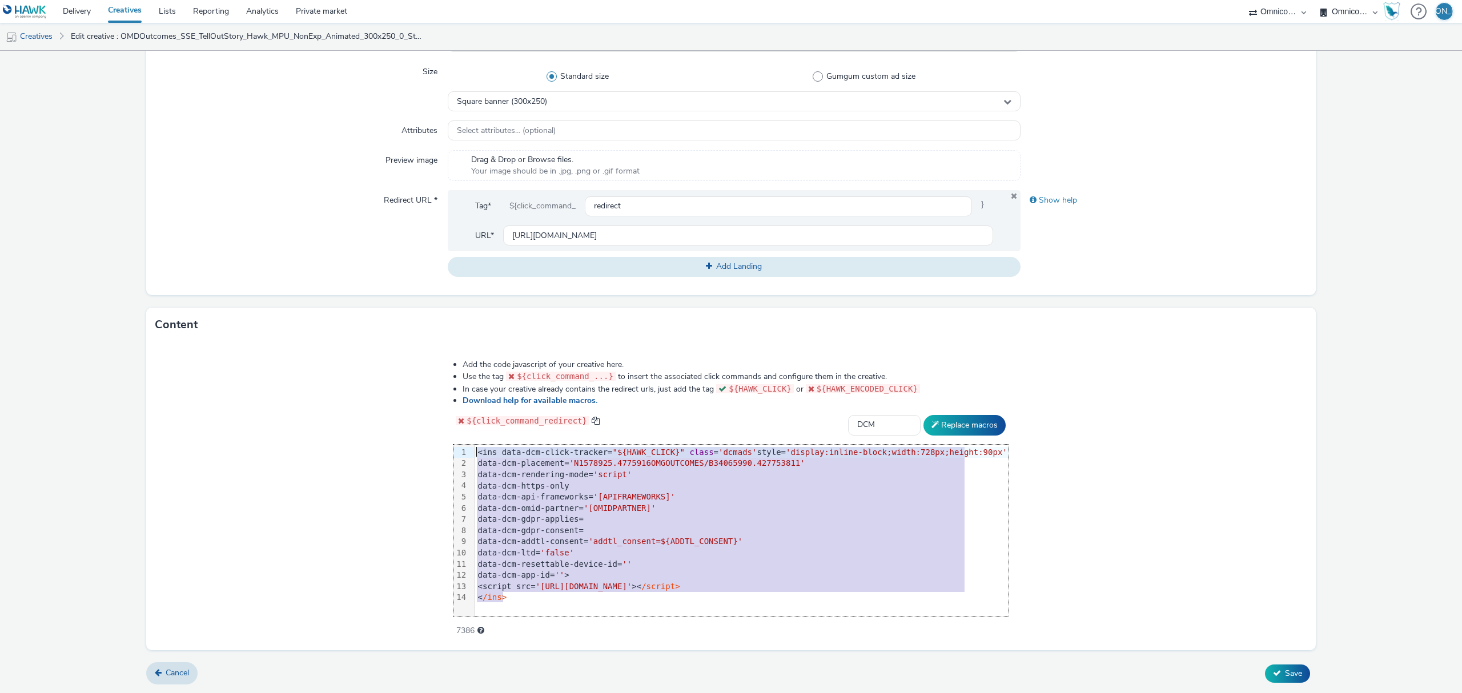
drag, startPoint x: 650, startPoint y: 602, endPoint x: 316, endPoint y: 260, distance: 477.4
click at [316, 260] on form "Edit creative General Advertiser * SSE Name * OMDOutcomes_SSE_TellOutStory_Hawk…" at bounding box center [731, 209] width 1462 height 967
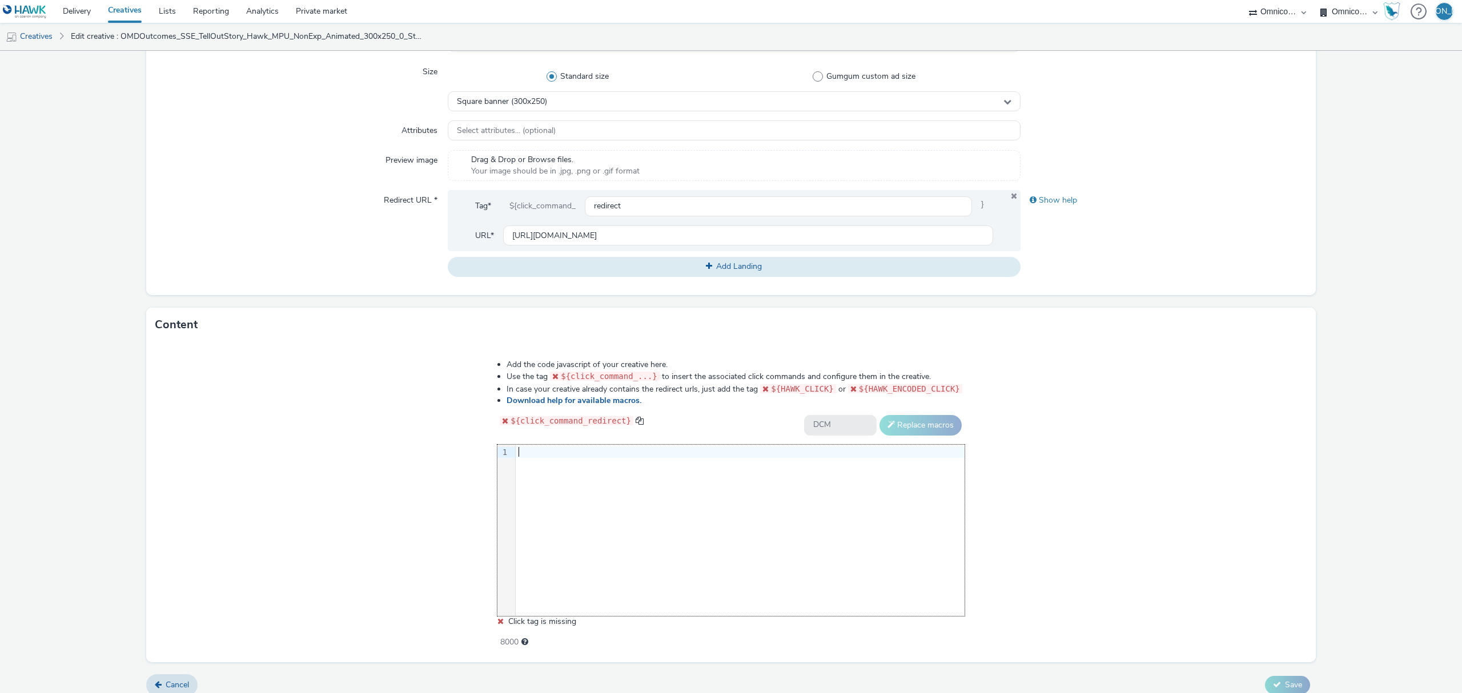
click at [595, 500] on div "9 1 ›" at bounding box center [730, 530] width 467 height 171
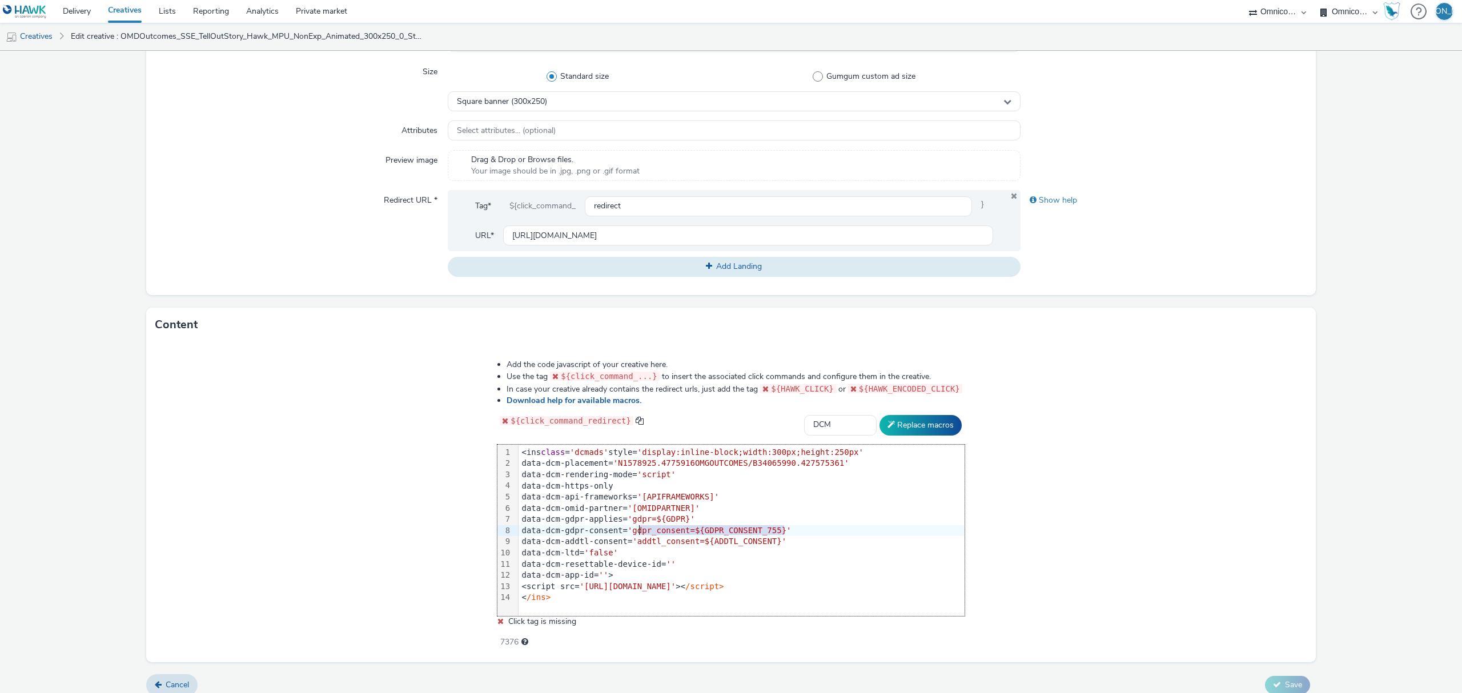
drag, startPoint x: 791, startPoint y: 528, endPoint x: 642, endPoint y: 535, distance: 148.6
click at [642, 535] on div "data-dcm-gdpr-consent= 'gdpr_consent=${GDPR_CONSENT_755}'" at bounding box center [742, 530] width 446 height 11
click at [886, 423] on button "Replace macros" at bounding box center [921, 425] width 82 height 21
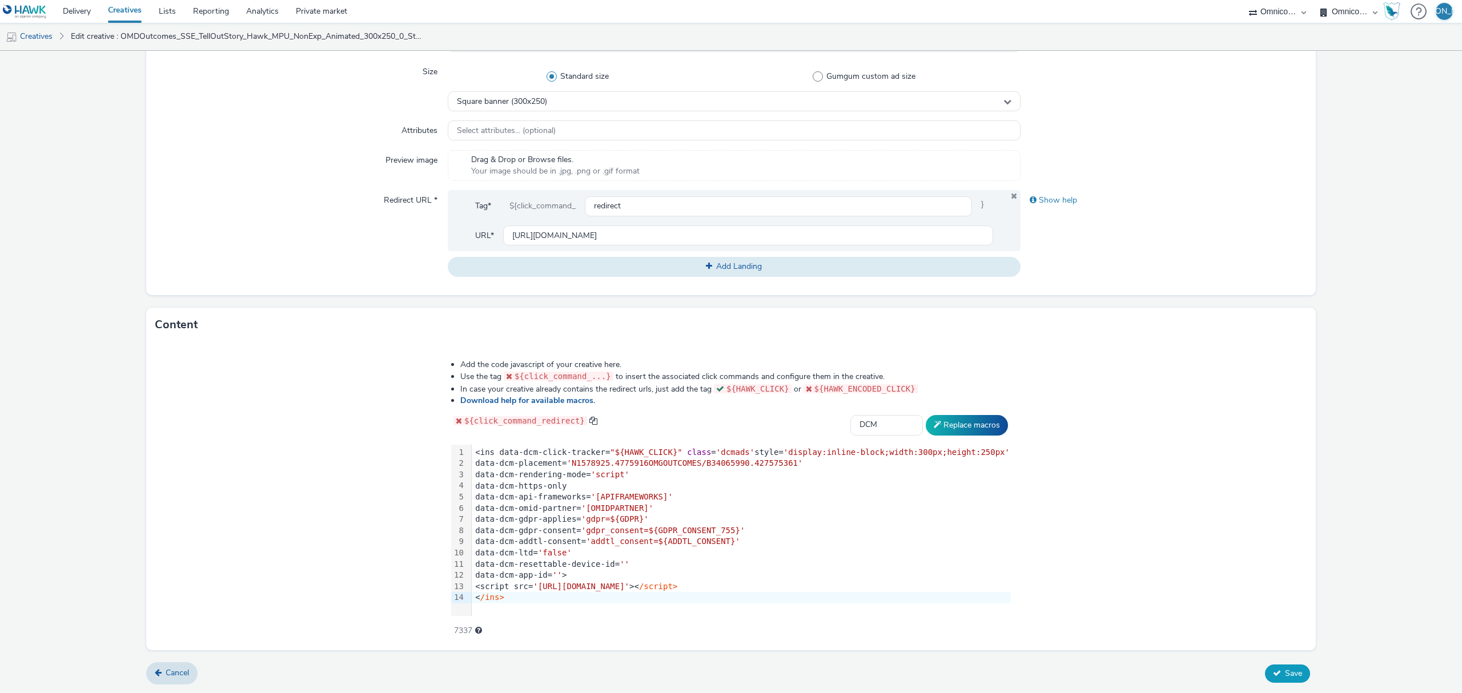
click at [1285, 672] on span "Save" at bounding box center [1293, 673] width 17 height 11
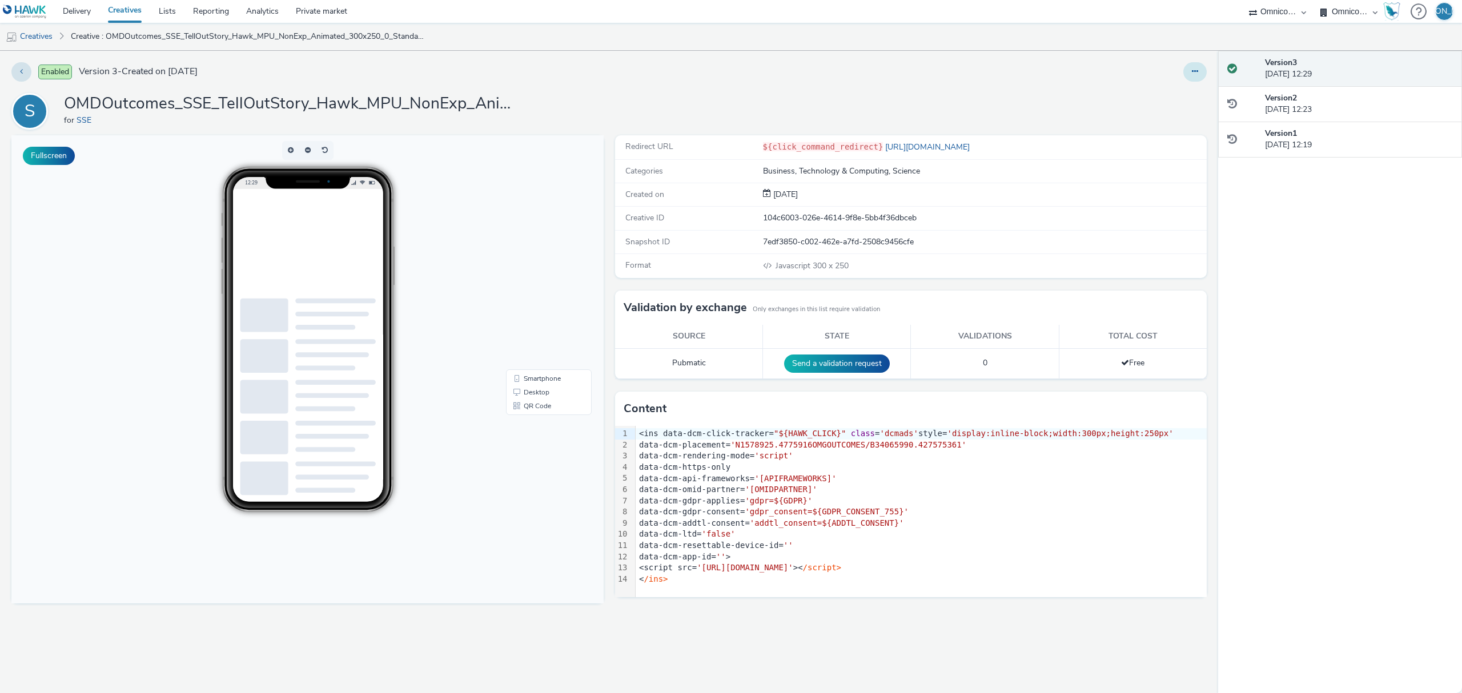
click at [1195, 75] on icon at bounding box center [1195, 71] width 6 height 8
click at [1188, 92] on link "Edit" at bounding box center [1164, 94] width 86 height 23
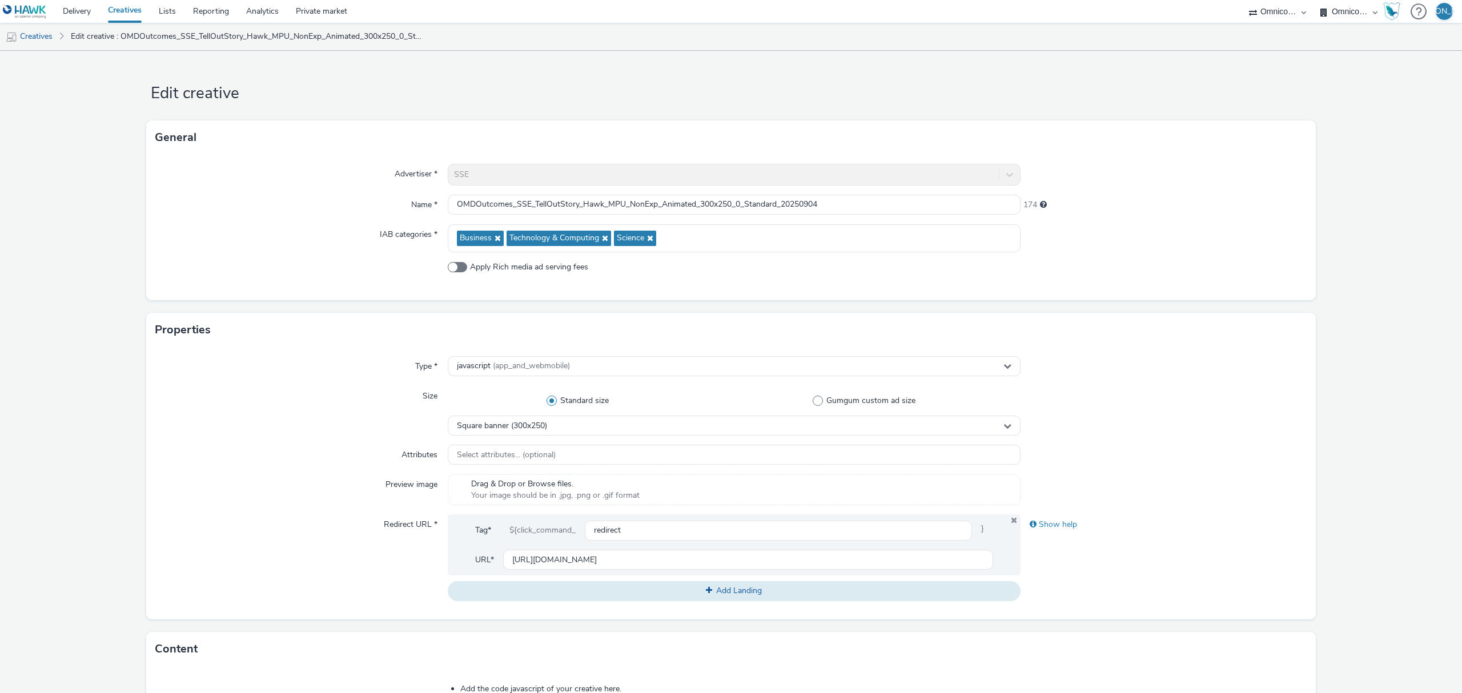
scroll to position [324, 0]
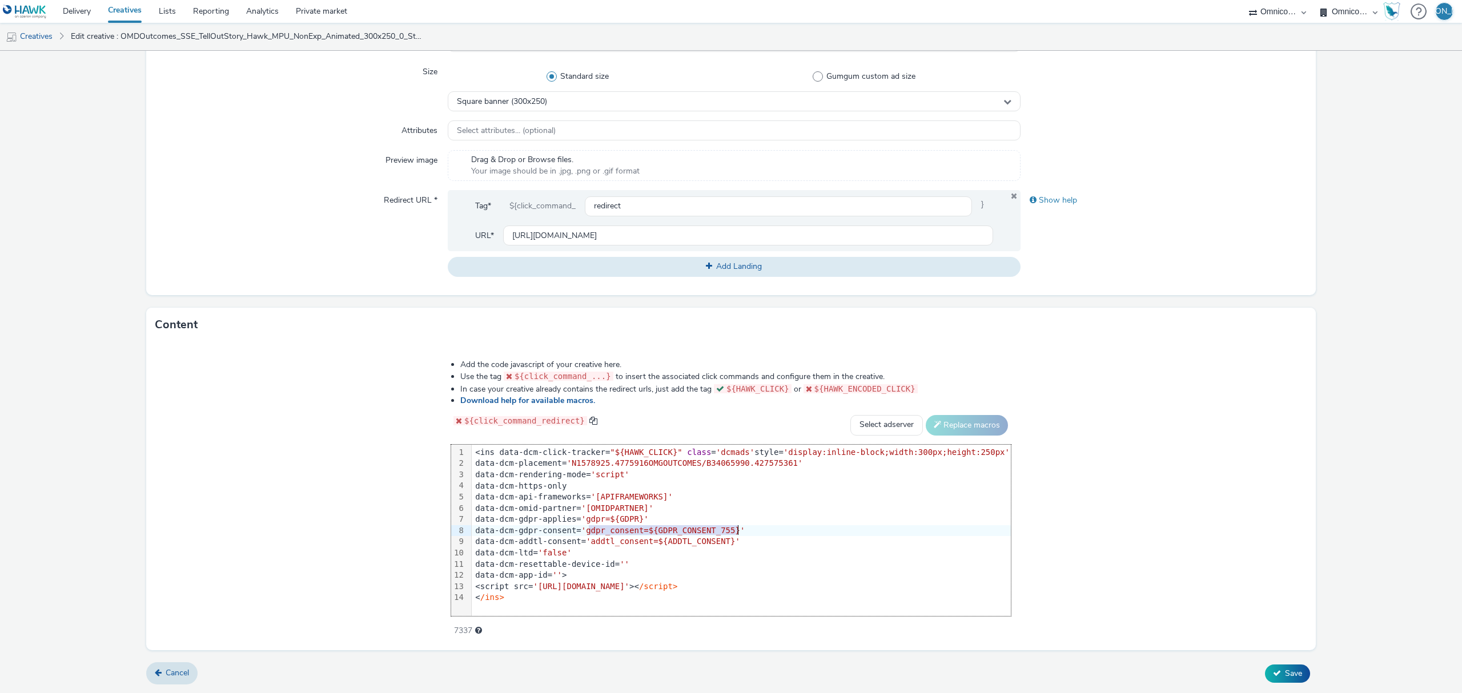
drag, startPoint x: 605, startPoint y: 529, endPoint x: 777, endPoint y: 528, distance: 171.4
click at [777, 528] on div "data-dcm-gdpr-consent= 'gdpr_consent=${GDPR_CONSENT_755}'" at bounding box center [741, 530] width 539 height 11
drag, startPoint x: 606, startPoint y: 521, endPoint x: 675, endPoint y: 531, distance: 69.2
click at [675, 531] on div "<ins data-dcm-click-tracker= "${HAWK_CLICK}" class = 'dcmads' style= 'display:i…" at bounding box center [741, 525] width 539 height 161
click at [661, 513] on div "data-dcm-omid-partner= ' [ OMIDPARTNER ] '" at bounding box center [741, 508] width 539 height 11
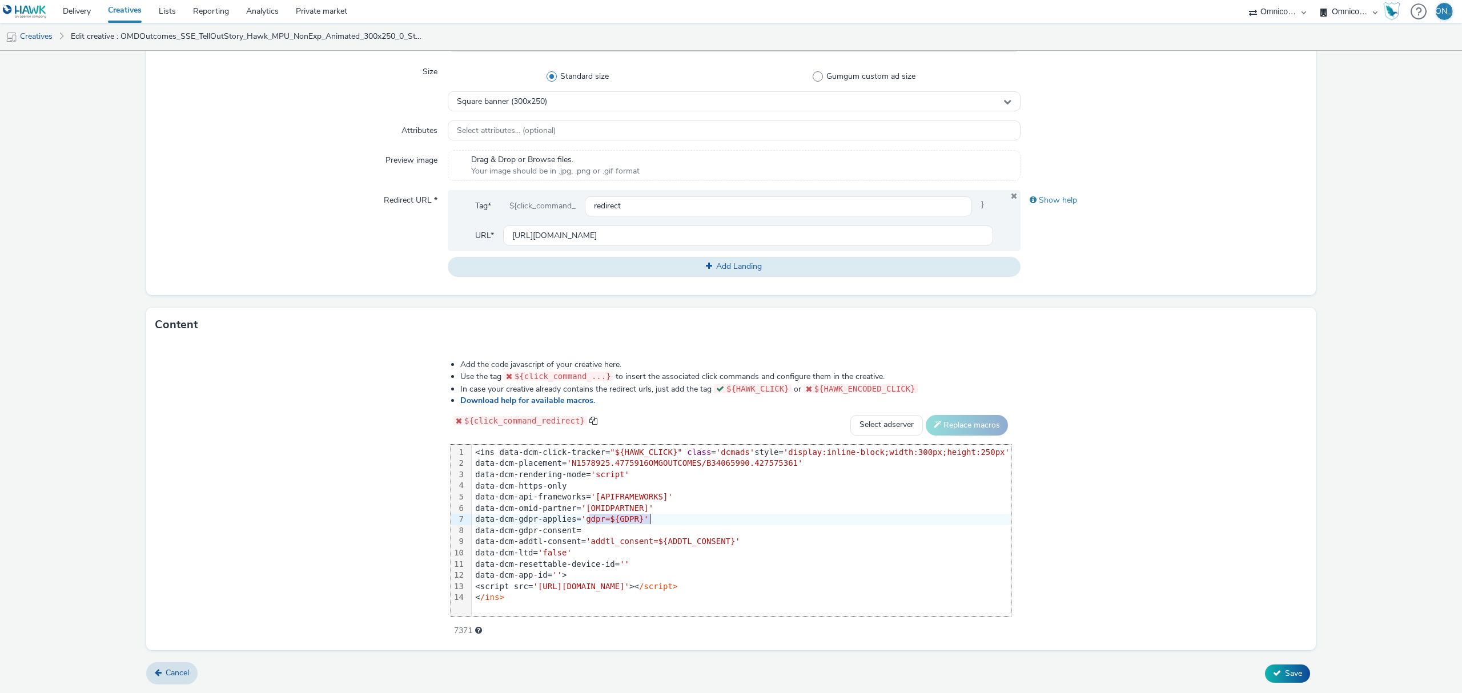
drag, startPoint x: 604, startPoint y: 519, endPoint x: 672, endPoint y: 519, distance: 68.5
click at [672, 519] on div "data-dcm-gdpr-applies= 'gdpr=${GDPR}'" at bounding box center [741, 519] width 539 height 11
click at [1285, 676] on span "Save" at bounding box center [1293, 673] width 17 height 11
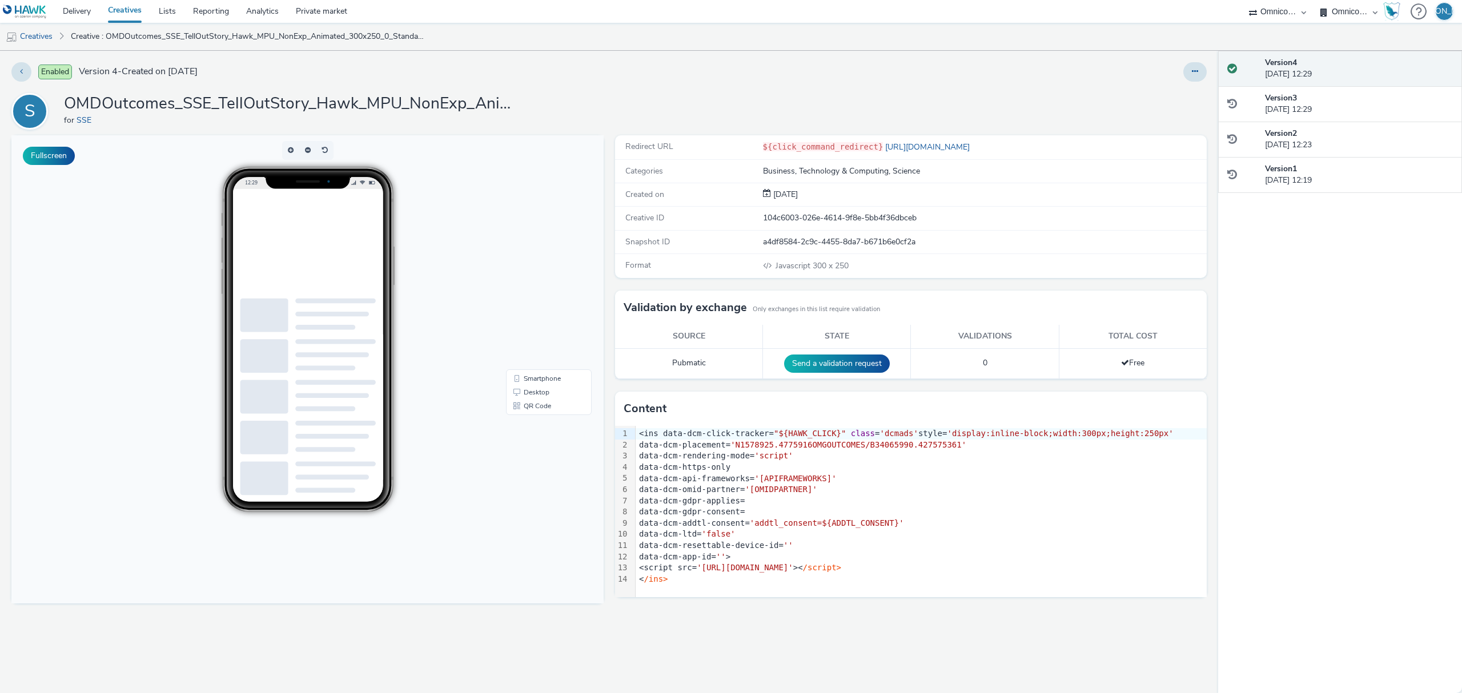
click at [639, 507] on div "data-dcm-gdpr-consent=" at bounding box center [921, 512] width 571 height 11
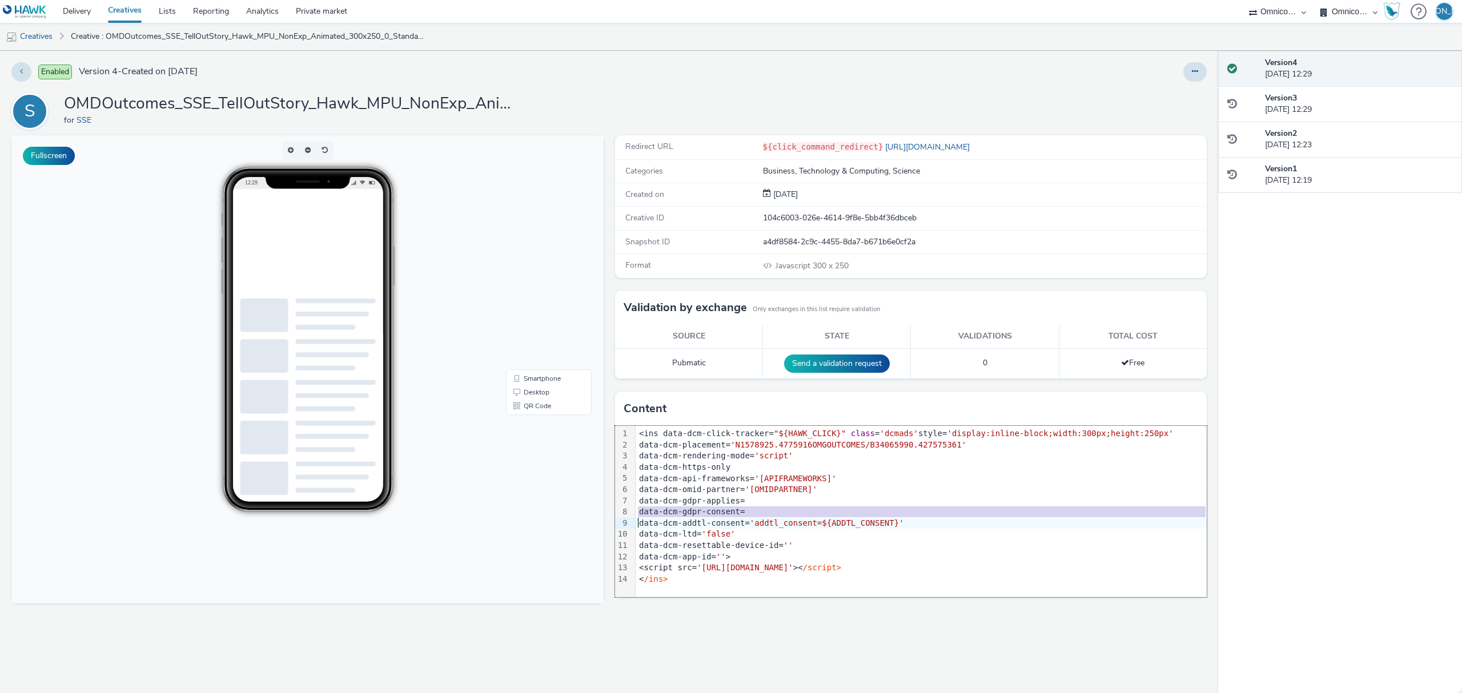
click at [639, 507] on div "data-dcm-gdpr-consent=" at bounding box center [921, 512] width 571 height 11
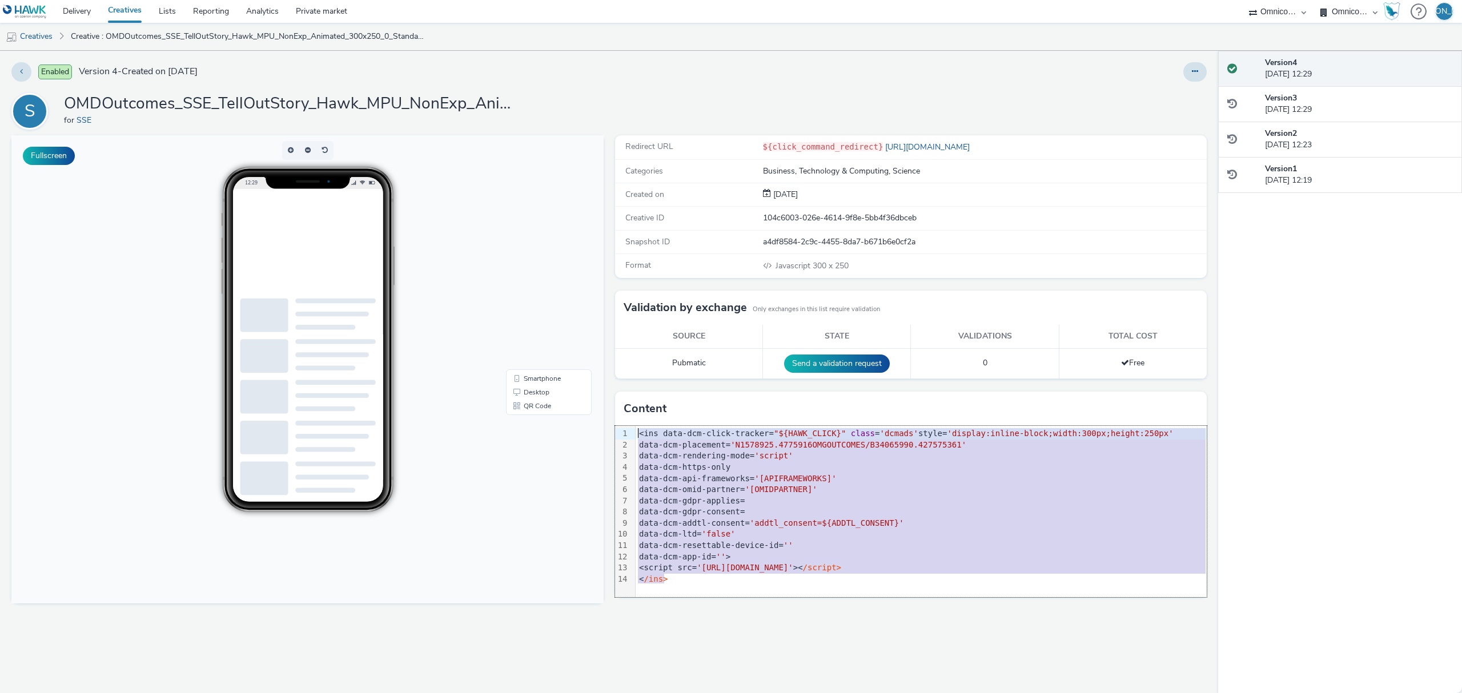
drag, startPoint x: 704, startPoint y: 712, endPoint x: 593, endPoint y: 374, distance: 356.4
copy div "<ins data-dcm-click-tracker= "${HAWK_CLICK}" class = 'dcmads' style= 'display:i…"
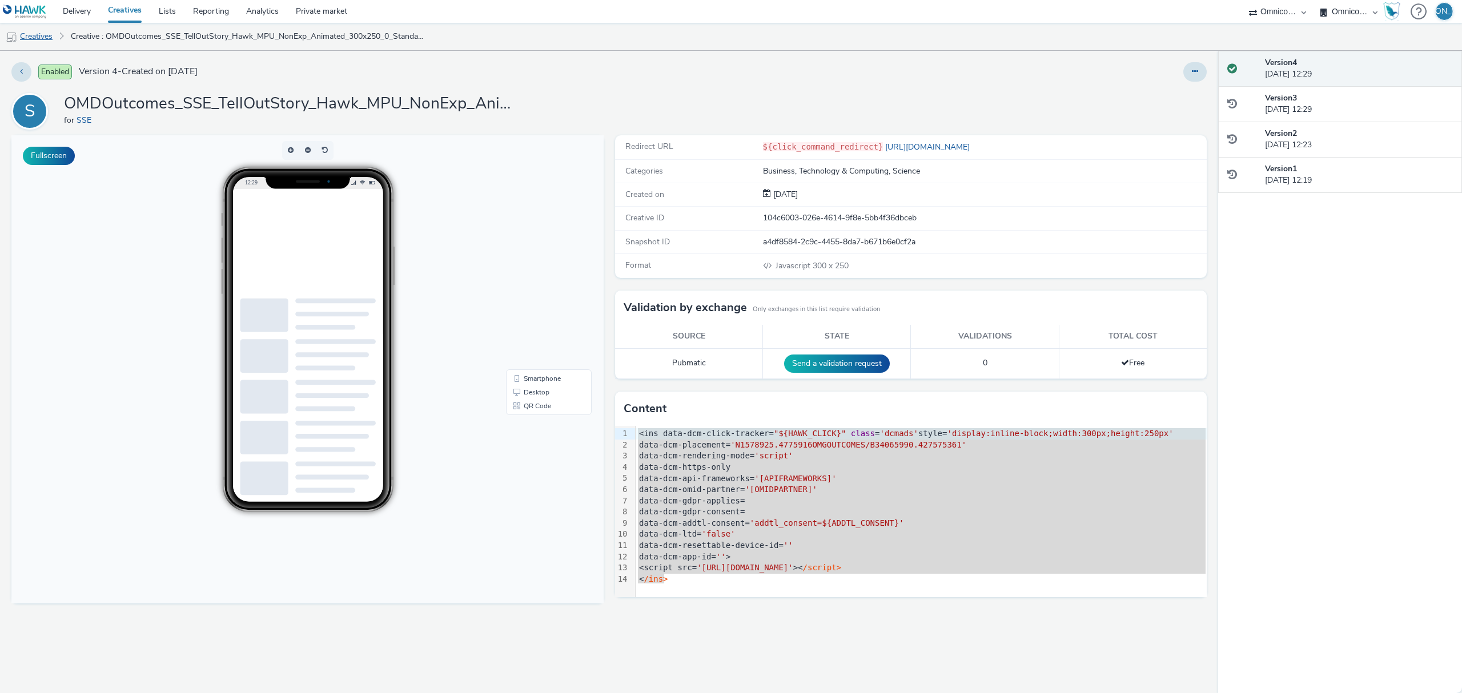
click at [43, 33] on link "Creatives" at bounding box center [29, 36] width 58 height 27
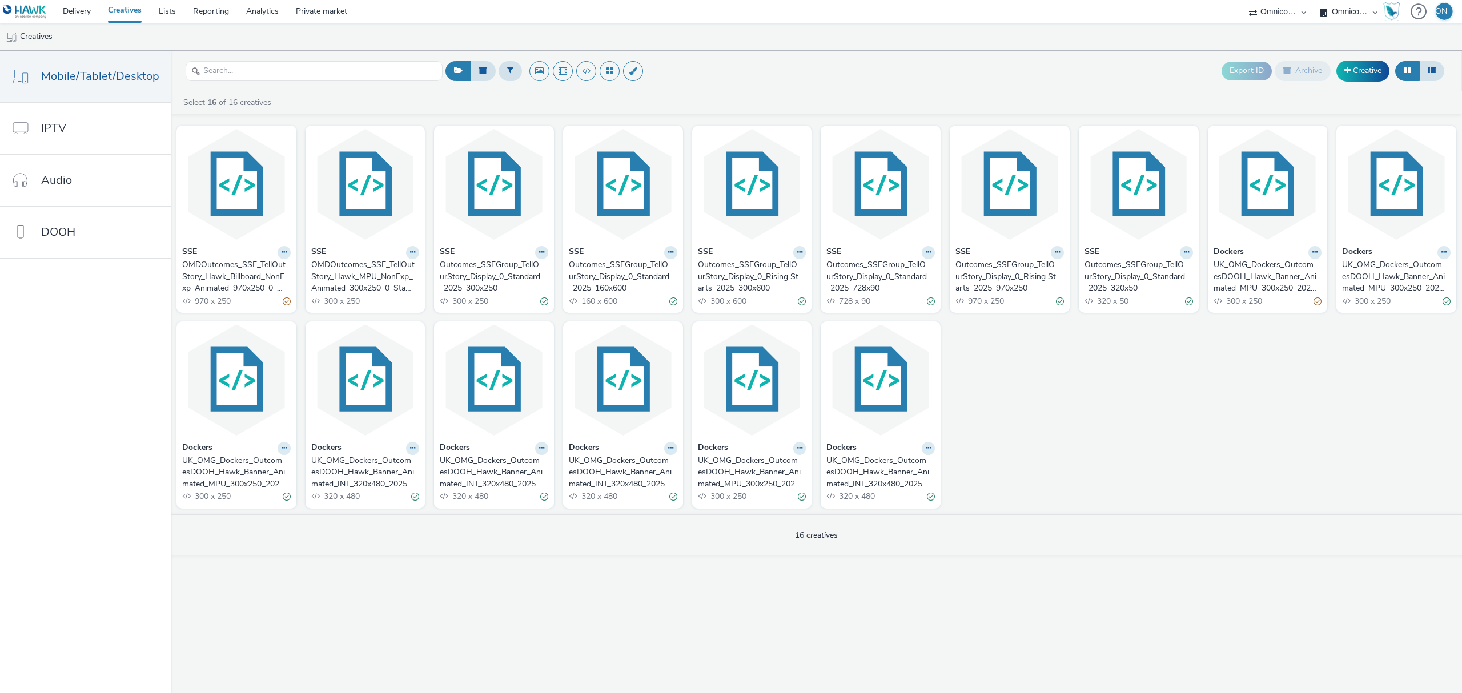
click at [238, 282] on div "OMDOutcomes_SSE_TellOutStory_Hawk_Billboard_NonExp_Animated_970x250_0_RisingSta…" at bounding box center [234, 276] width 104 height 35
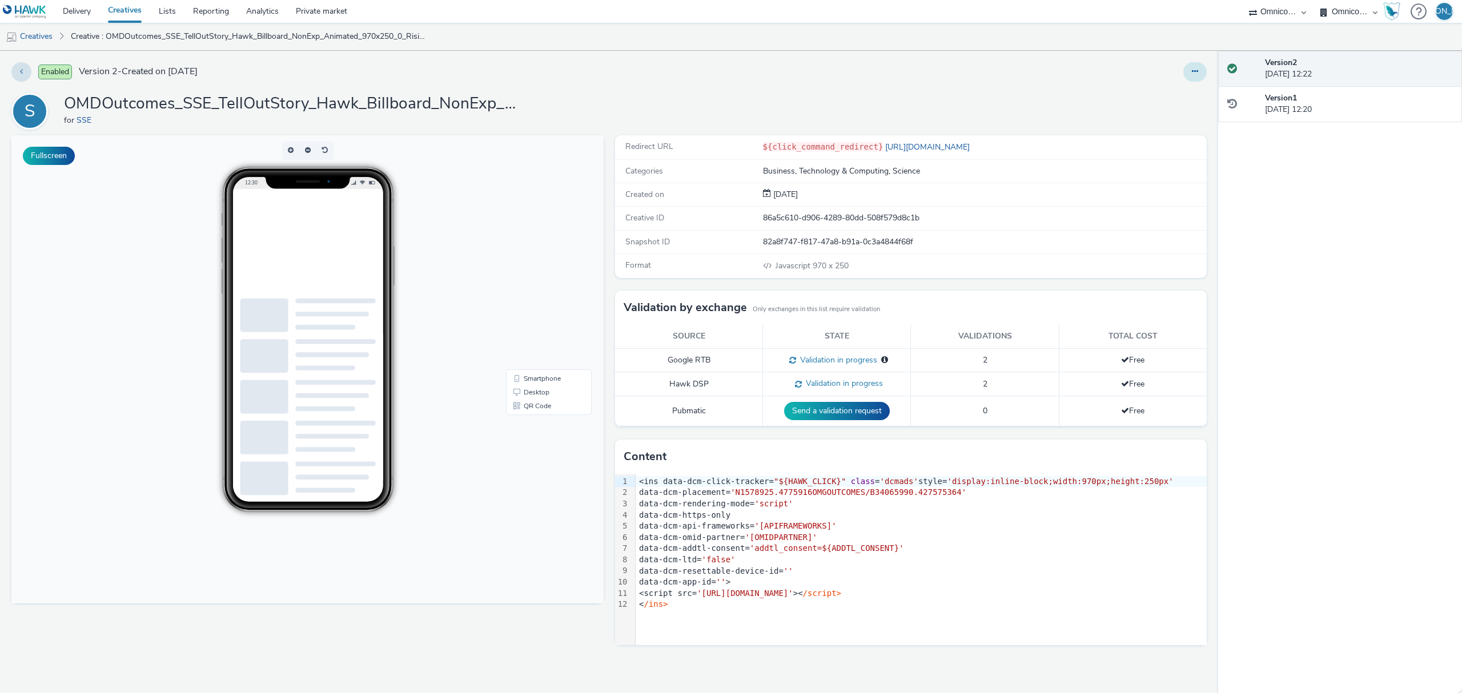
click at [1190, 81] on button at bounding box center [1194, 71] width 23 height 19
click at [1185, 98] on link "Edit" at bounding box center [1164, 94] width 86 height 23
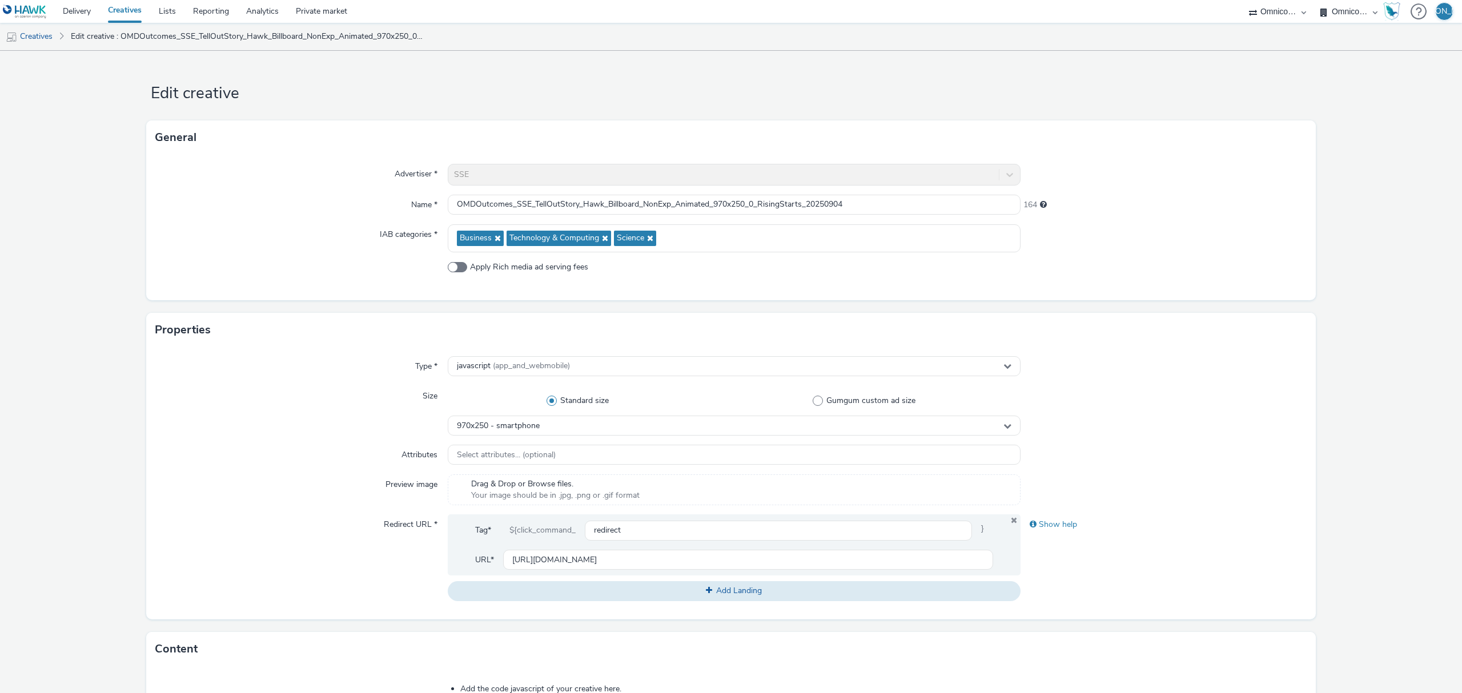
scroll to position [324, 0]
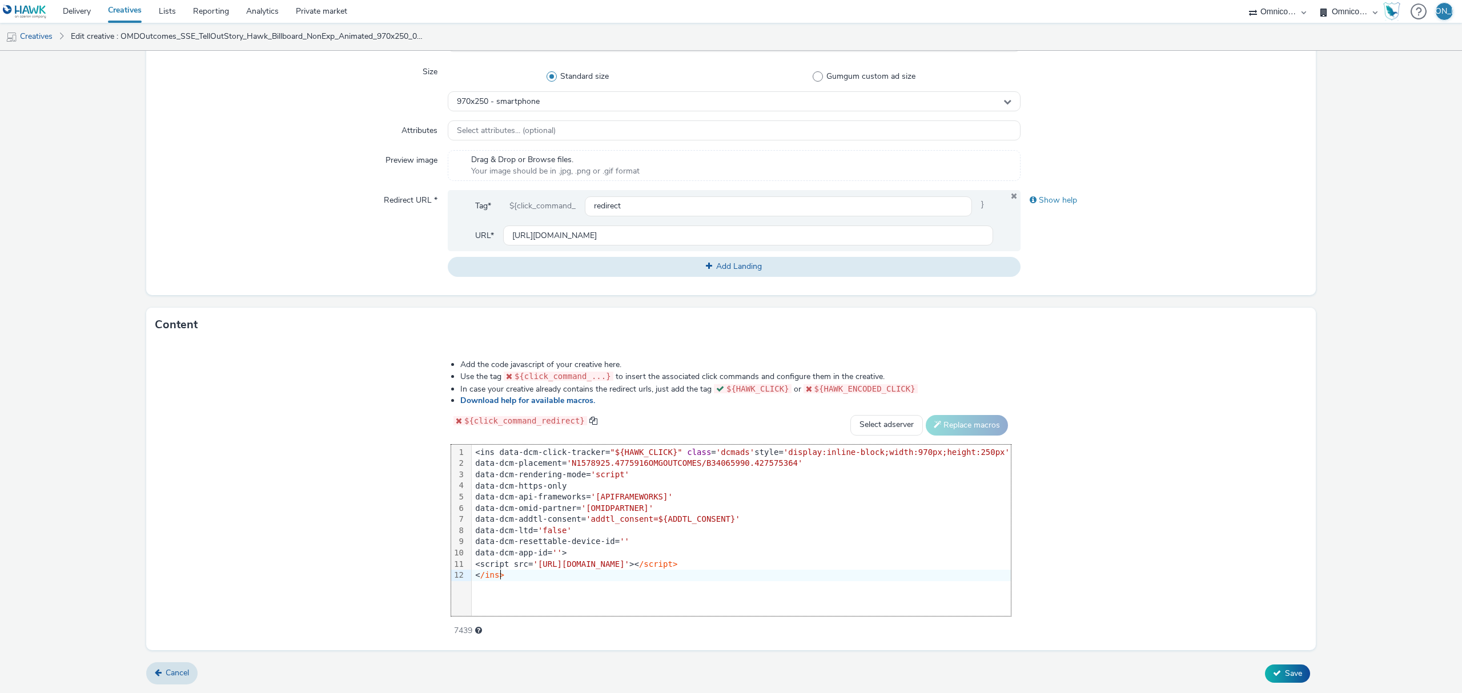
drag, startPoint x: 560, startPoint y: 586, endPoint x: 549, endPoint y: 572, distance: 17.5
click at [549, 572] on div "99 1 2 3 4 5 6 7 8 9 10 11 12 › <ins data-dcm-click-tracker= "${HAWK_CLICK}" cl…" at bounding box center [731, 530] width 560 height 171
drag, startPoint x: 549, startPoint y: 577, endPoint x: 449, endPoint y: 428, distance: 179.8
click at [449, 428] on div "Add the code javascript of your creative here. Use the tag ${click_command_...}…" at bounding box center [731, 491] width 642 height 281
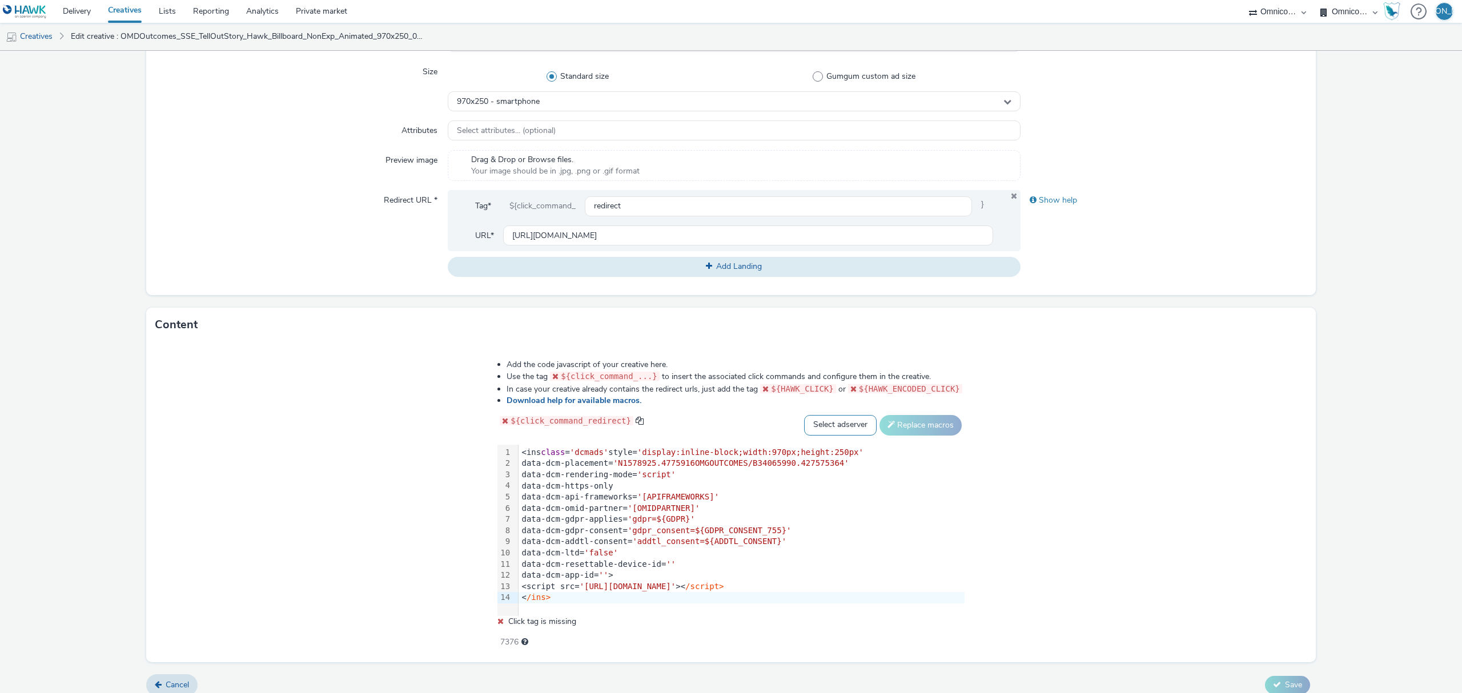
click at [842, 434] on select "Select adserver Sizmek DCM Adform Sting" at bounding box center [840, 425] width 73 height 21
select select "dcm"
click at [804, 415] on select "Select adserver Sizmek DCM Adform Sting" at bounding box center [840, 425] width 73 height 21
click at [896, 434] on button "Replace macros" at bounding box center [921, 425] width 82 height 21
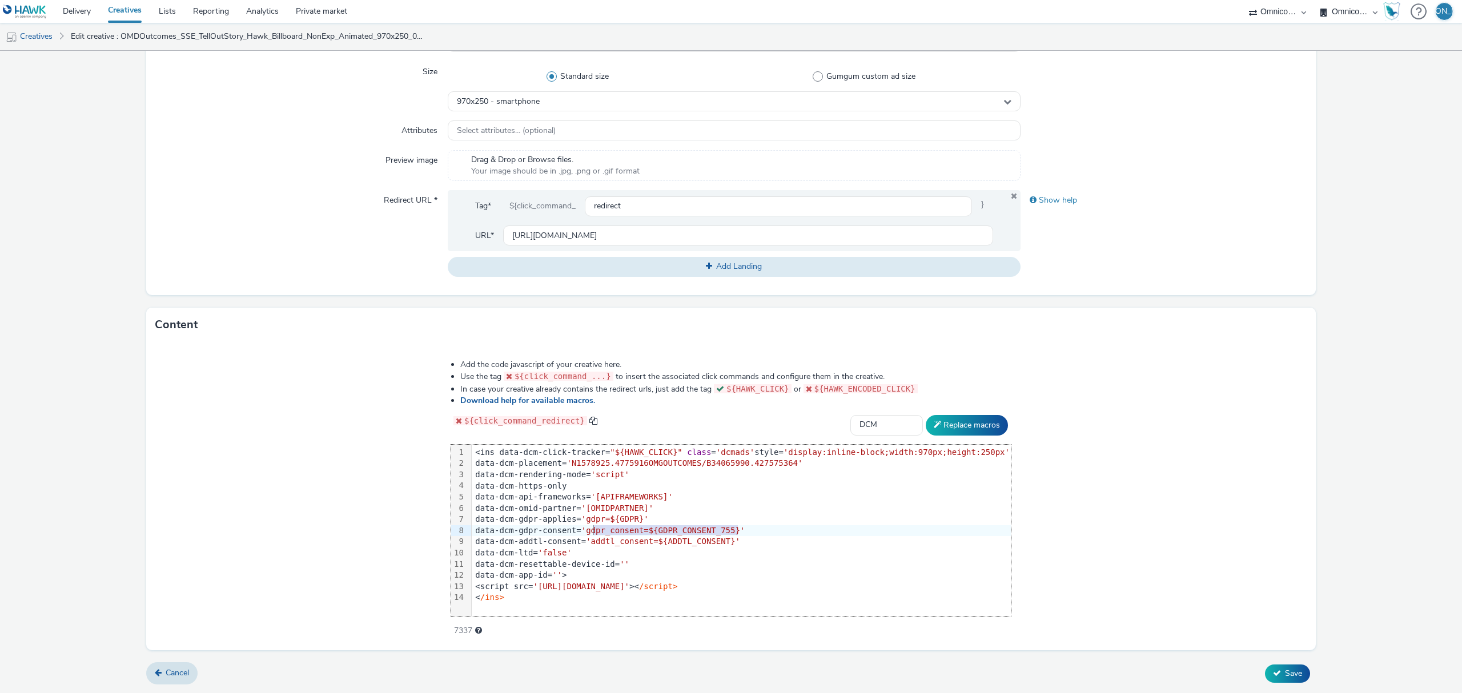
drag, startPoint x: 764, startPoint y: 528, endPoint x: 608, endPoint y: 529, distance: 155.9
click at [608, 529] on div "data-dcm-gdpr-consent= 'gdpr_consent=${GDPR_CONSENT_755}'" at bounding box center [741, 530] width 539 height 11
drag, startPoint x: 606, startPoint y: 519, endPoint x: 709, endPoint y: 508, distance: 103.4
click at [709, 508] on div "<ins data-dcm-click-tracker= "${HAWK_CLICK}" class = 'dcmads' style= 'display:i…" at bounding box center [741, 525] width 539 height 161
click at [670, 521] on div "data-dcm-gdpr-applies= 'gdpr=${GDPR}'" at bounding box center [741, 519] width 539 height 11
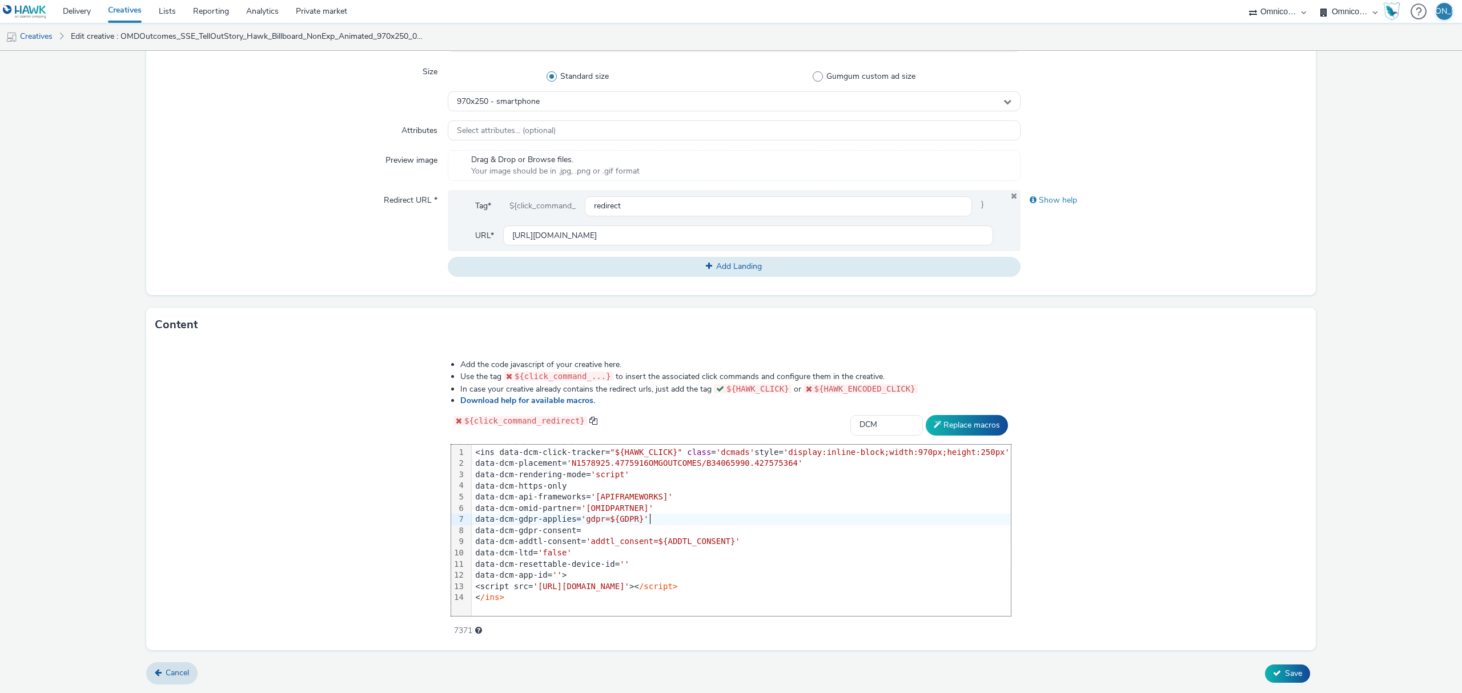
click at [670, 521] on div "data-dcm-gdpr-applies= 'gdpr=${GDPR}'" at bounding box center [741, 519] width 539 height 11
drag, startPoint x: 670, startPoint y: 520, endPoint x: 607, endPoint y: 521, distance: 63.4
click at [607, 521] on div "data-dcm-gdpr-applies= 'gdpr=${GDPR}'" at bounding box center [741, 519] width 539 height 11
click at [1285, 679] on span "Save" at bounding box center [1293, 673] width 17 height 11
